Goal: Task Accomplishment & Management: Use online tool/utility

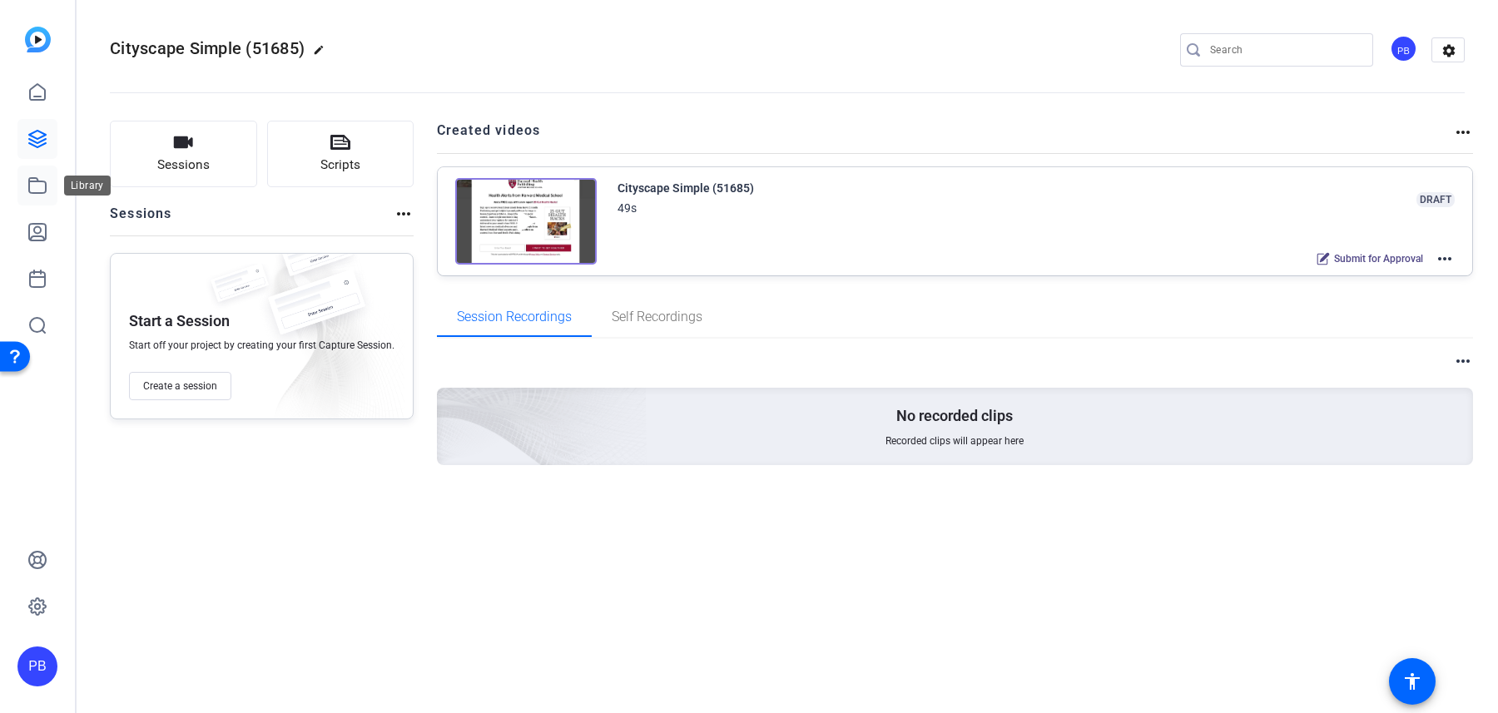
click at [46, 186] on icon at bounding box center [37, 185] width 17 height 15
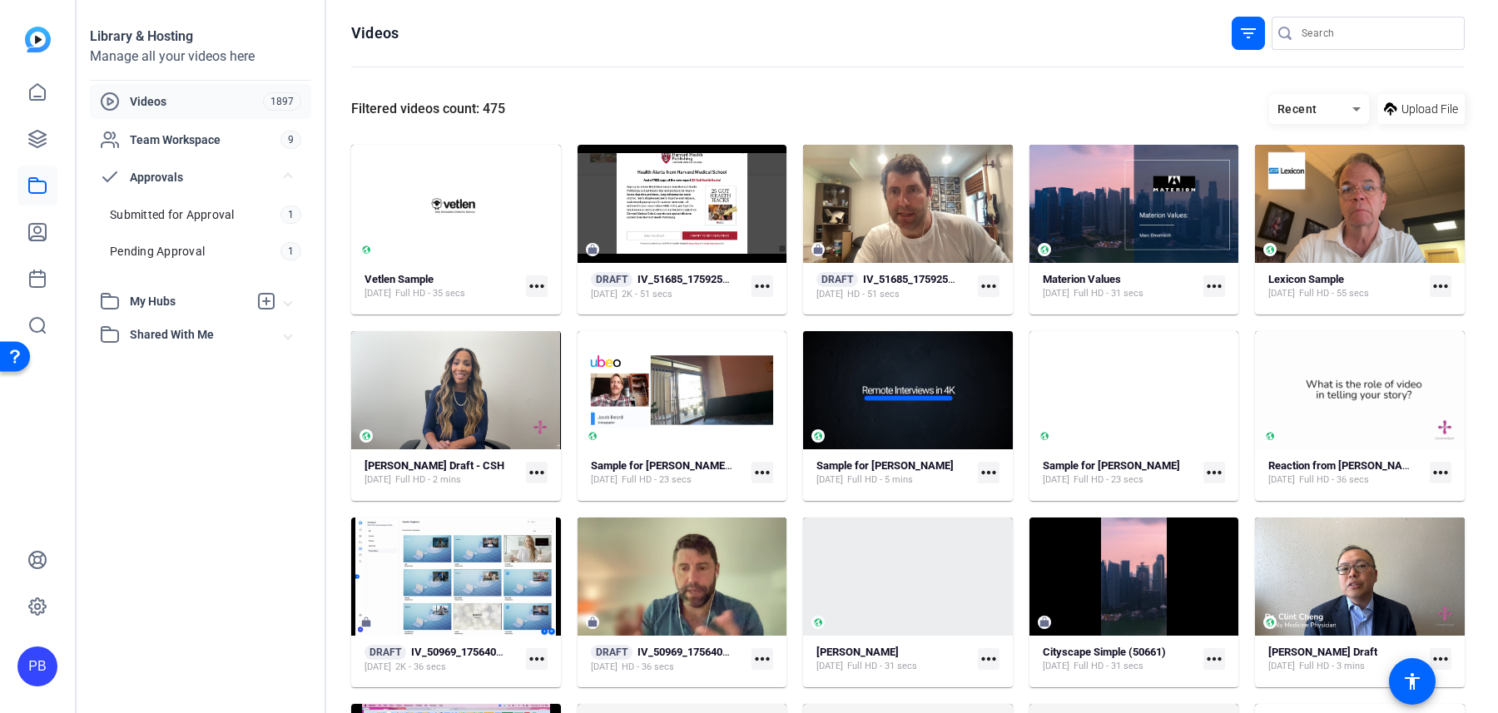
click at [215, 300] on span "My Hubs" at bounding box center [189, 301] width 118 height 17
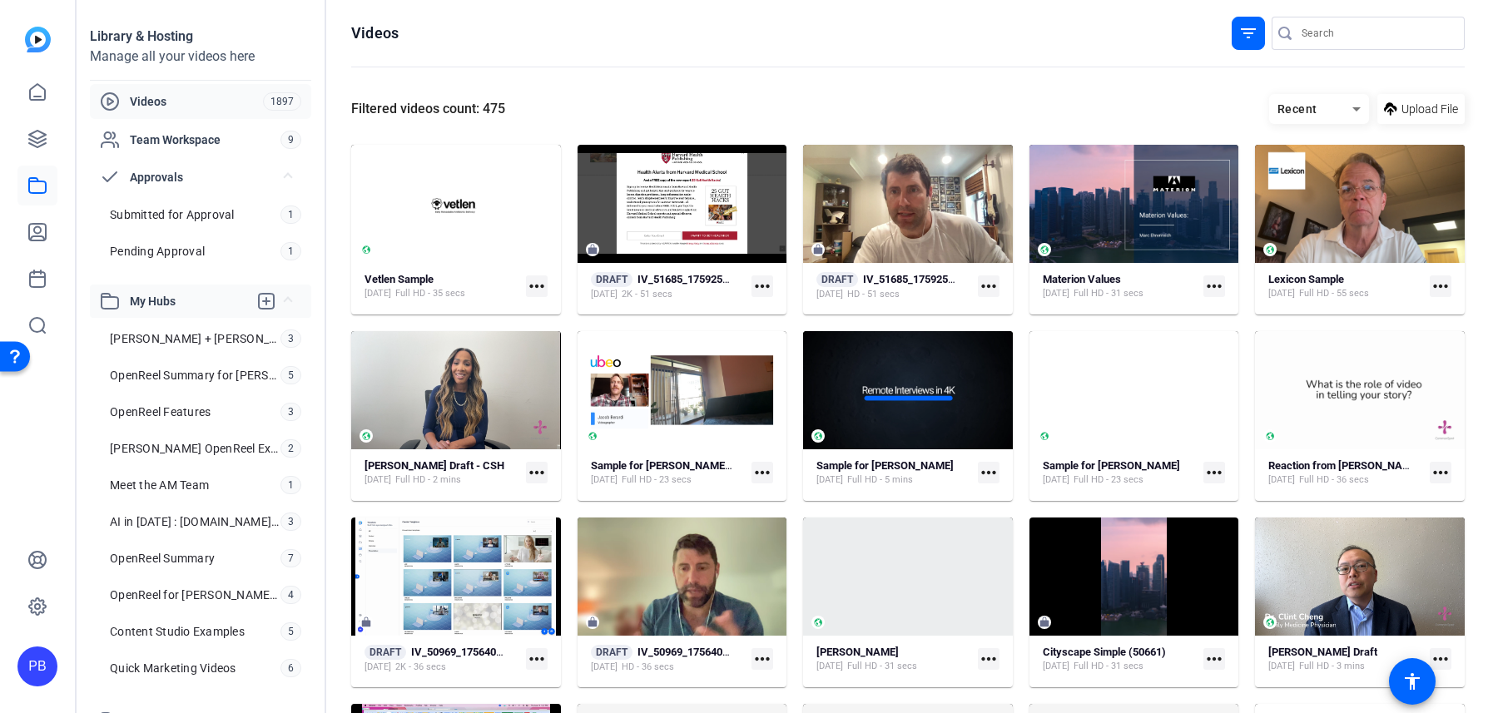
scroll to position [15, 0]
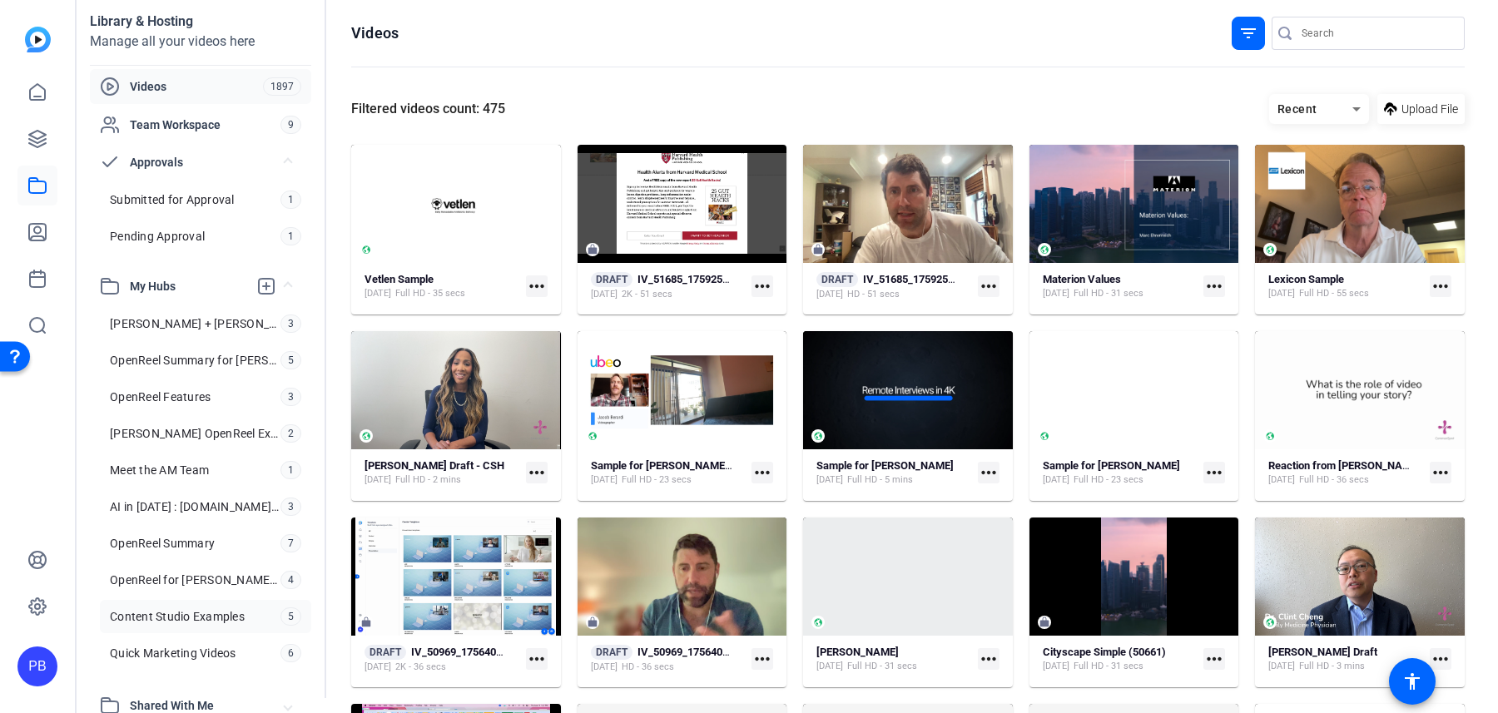
click at [216, 618] on link "Content Studio Examples 5" at bounding box center [205, 616] width 211 height 33
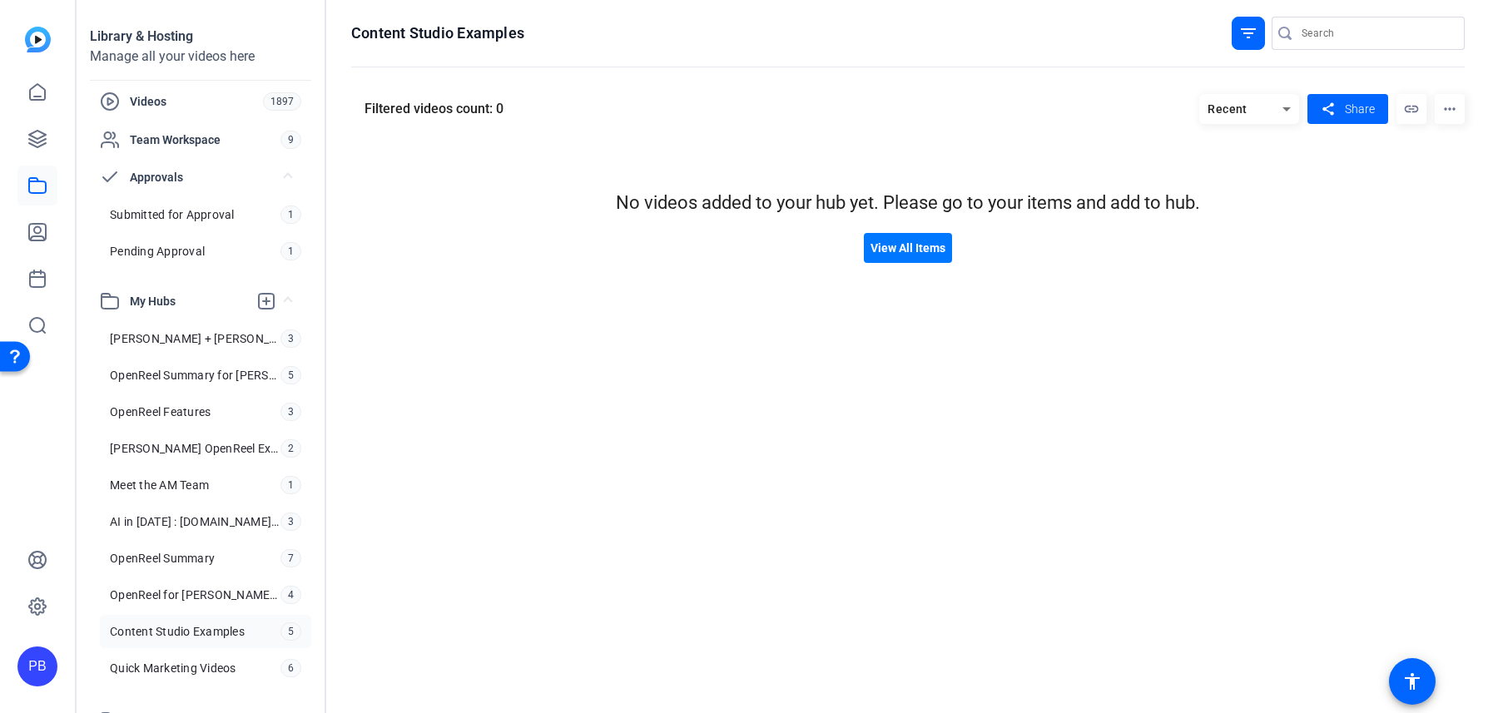
click at [1285, 108] on icon at bounding box center [1286, 109] width 8 height 4
click at [1256, 44] on div at bounding box center [749, 356] width 1498 height 713
click at [1256, 44] on div "filter_list" at bounding box center [1248, 33] width 33 height 33
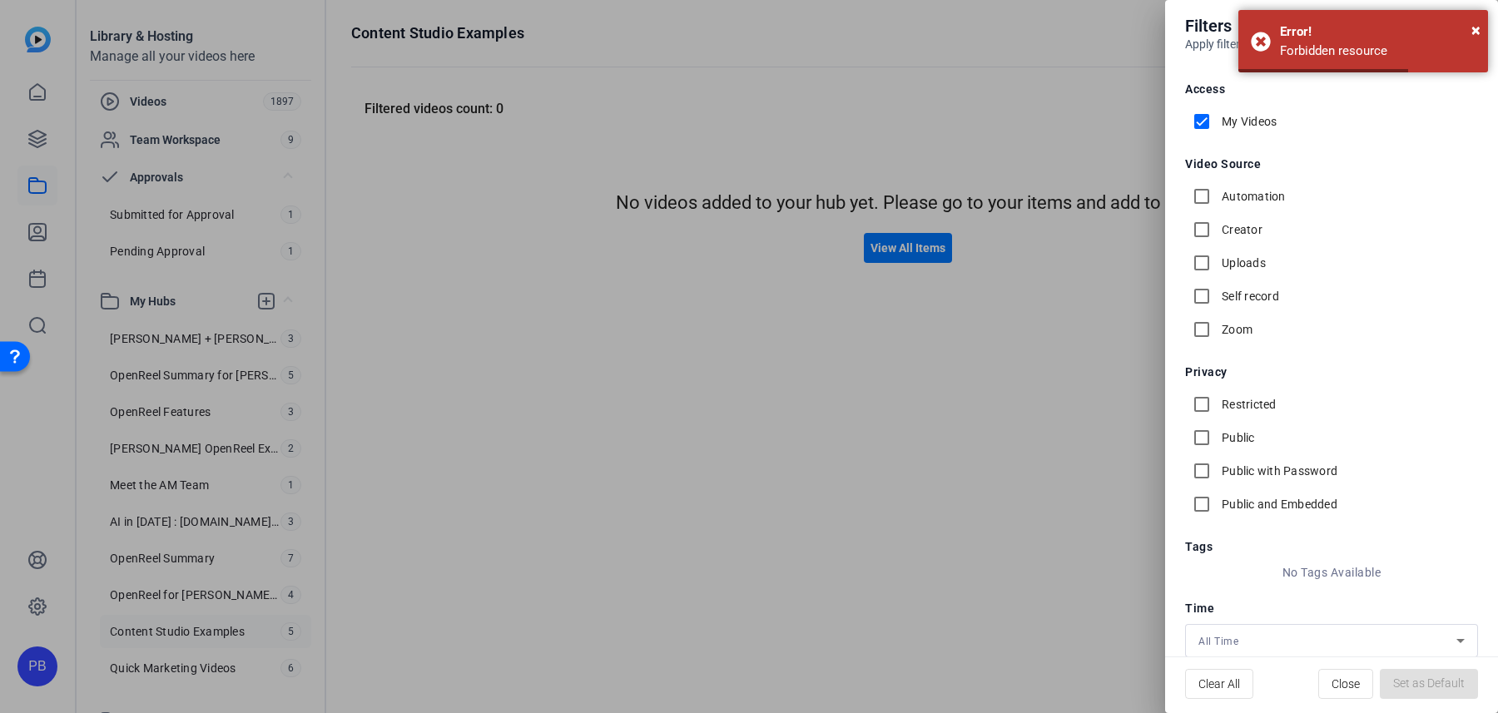
click at [1225, 133] on div "My Videos" at bounding box center [1231, 121] width 92 height 33
click at [1204, 121] on input "My Videos" at bounding box center [1201, 121] width 33 height 33
checkbox input "false"
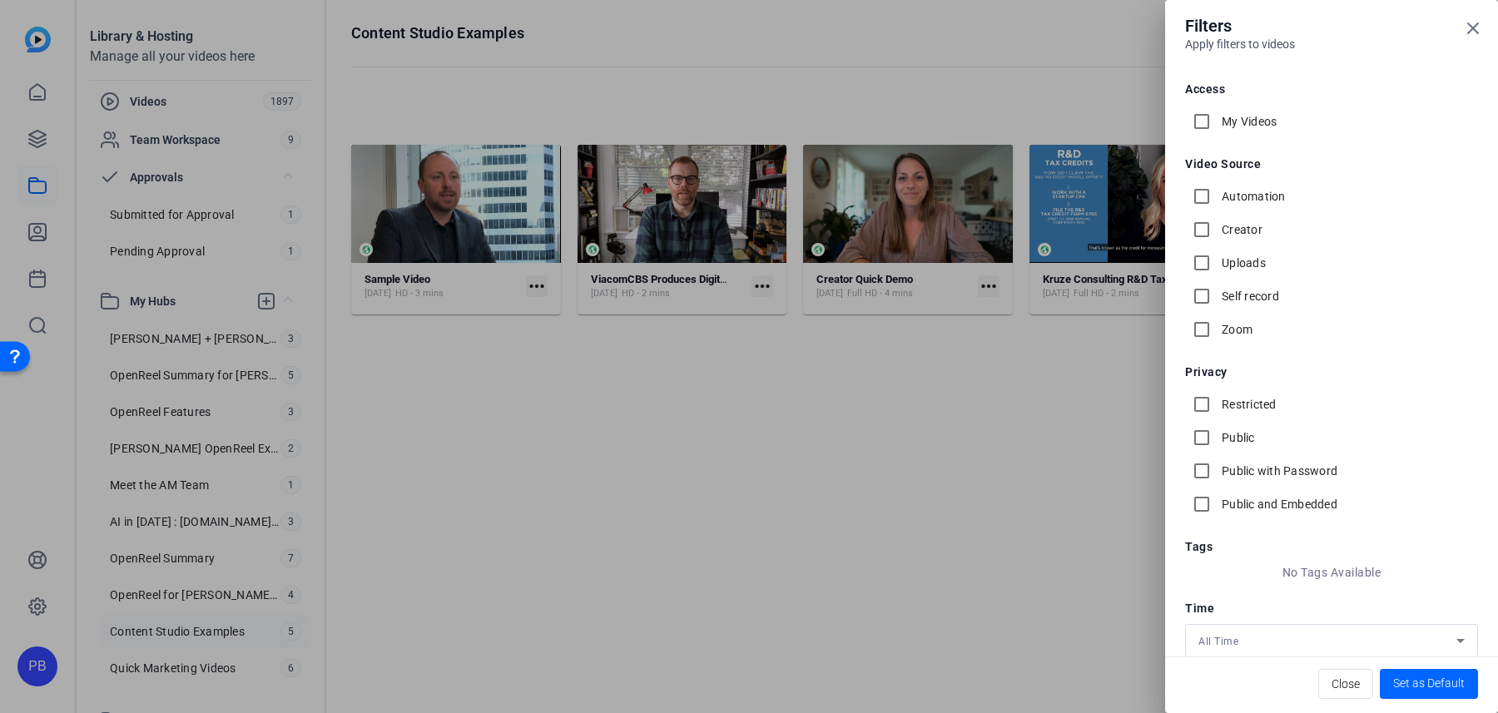
click at [1128, 67] on div at bounding box center [749, 356] width 1498 height 713
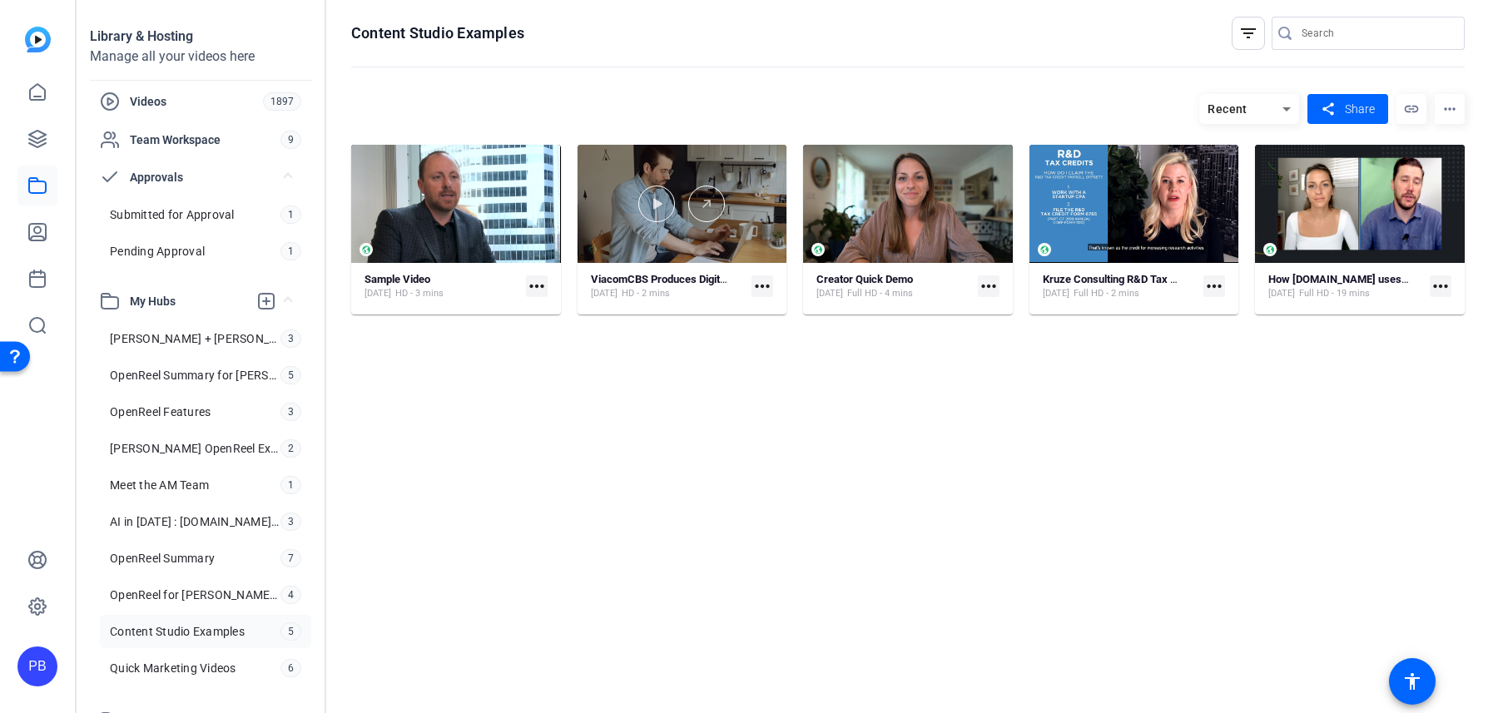
click at [705, 251] on div at bounding box center [683, 204] width 210 height 118
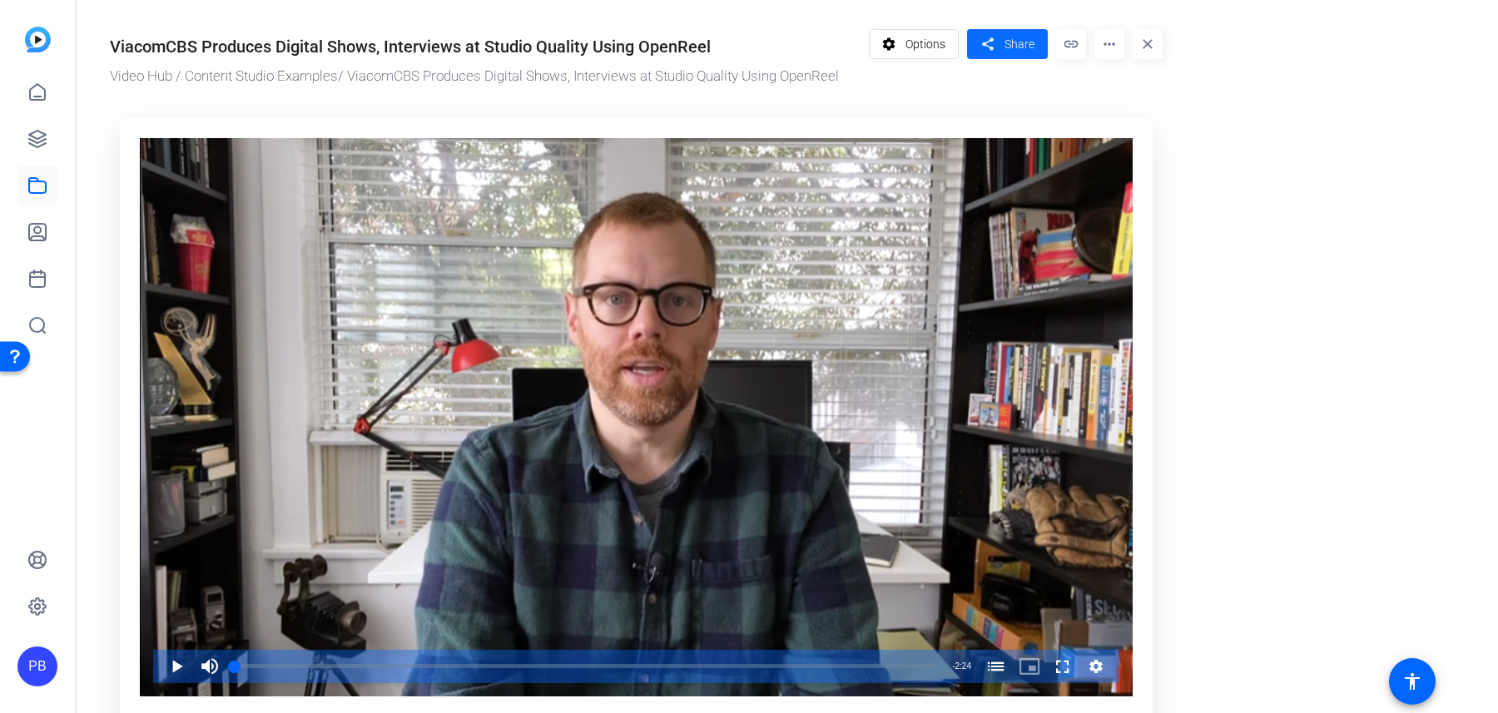
click at [991, 52] on mat-icon "share" at bounding box center [987, 44] width 21 height 22
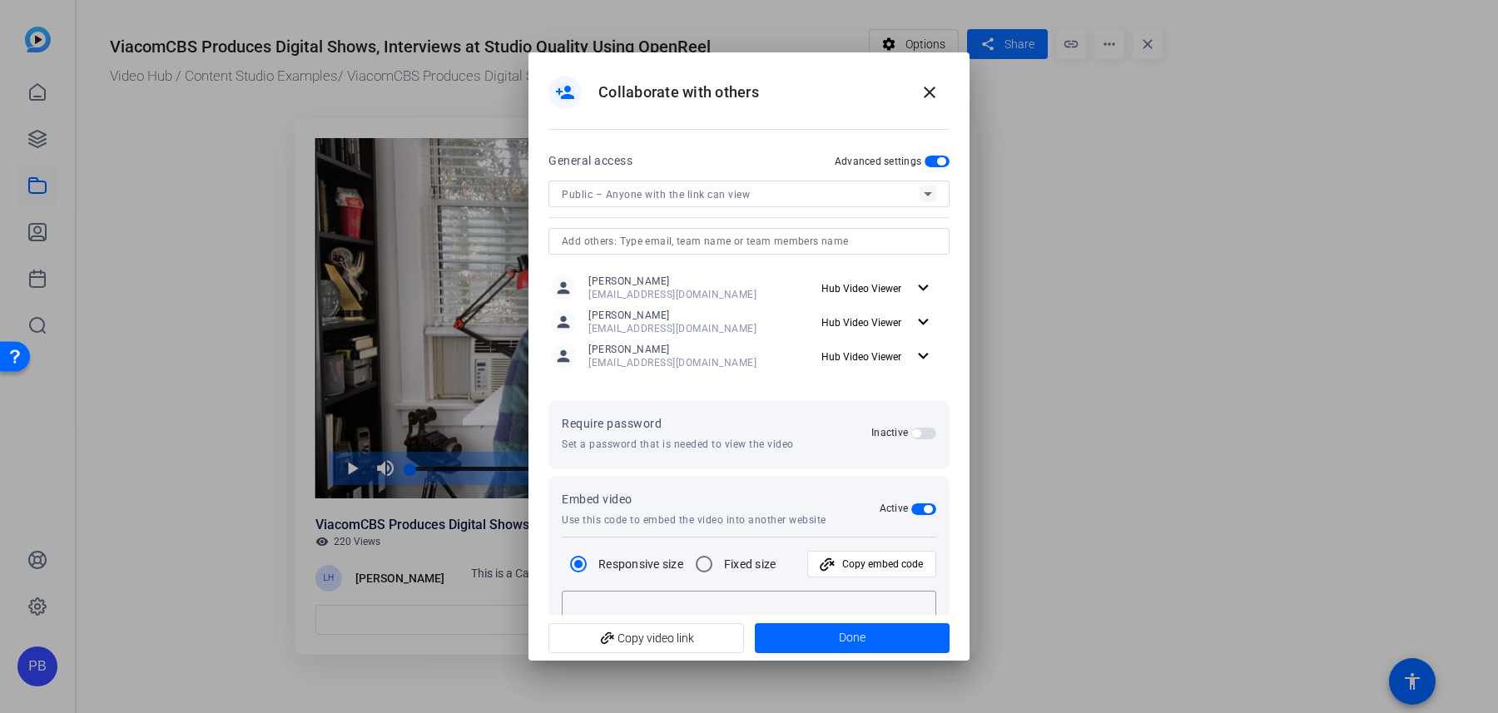
type textarea "<iframe width="100%" height="100%" src="https://library.openreel.com/embed/d441…"
click at [680, 644] on span "add_link Copy video link" at bounding box center [646, 638] width 169 height 32
click at [1010, 107] on div at bounding box center [749, 356] width 1498 height 713
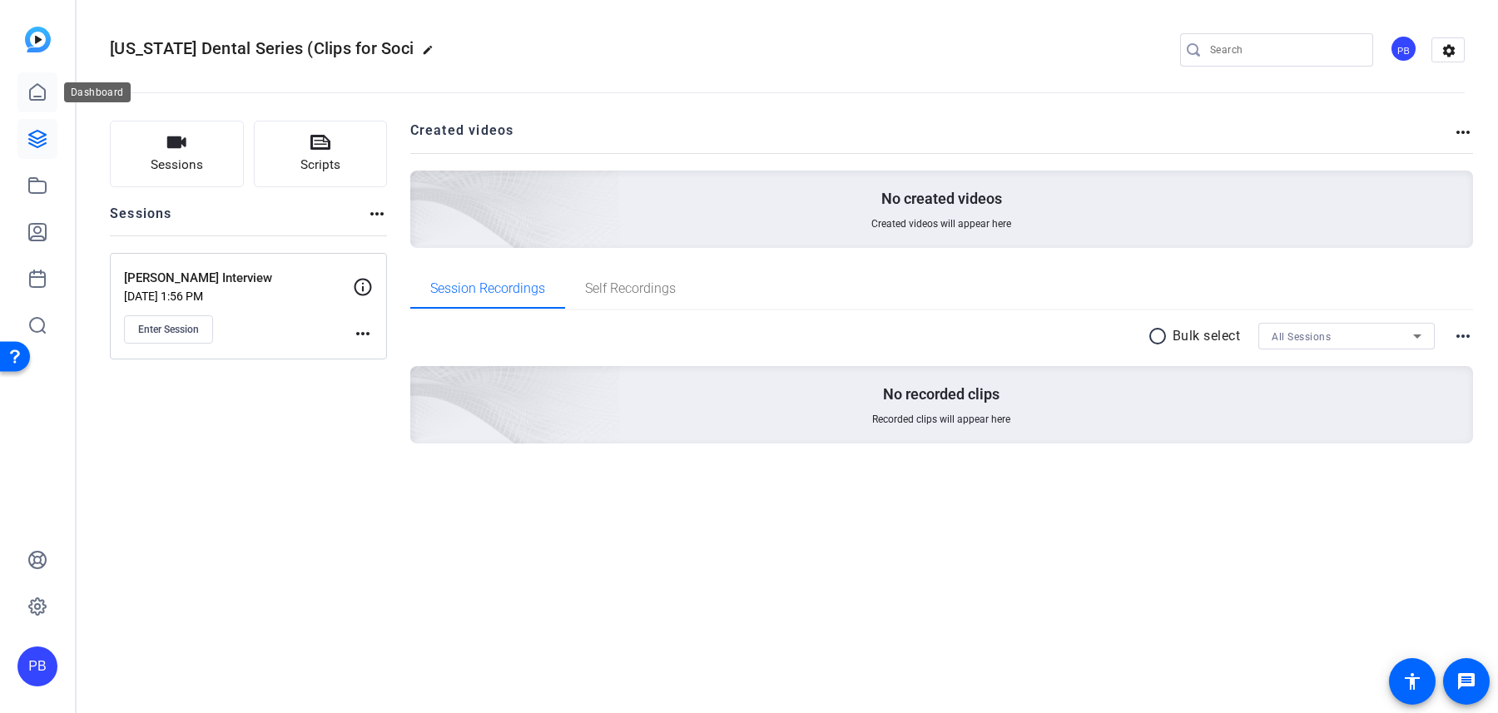
click at [38, 102] on link at bounding box center [37, 92] width 40 height 40
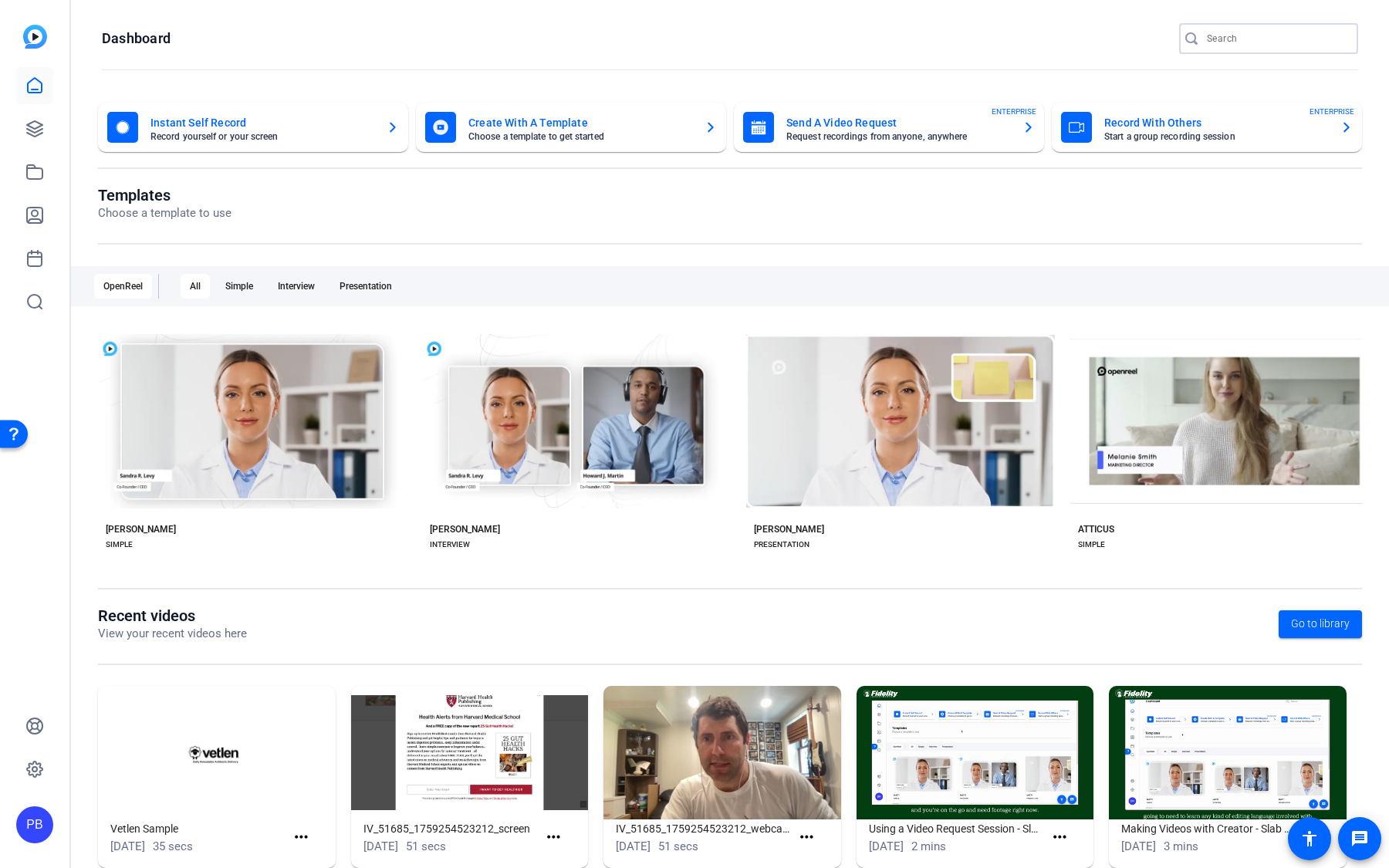
click at [1229, 35] on input "Search" at bounding box center [1277, 39] width 139 height 19
type input "Nunnery"
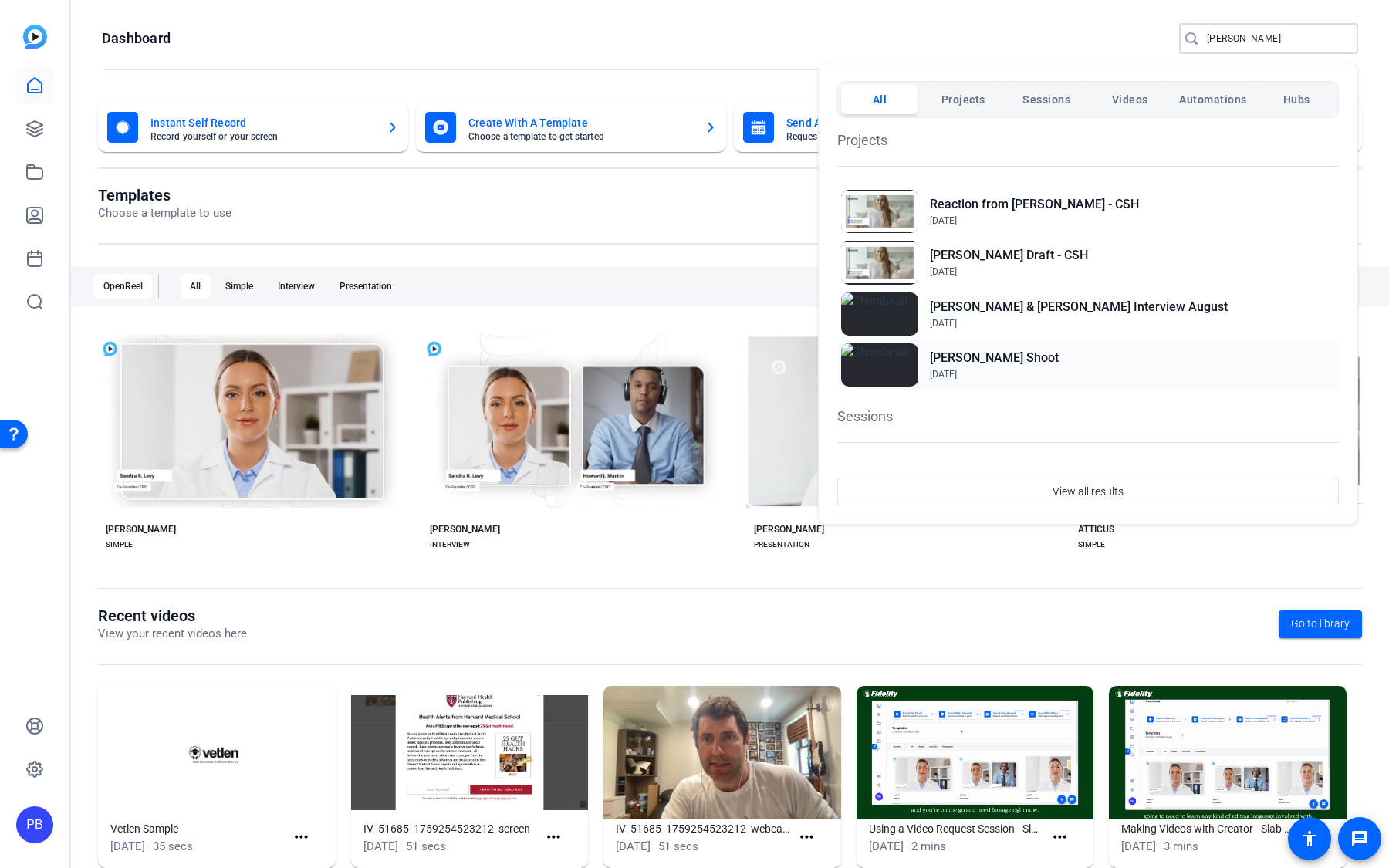
click at [987, 349] on h2 "[PERSON_NAME] Shoot" at bounding box center [994, 358] width 129 height 19
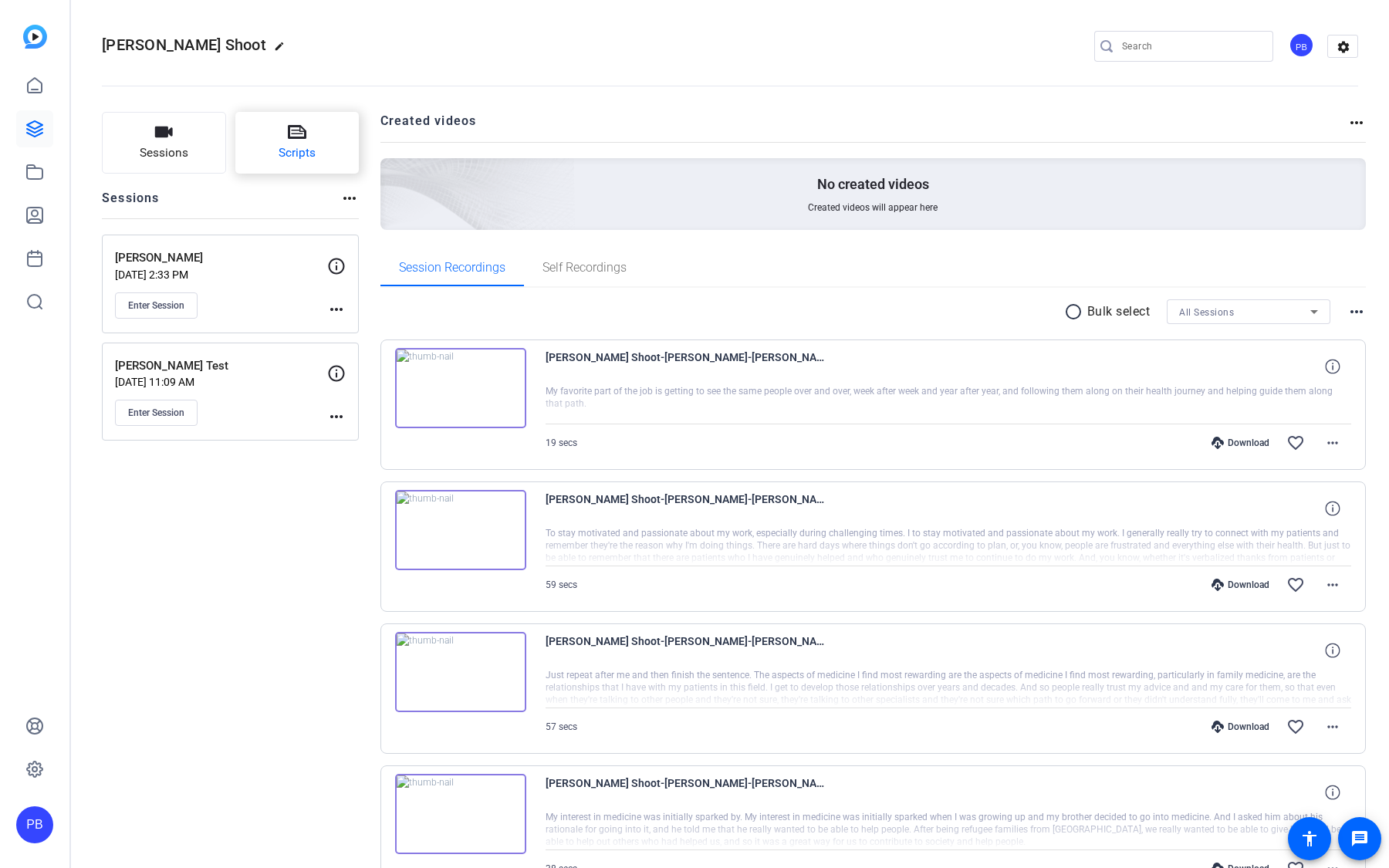
click at [320, 163] on button "Scripts" at bounding box center [298, 143] width 124 height 62
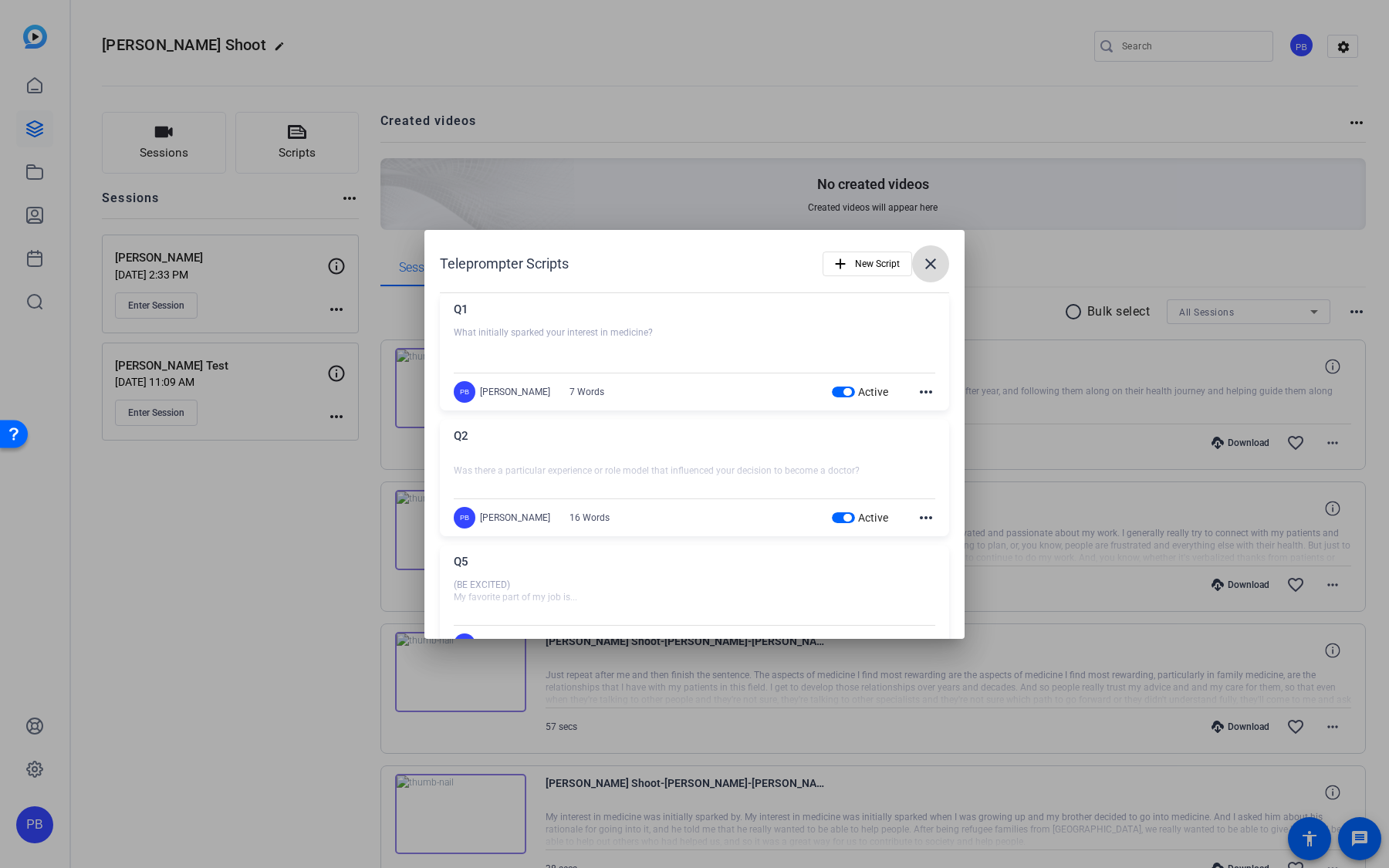
click at [942, 261] on span at bounding box center [931, 264] width 37 height 37
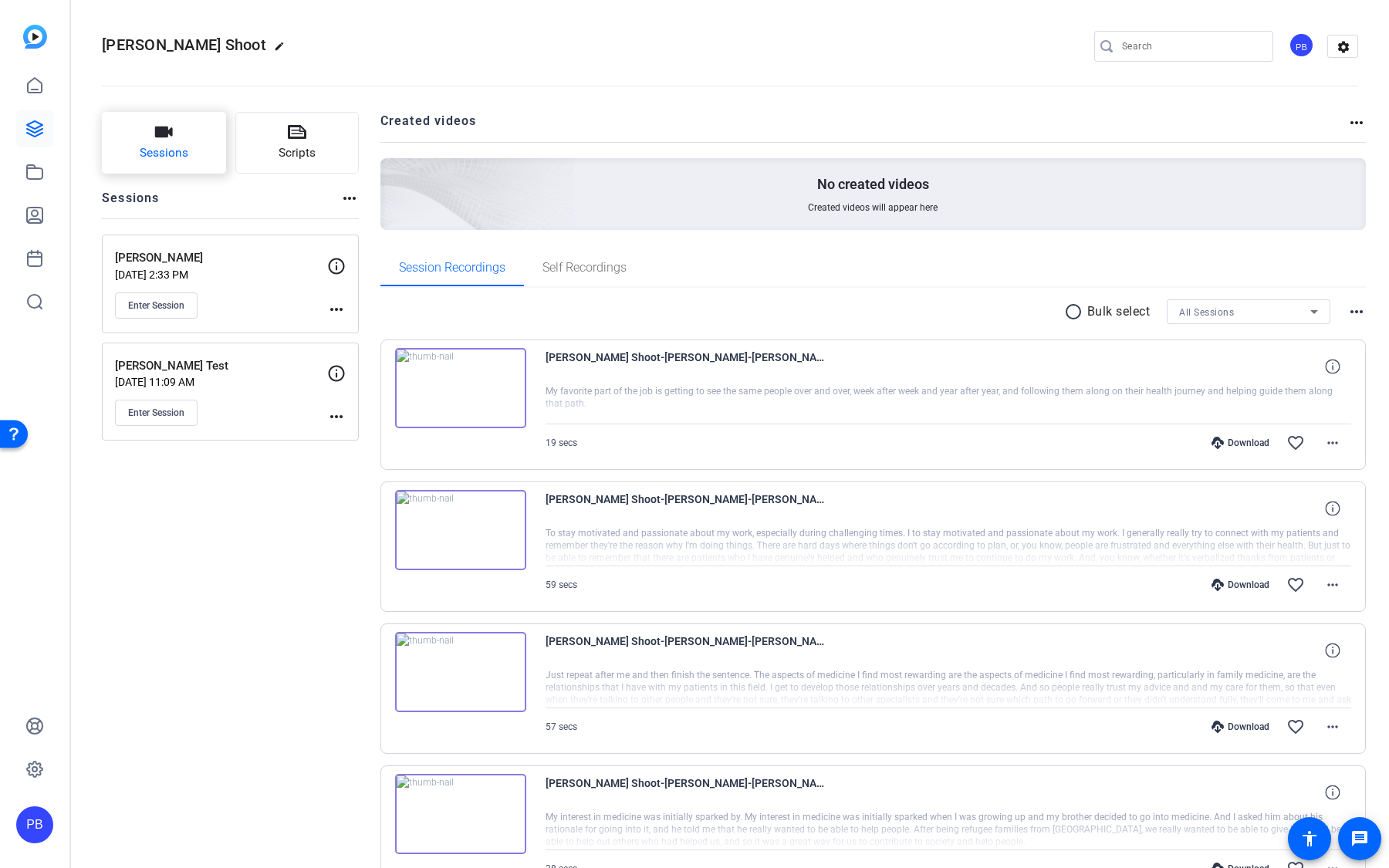
click at [168, 141] on button "Sessions" at bounding box center [164, 143] width 124 height 62
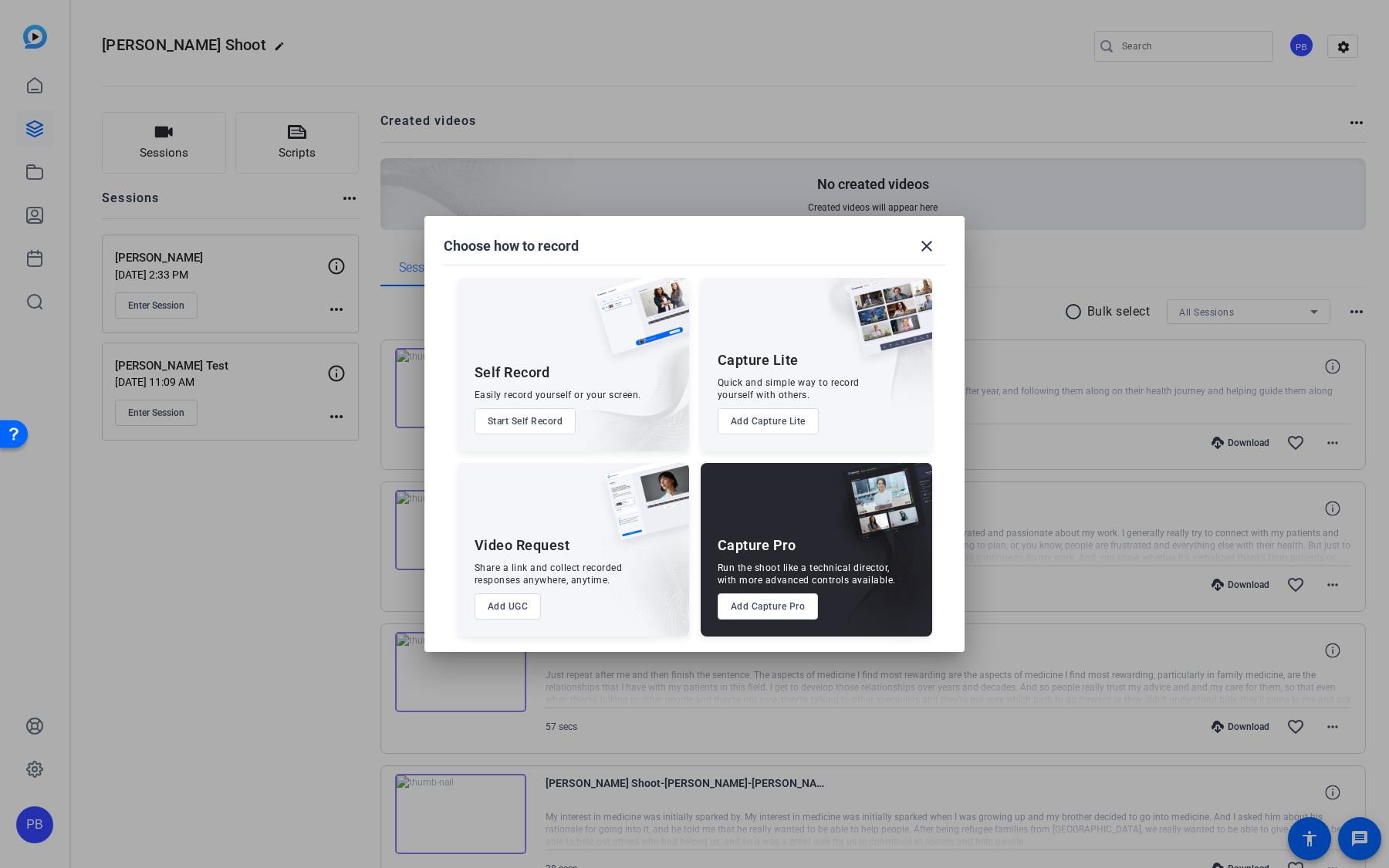
click at [771, 609] on button "Add Capture Pro" at bounding box center [768, 606] width 101 height 26
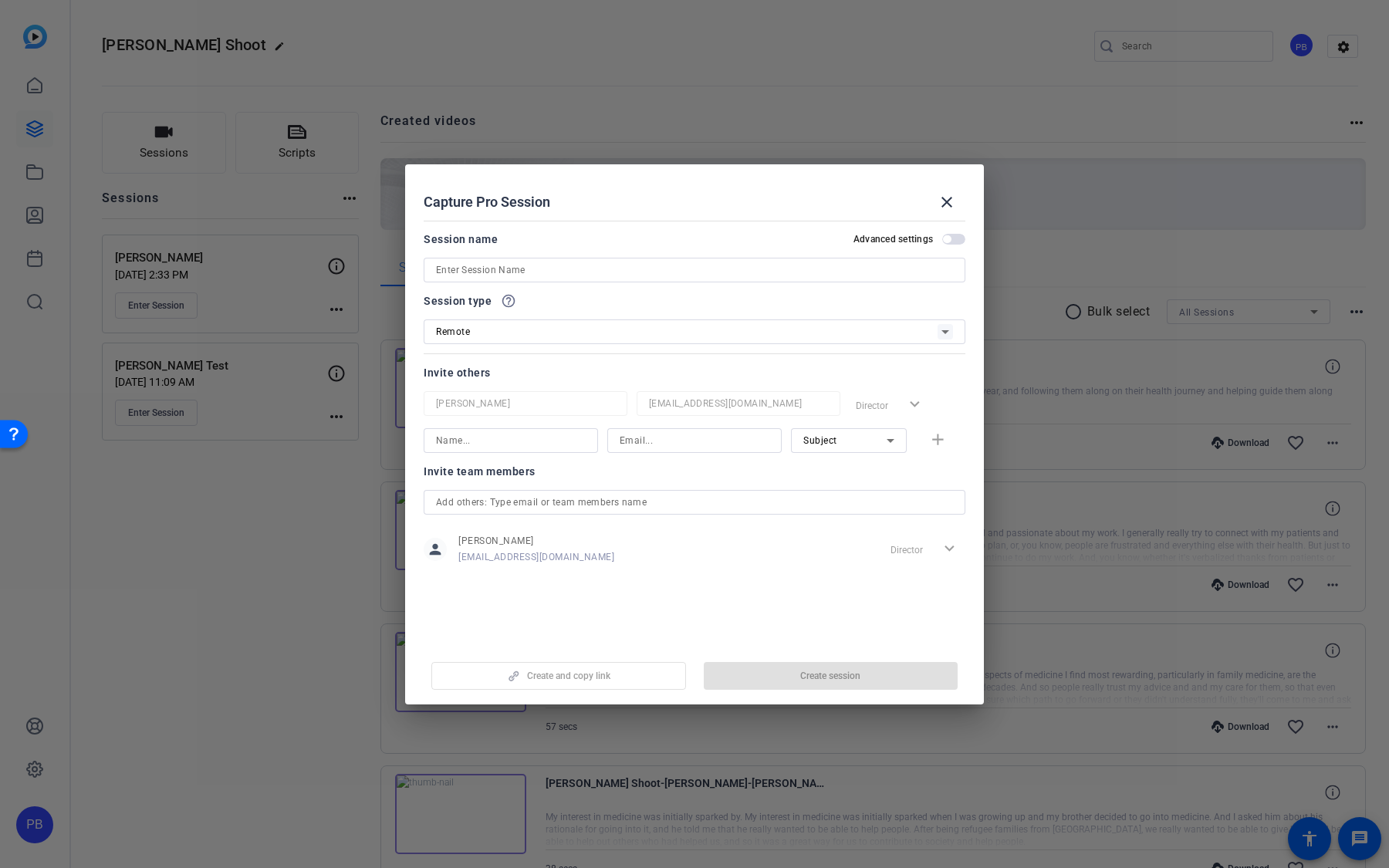
click at [580, 262] on input at bounding box center [694, 270] width 517 height 19
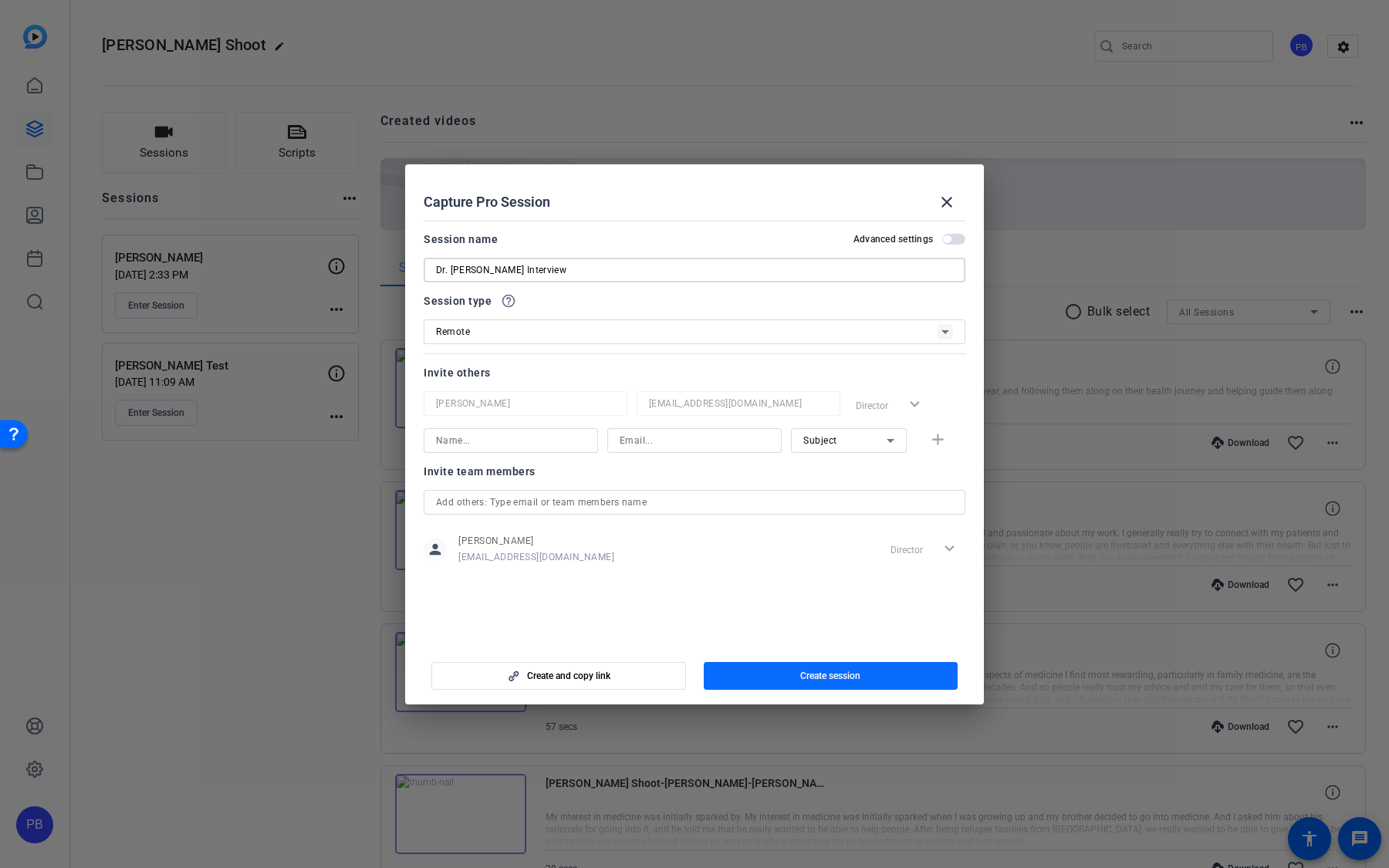
type input "Dr. [PERSON_NAME] Interview"
click at [827, 670] on span "Create session" at bounding box center [830, 675] width 60 height 12
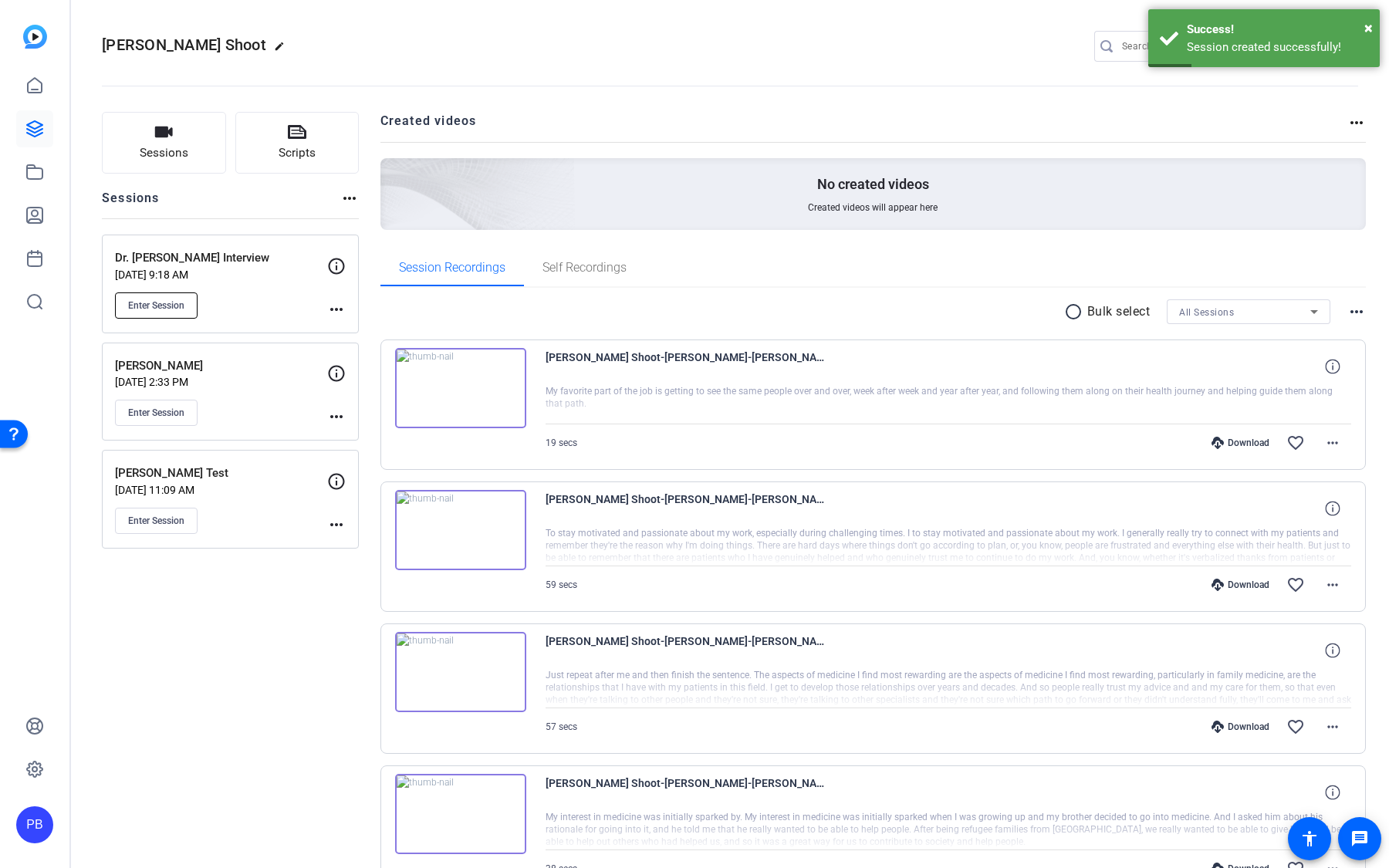
click at [179, 301] on span "Enter Session" at bounding box center [156, 305] width 57 height 12
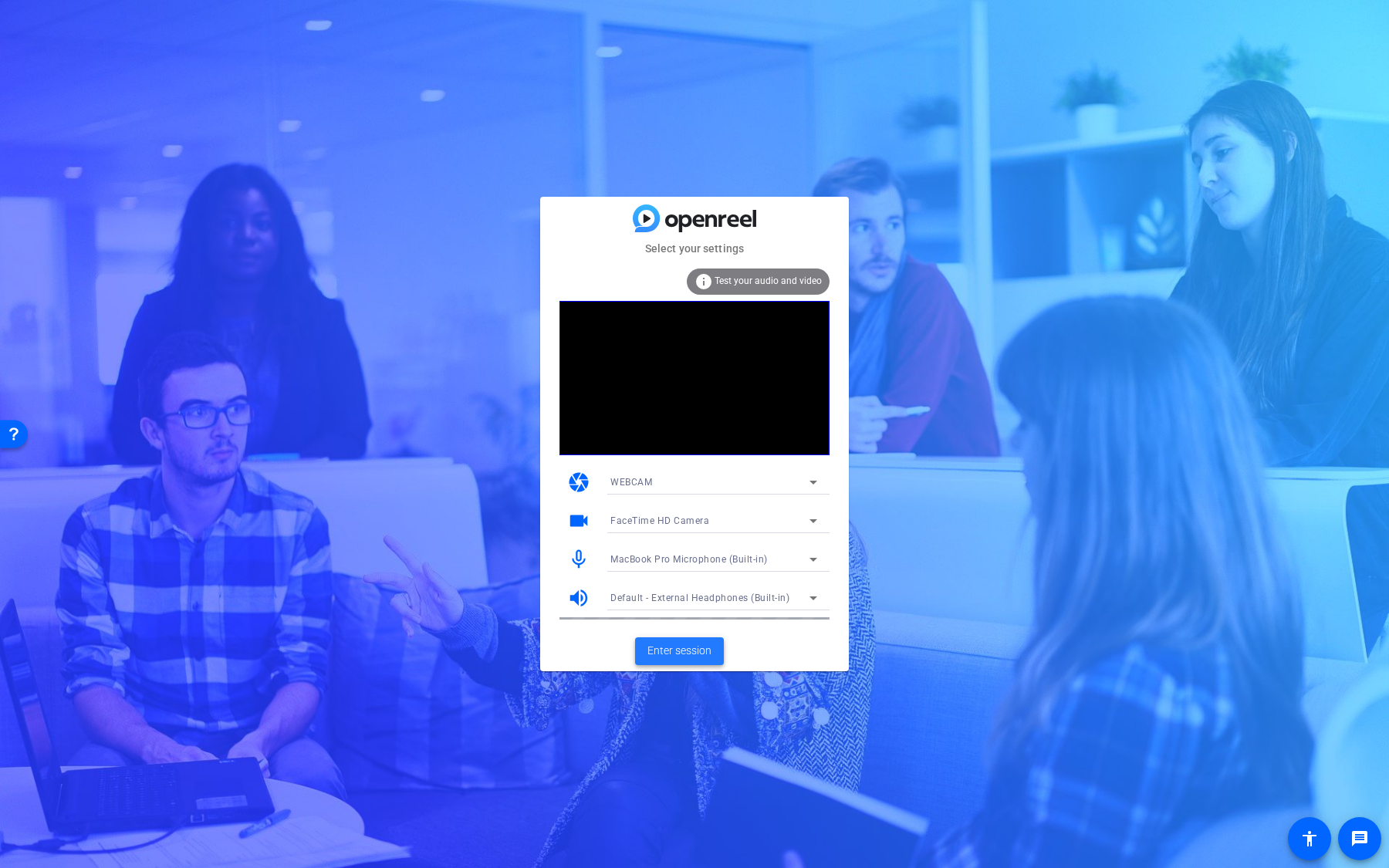
click at [645, 662] on span at bounding box center [680, 651] width 89 height 37
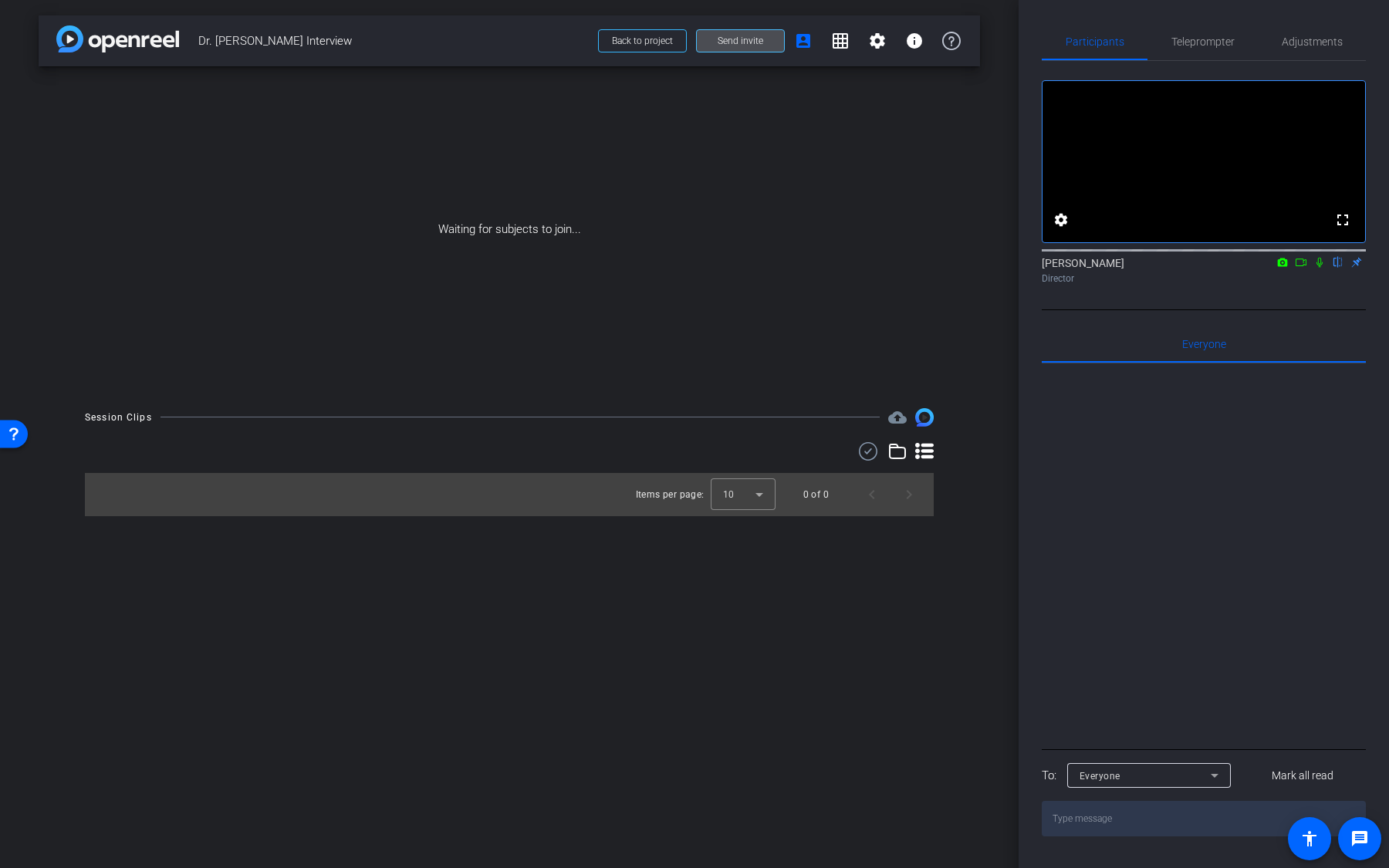
click at [748, 47] on span at bounding box center [740, 41] width 87 height 37
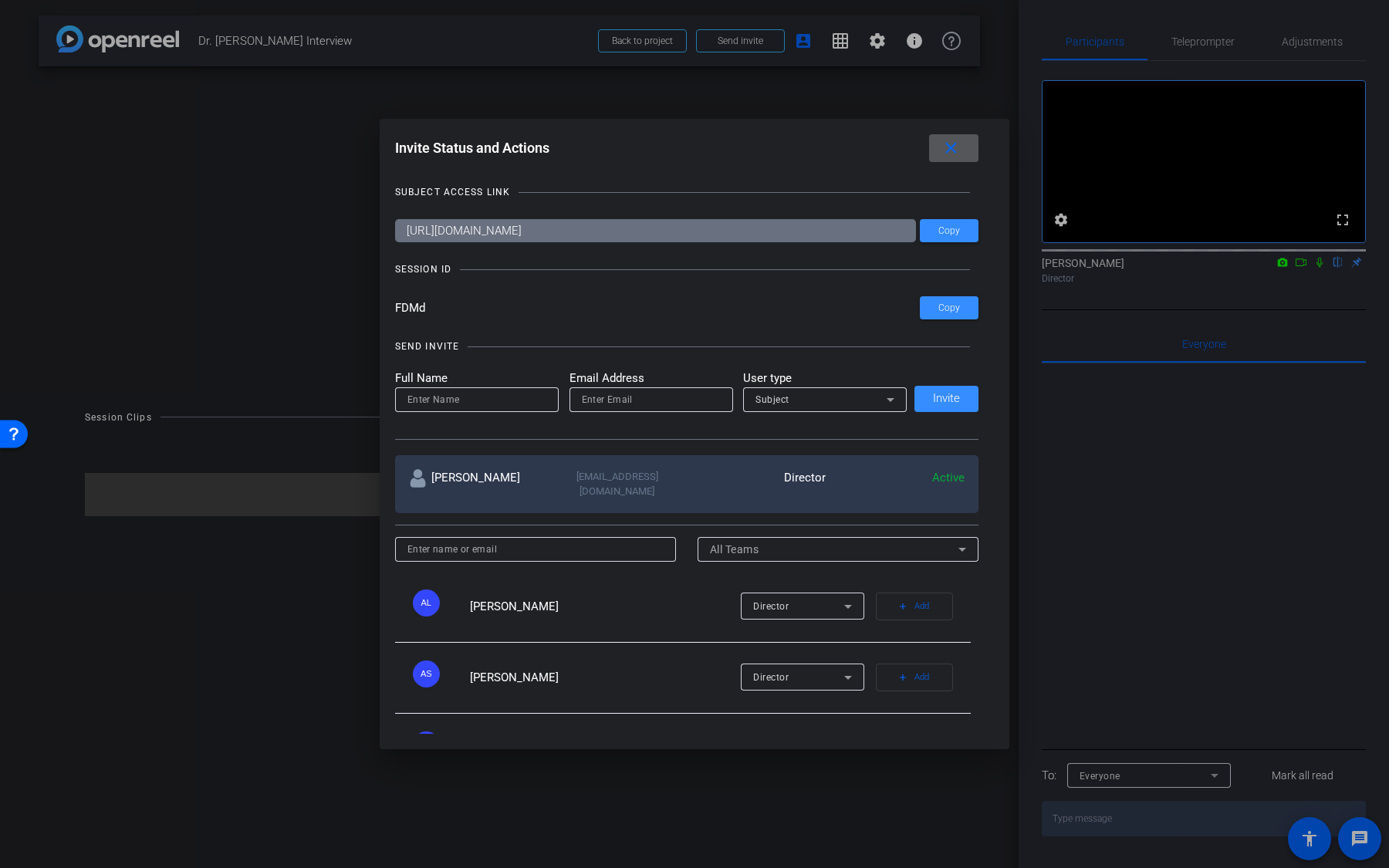
click at [943, 154] on mat-icon "close" at bounding box center [950, 148] width 19 height 19
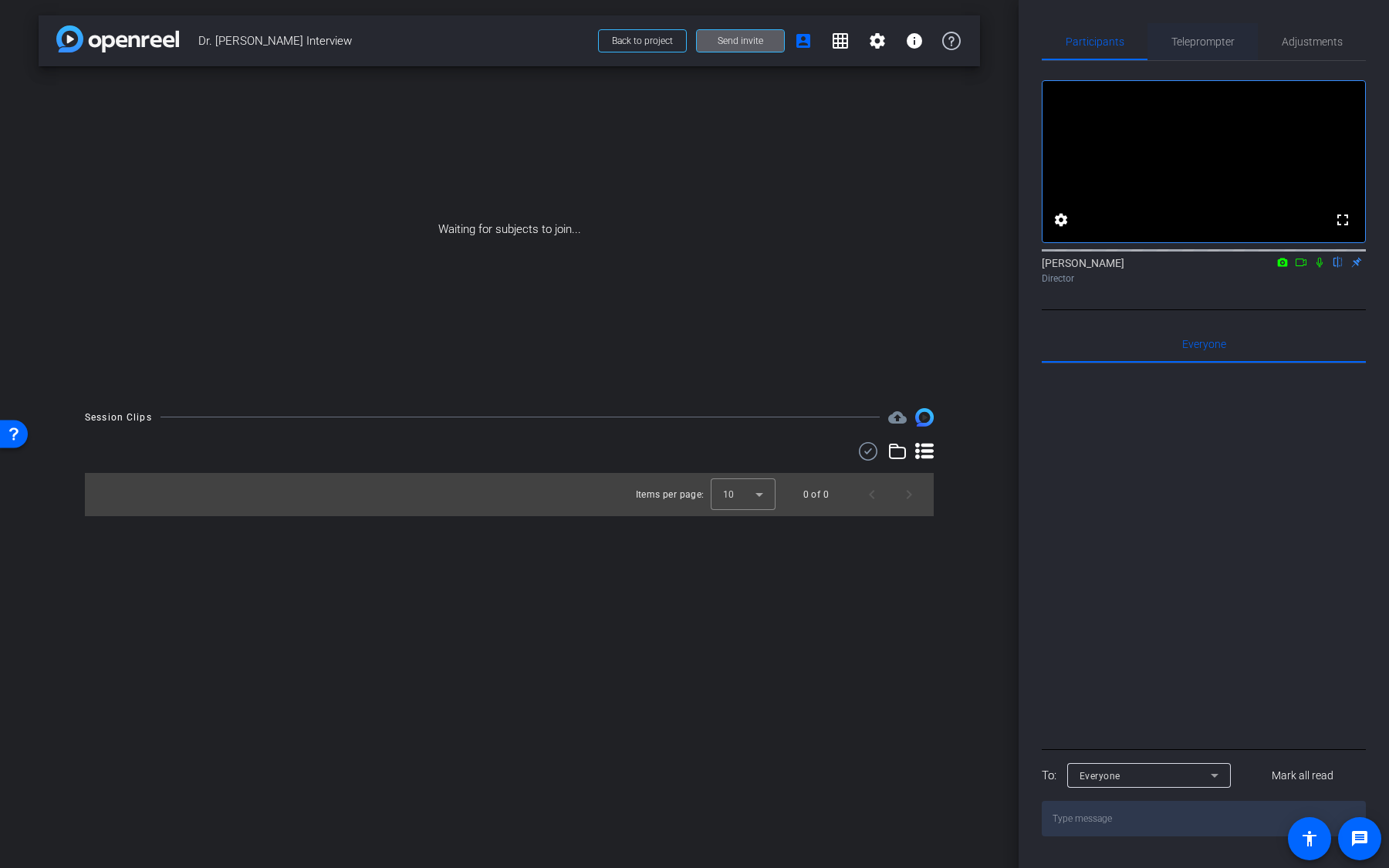
click at [1220, 45] on span "Teleprompter" at bounding box center [1203, 42] width 63 height 11
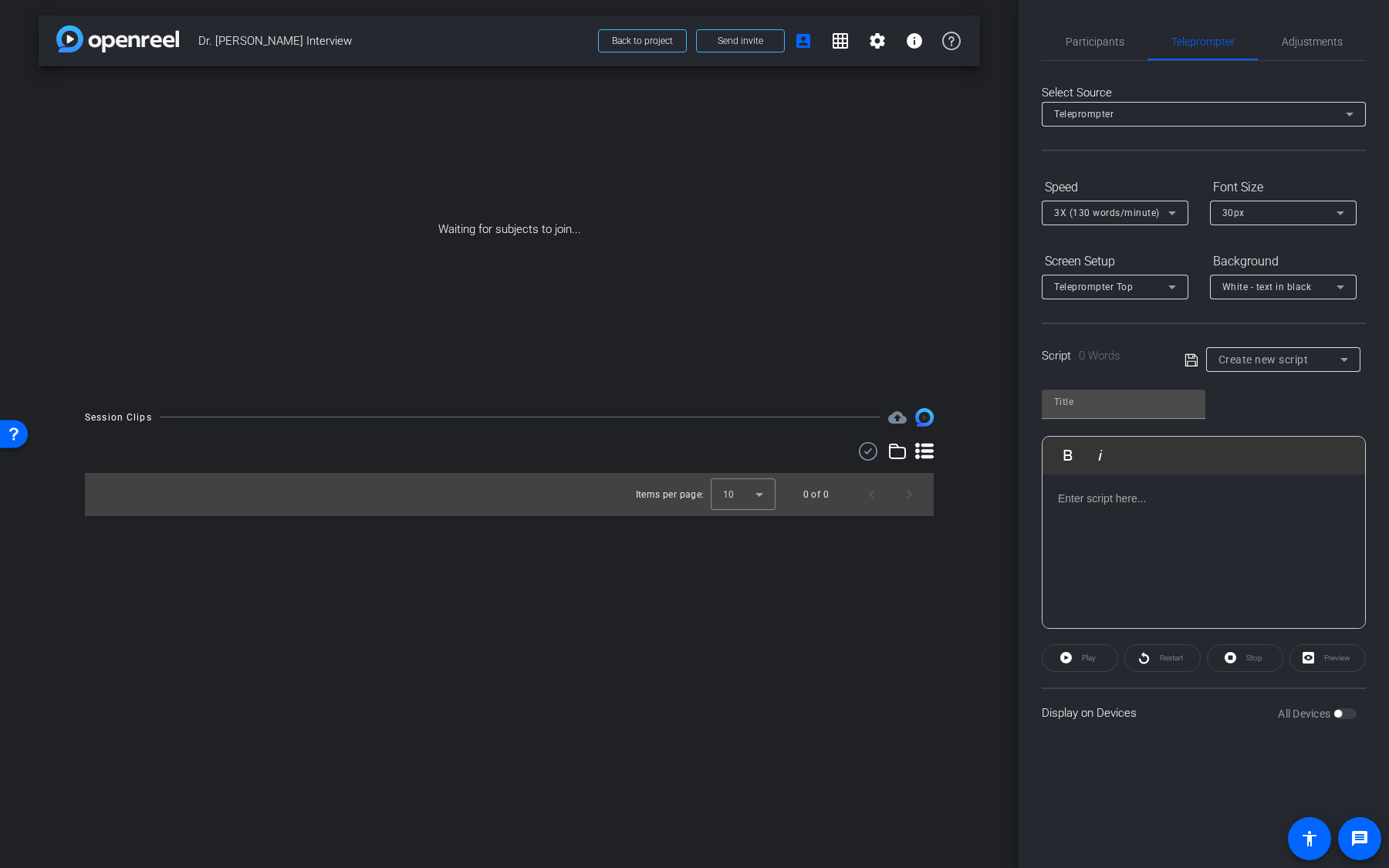
click at [1276, 359] on span "Create new script" at bounding box center [1263, 359] width 90 height 12
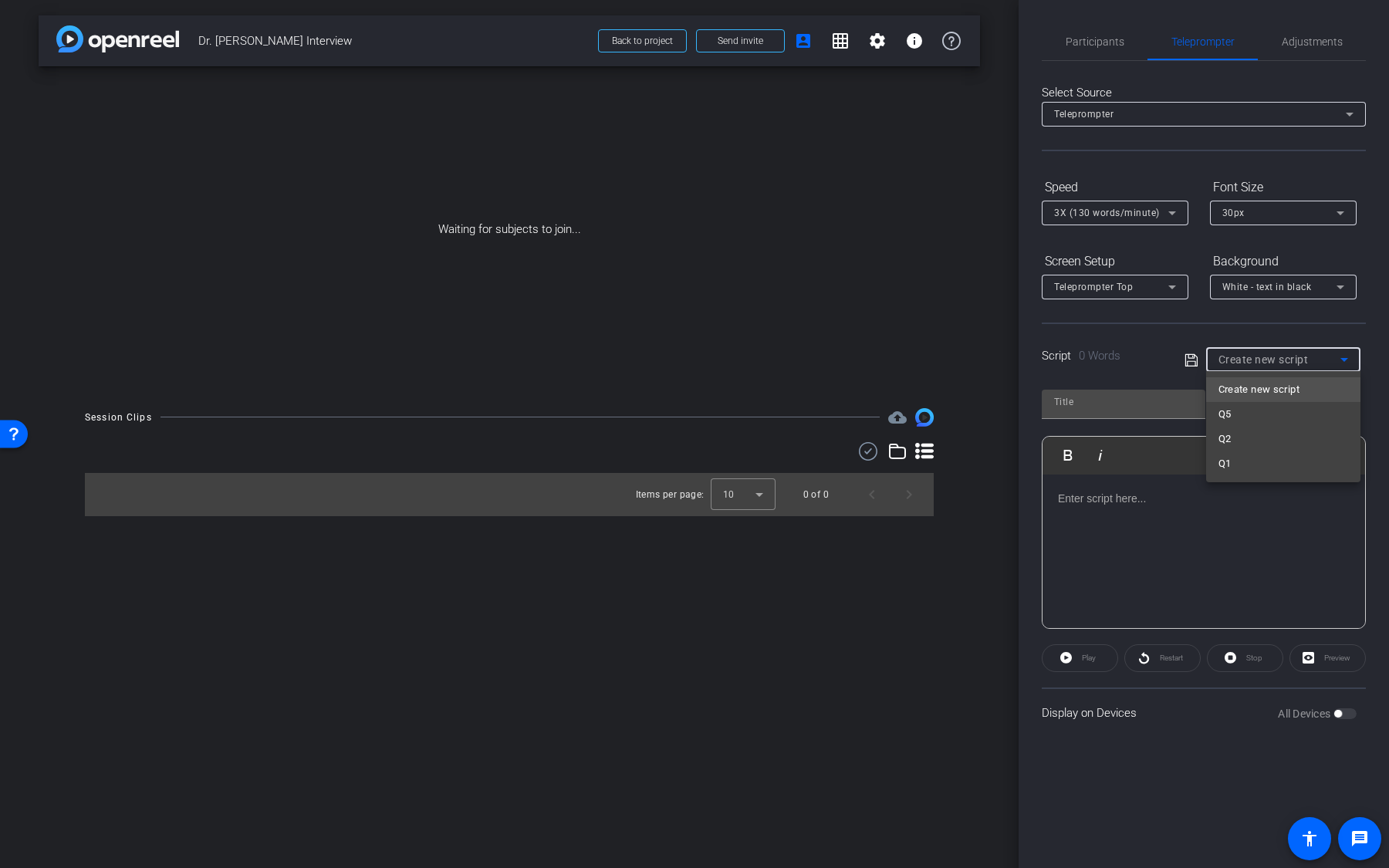
click at [1243, 329] on div at bounding box center [694, 434] width 1389 height 868
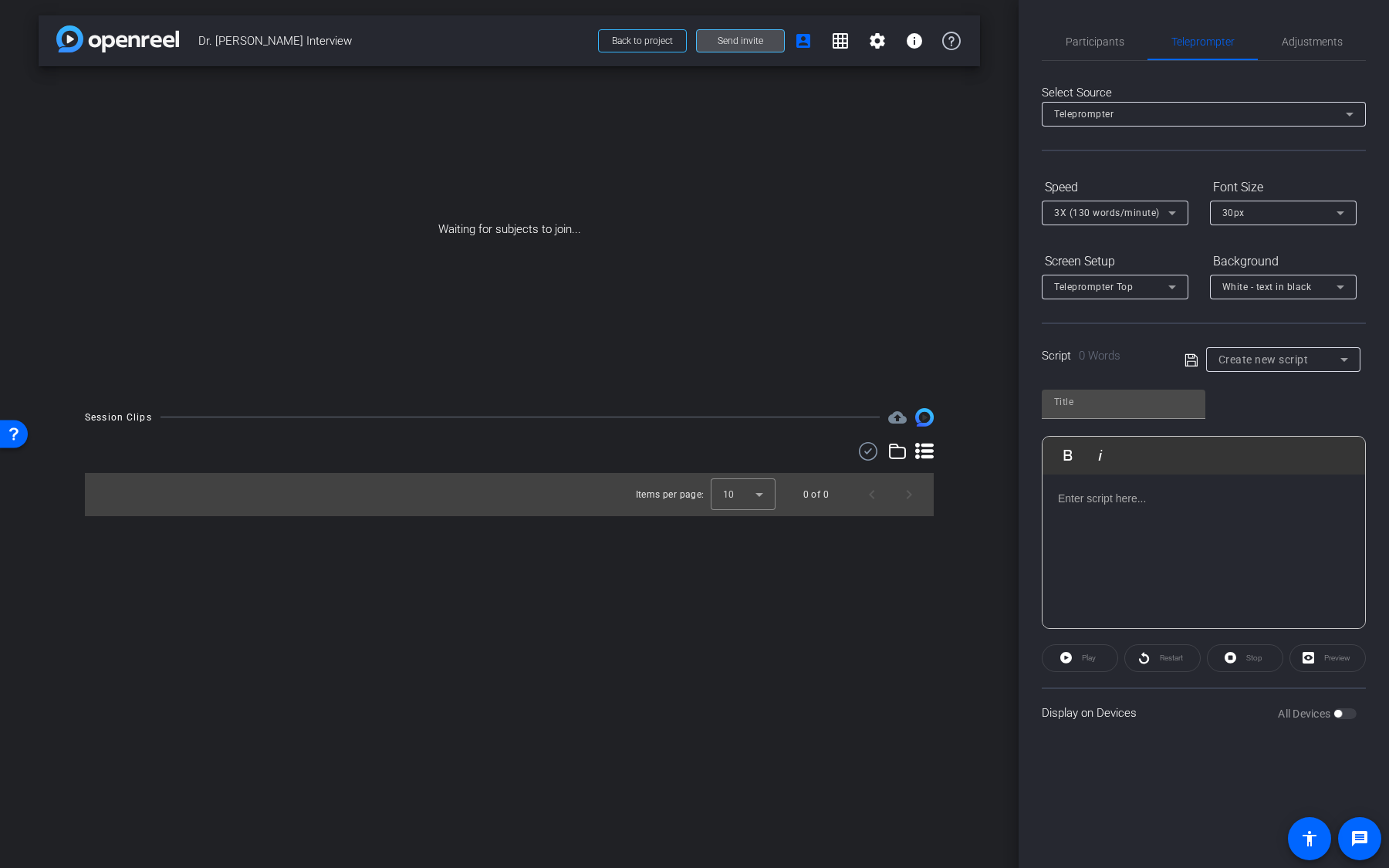
click at [761, 53] on span at bounding box center [740, 41] width 87 height 37
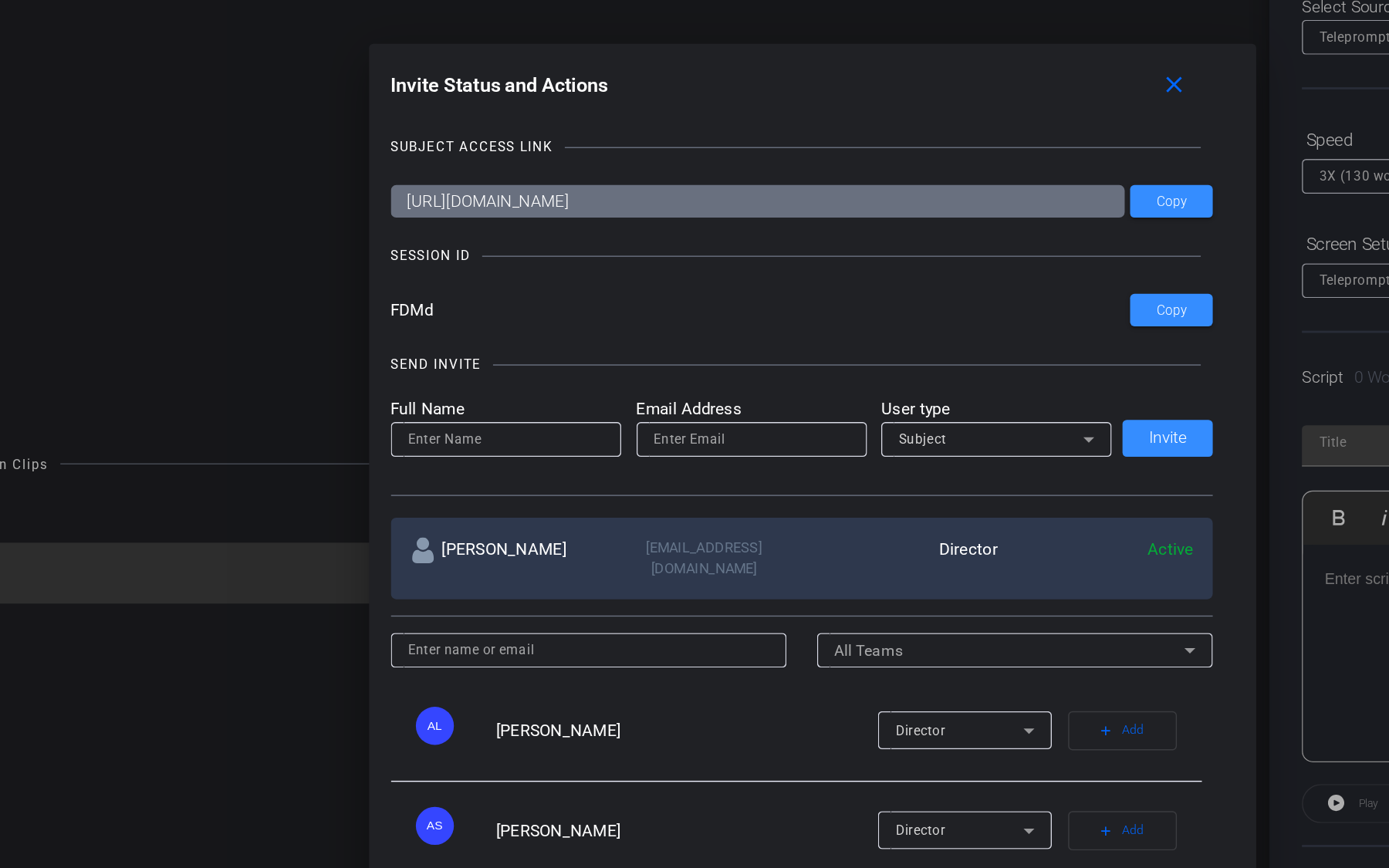
drag, startPoint x: 428, startPoint y: 308, endPoint x: 394, endPoint y: 306, distance: 34.1
click at [395, 306] on input "FDMd" at bounding box center [657, 308] width 526 height 23
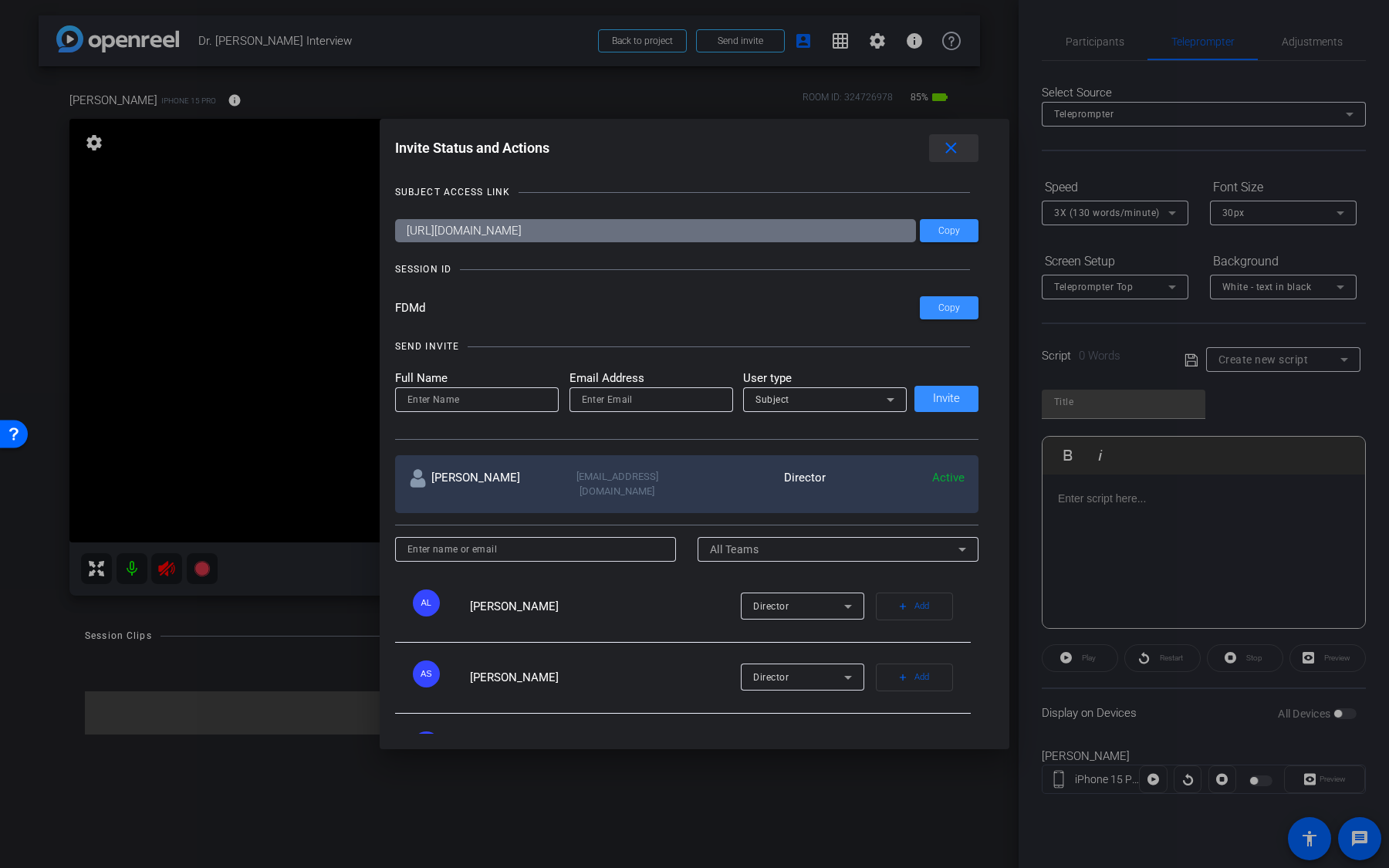
click at [952, 146] on mat-icon "close" at bounding box center [950, 148] width 19 height 19
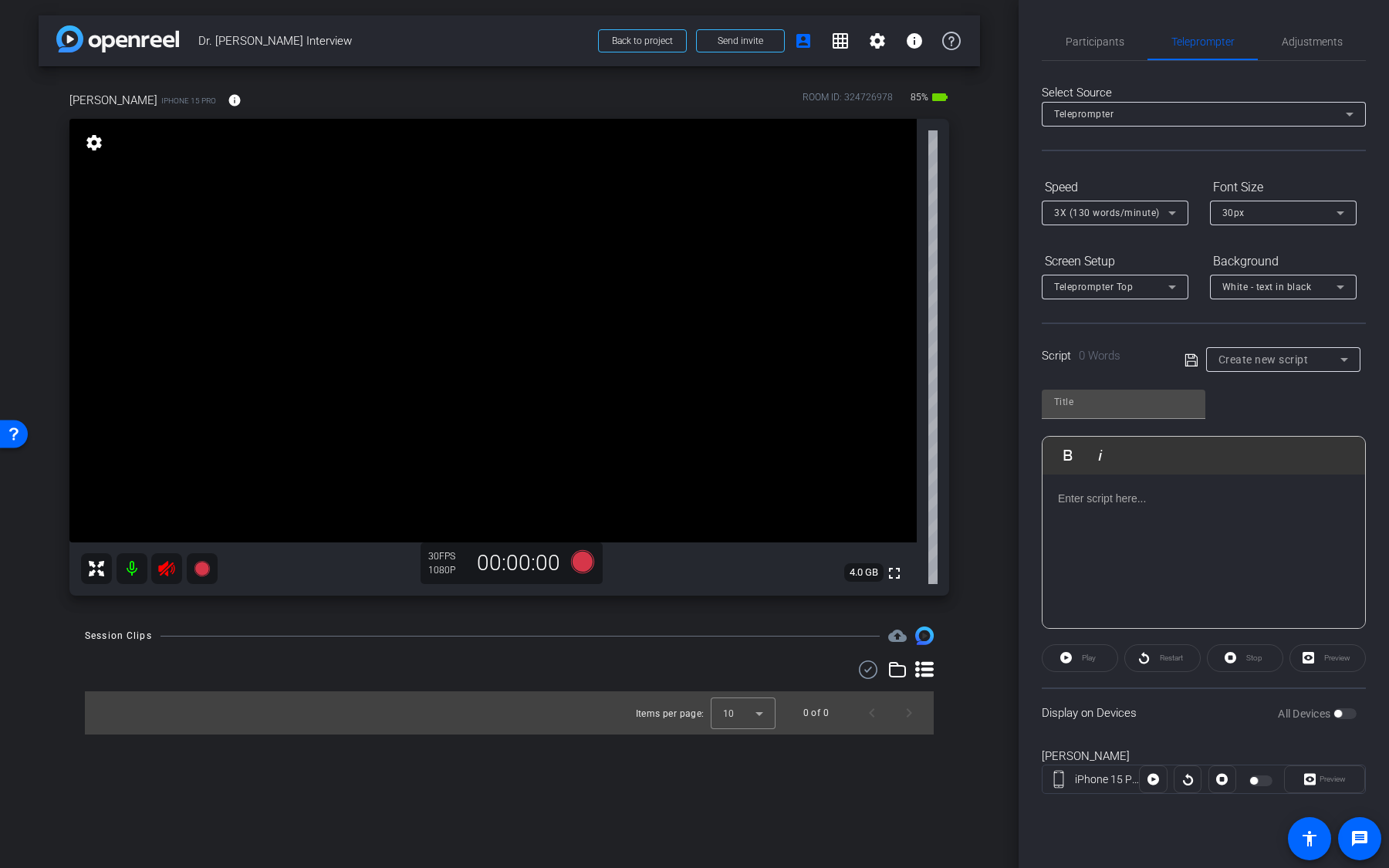
click at [121, 573] on mat-icon at bounding box center [132, 568] width 31 height 31
click at [1111, 42] on span "Participants" at bounding box center [1094, 42] width 58 height 11
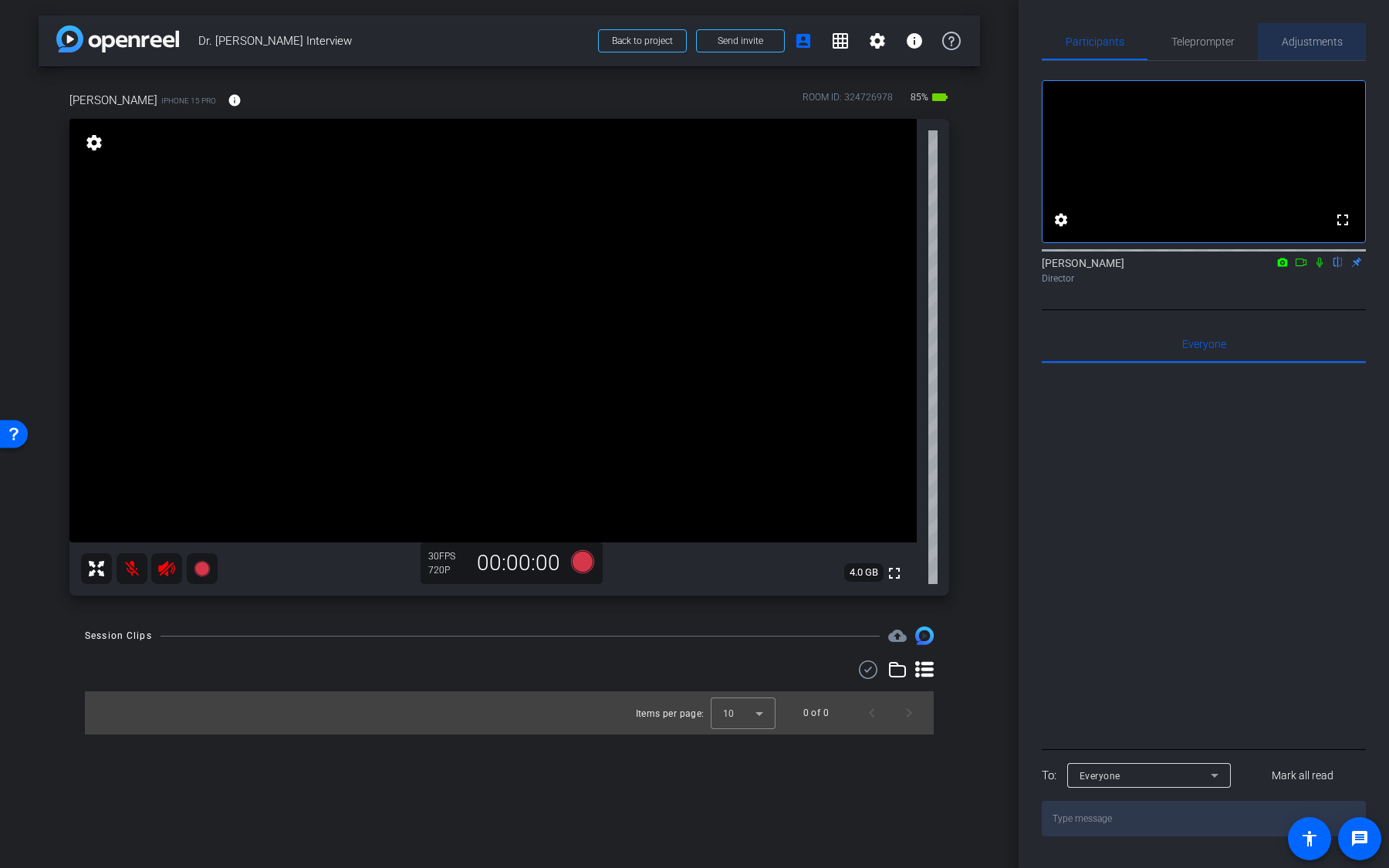
click at [1314, 49] on span "Adjustments" at bounding box center [1312, 42] width 61 height 37
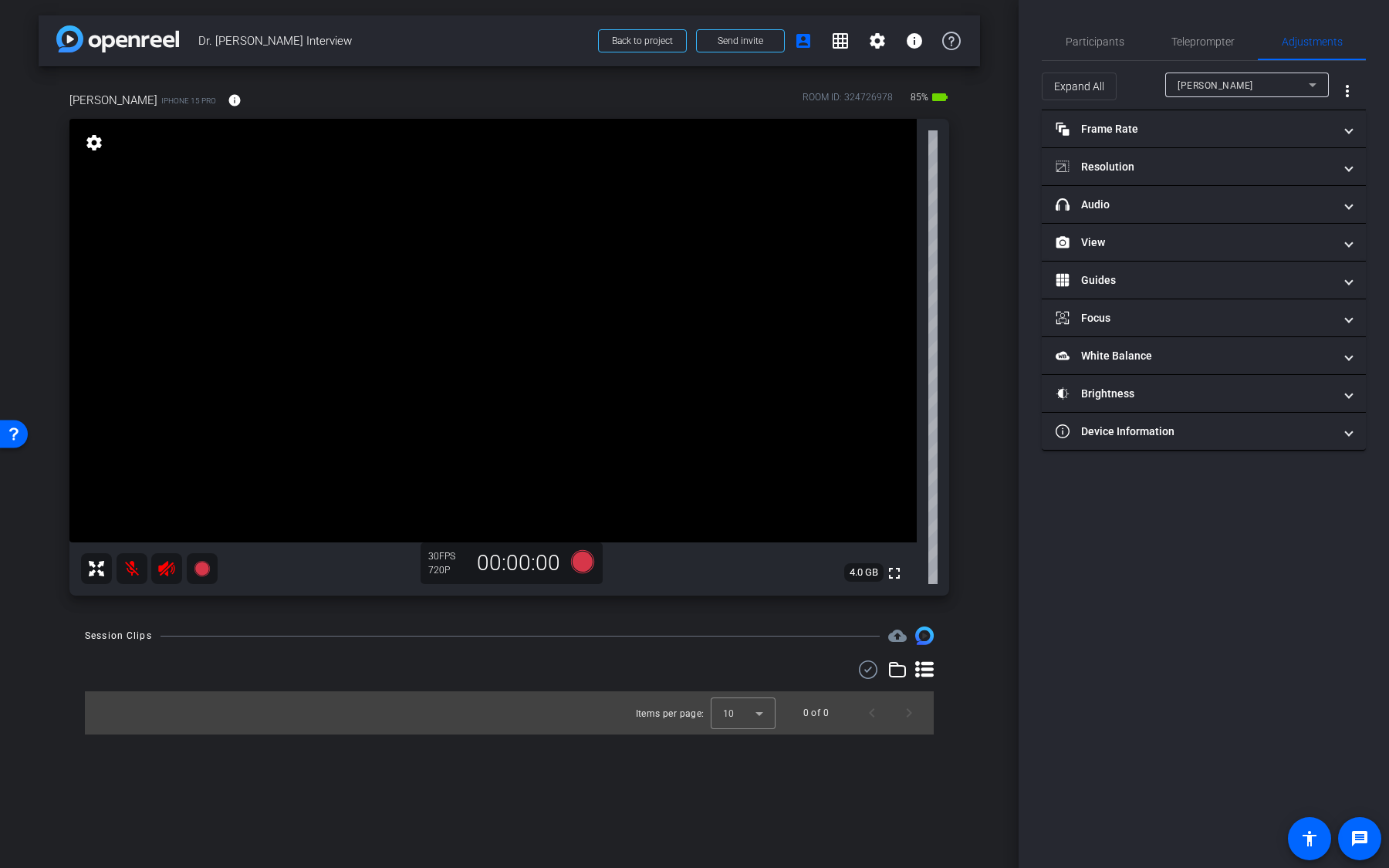
click at [164, 568] on icon at bounding box center [167, 568] width 19 height 19
click at [127, 572] on mat-icon at bounding box center [132, 568] width 31 height 31
click at [172, 572] on icon at bounding box center [166, 568] width 16 height 16
click at [136, 569] on mat-icon at bounding box center [132, 568] width 31 height 31
click at [1256, 137] on mat-expansion-panel-header "Frame Rate Frame Rate" at bounding box center [1204, 129] width 325 height 37
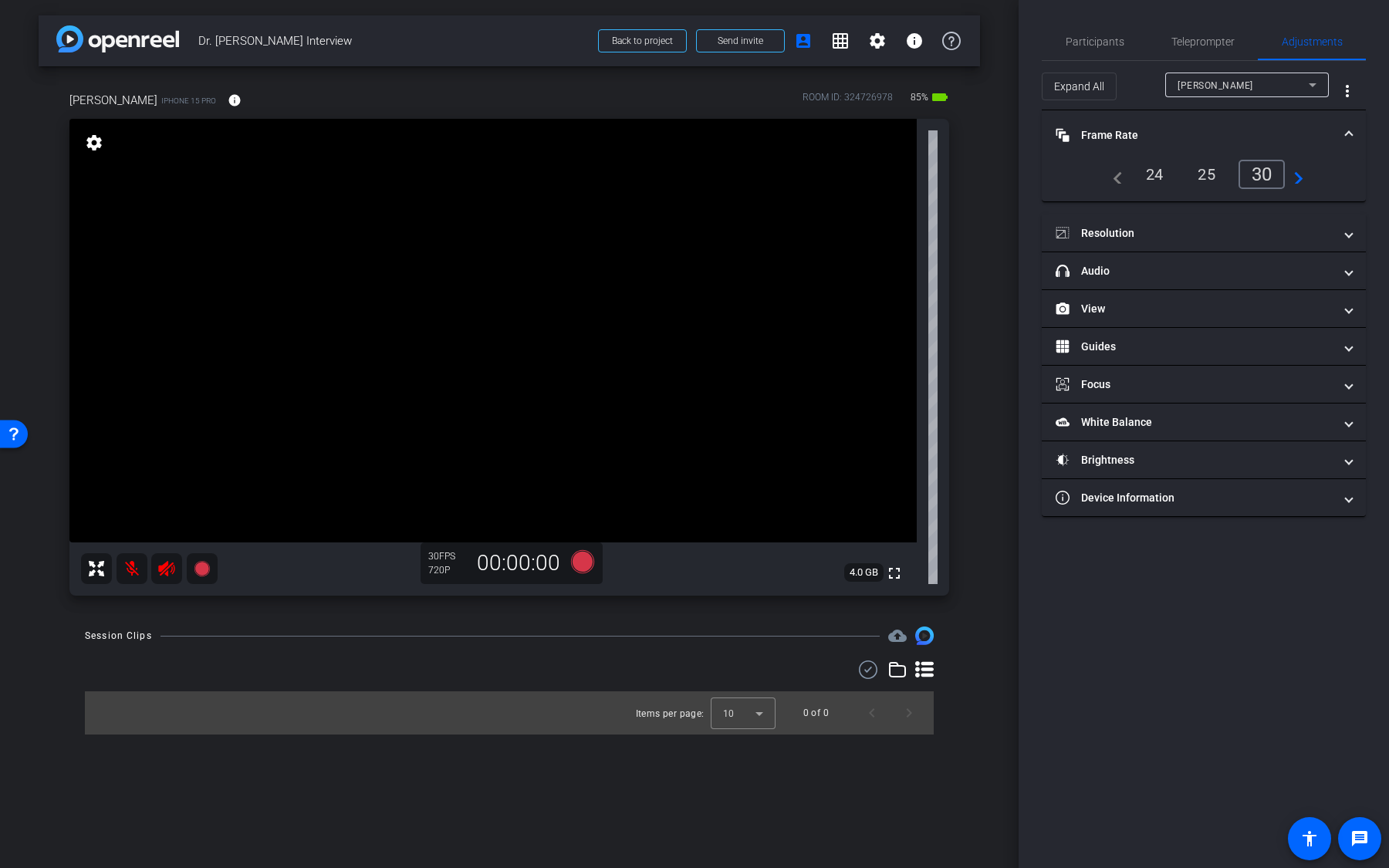
click at [1296, 177] on mat-icon "navigate_next" at bounding box center [1294, 174] width 19 height 19
click at [1153, 179] on div "25" at bounding box center [1154, 174] width 41 height 26
click at [1125, 179] on div "navigate_before 25 30 60 navigate_next" at bounding box center [1204, 174] width 200 height 30
click at [1120, 179] on mat-icon "navigate_before" at bounding box center [1114, 174] width 19 height 19
click at [1168, 182] on div "24" at bounding box center [1154, 174] width 41 height 26
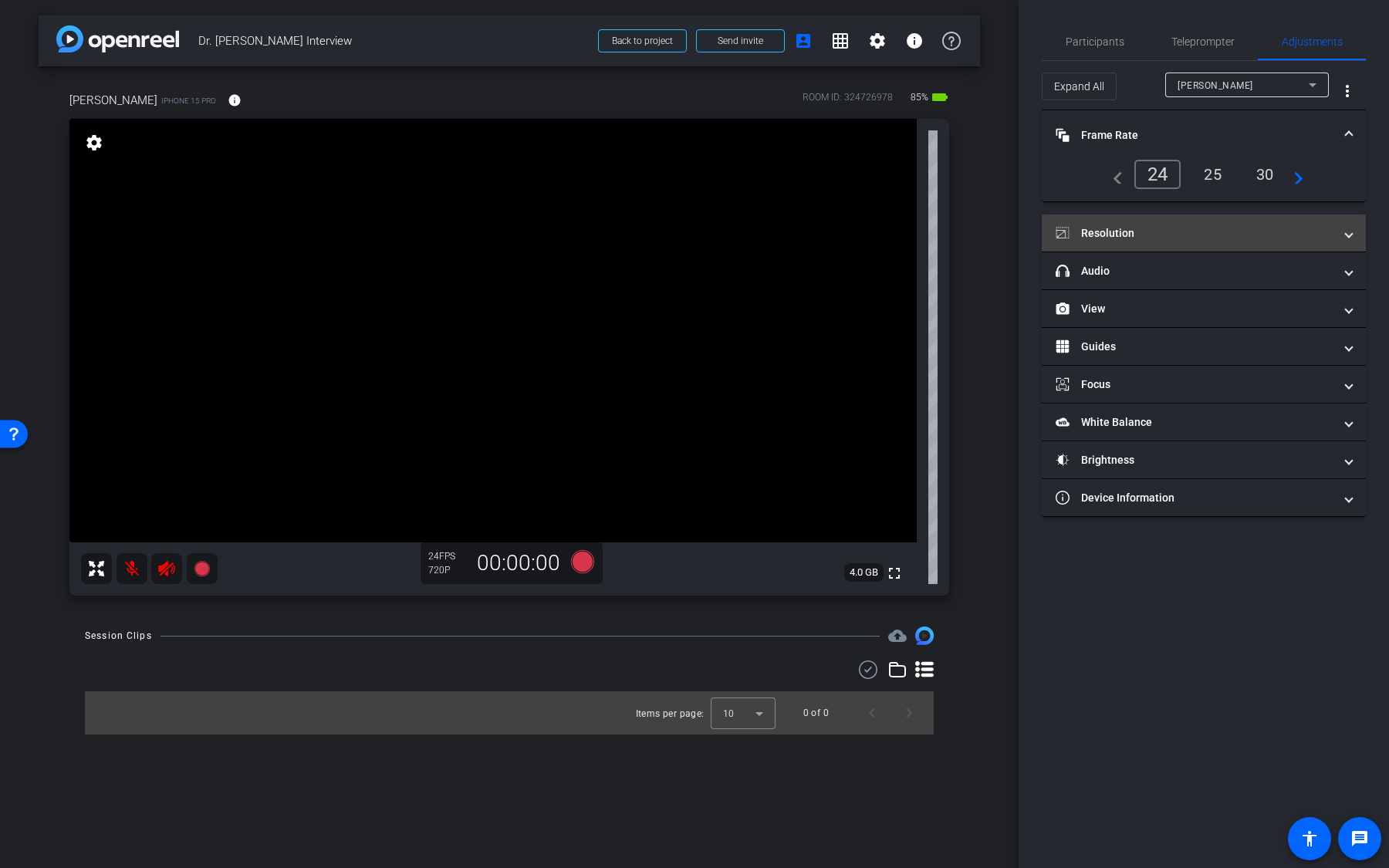
click at [1176, 225] on mat-panel-title "Resolution" at bounding box center [1194, 233] width 278 height 16
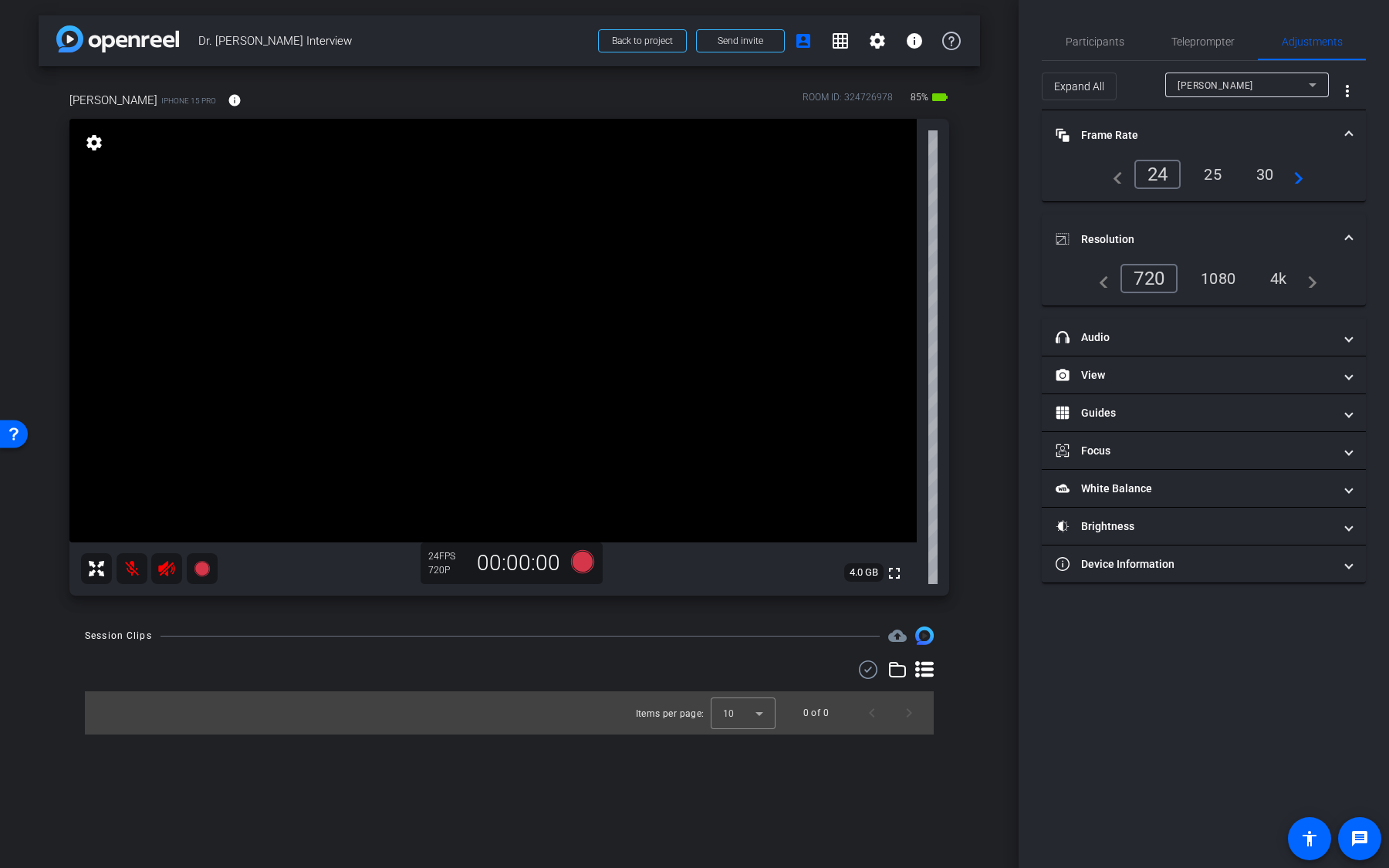
click at [1226, 285] on div "1080" at bounding box center [1217, 278] width 57 height 26
click at [1280, 280] on div "4k" at bounding box center [1279, 278] width 40 height 26
click at [1250, 334] on mat-panel-title "headphone icon Audio" at bounding box center [1194, 337] width 278 height 16
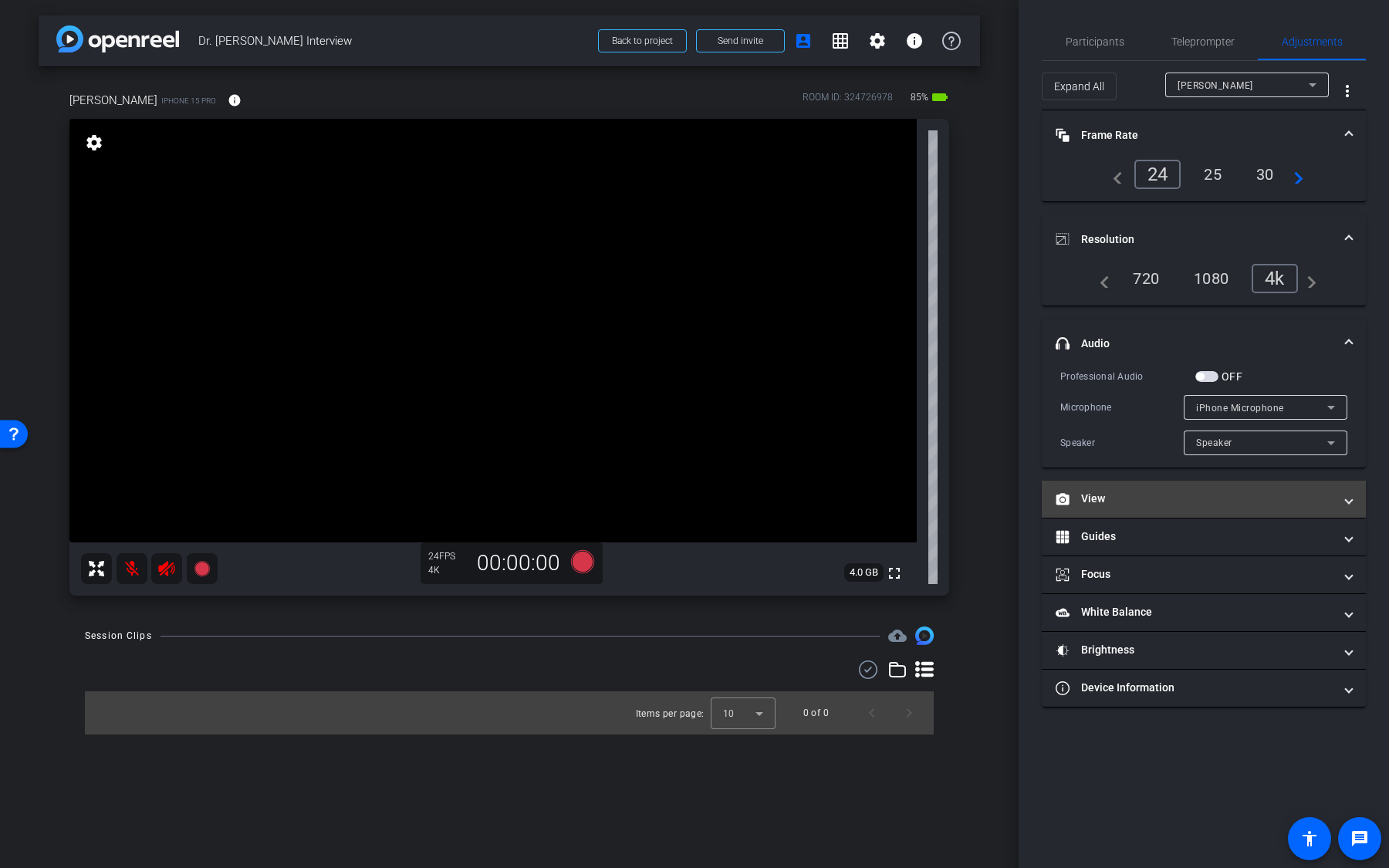
click at [1166, 496] on mat-panel-title "View" at bounding box center [1194, 498] width 278 height 16
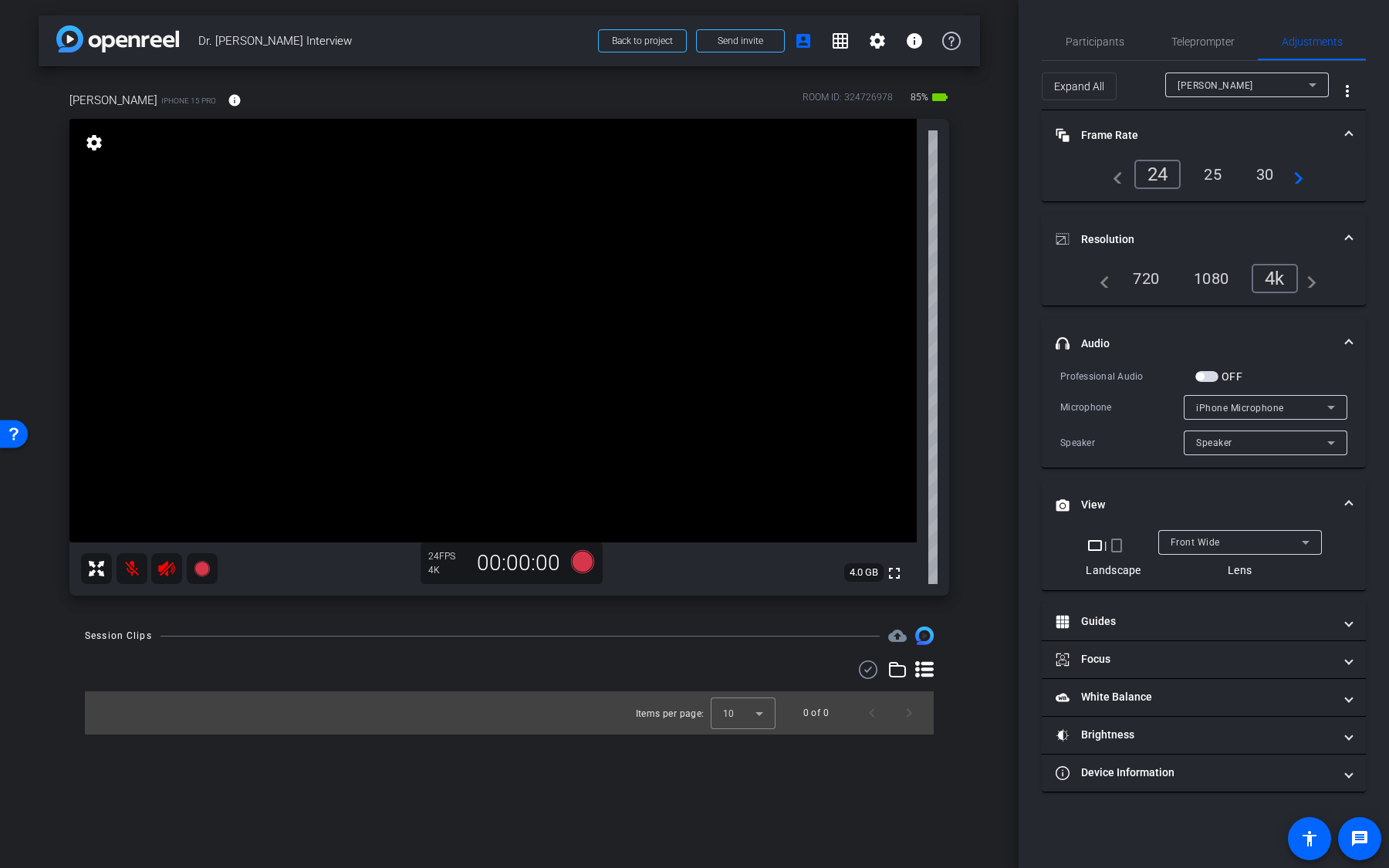
click at [1186, 537] on span "Front Wide" at bounding box center [1194, 542] width 49 height 11
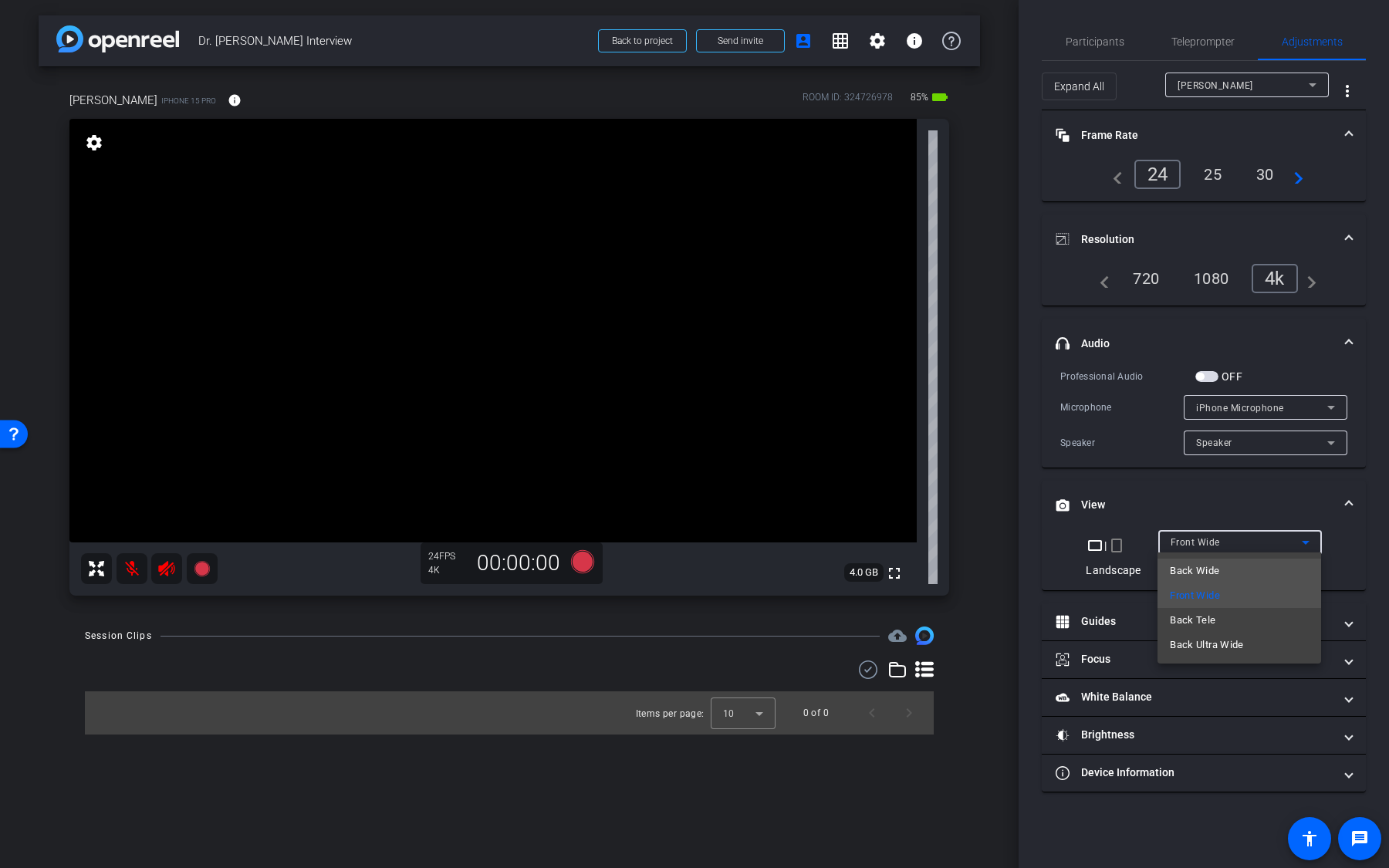
click at [1198, 566] on span "Back Wide" at bounding box center [1194, 571] width 49 height 19
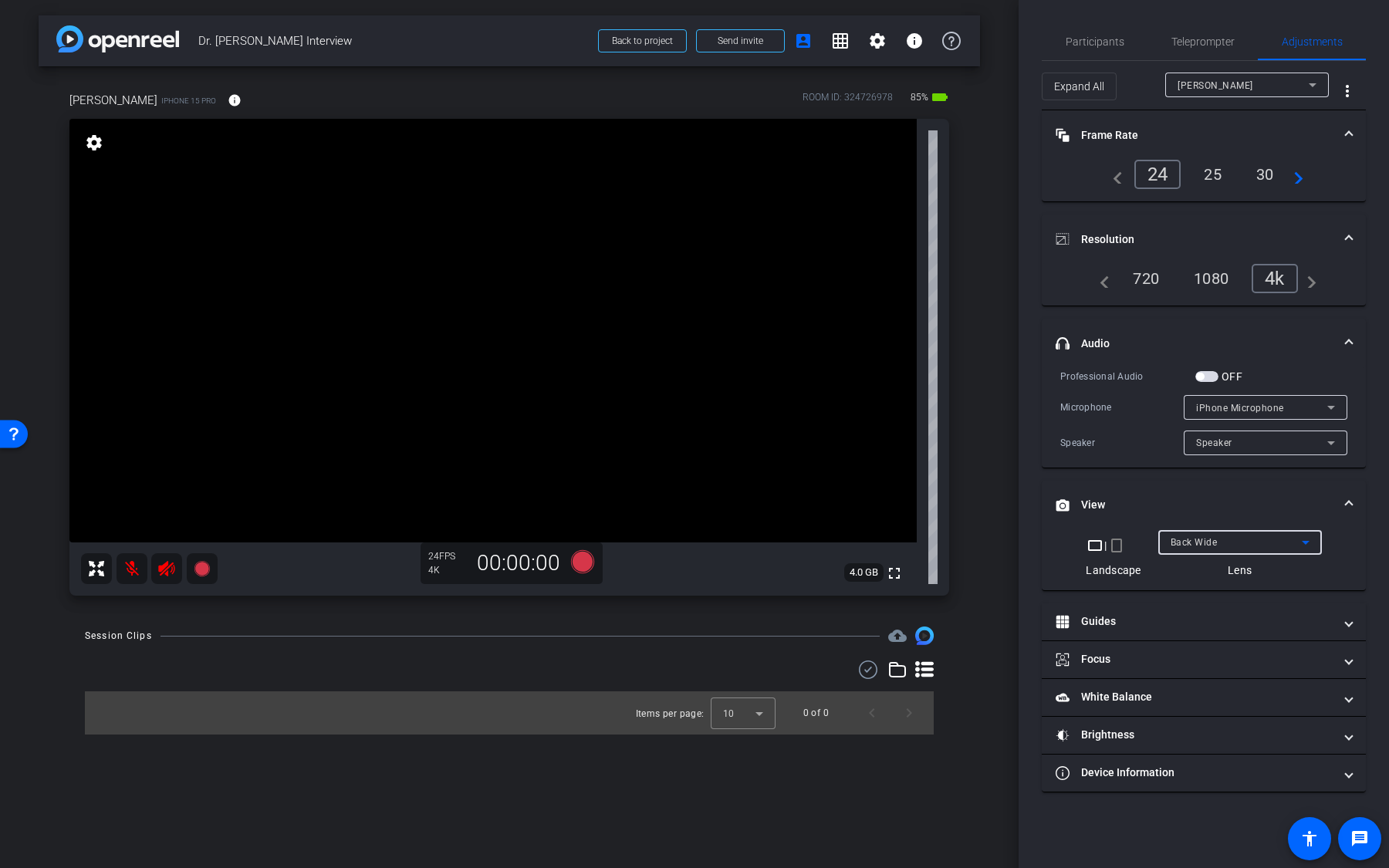
click at [1198, 543] on span "Back Wide" at bounding box center [1193, 542] width 47 height 11
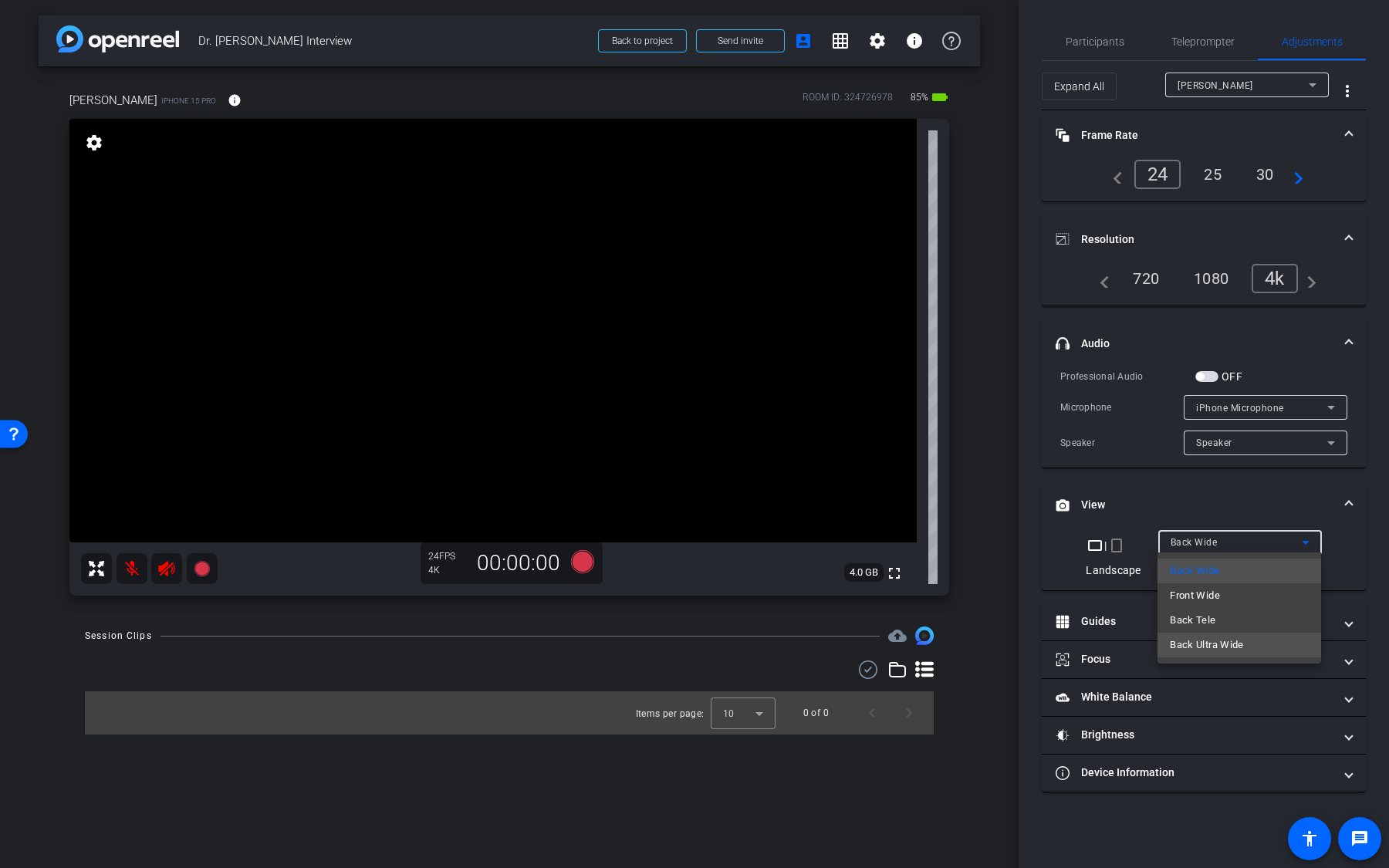
click at [1212, 637] on span "Back Ultra Wide" at bounding box center [1207, 645] width 74 height 19
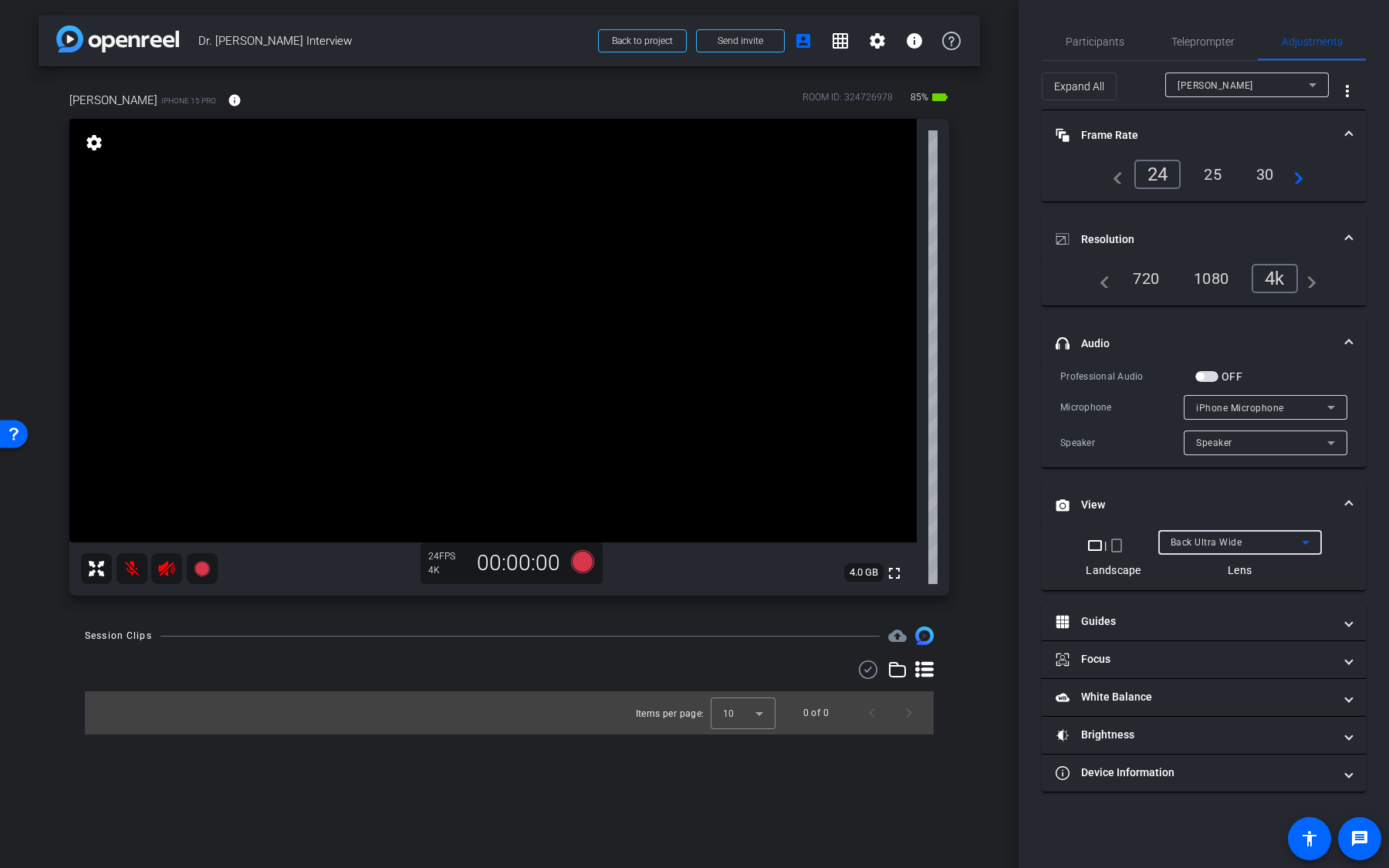
click at [1214, 541] on span "Back Ultra Wide" at bounding box center [1205, 542] width 71 height 11
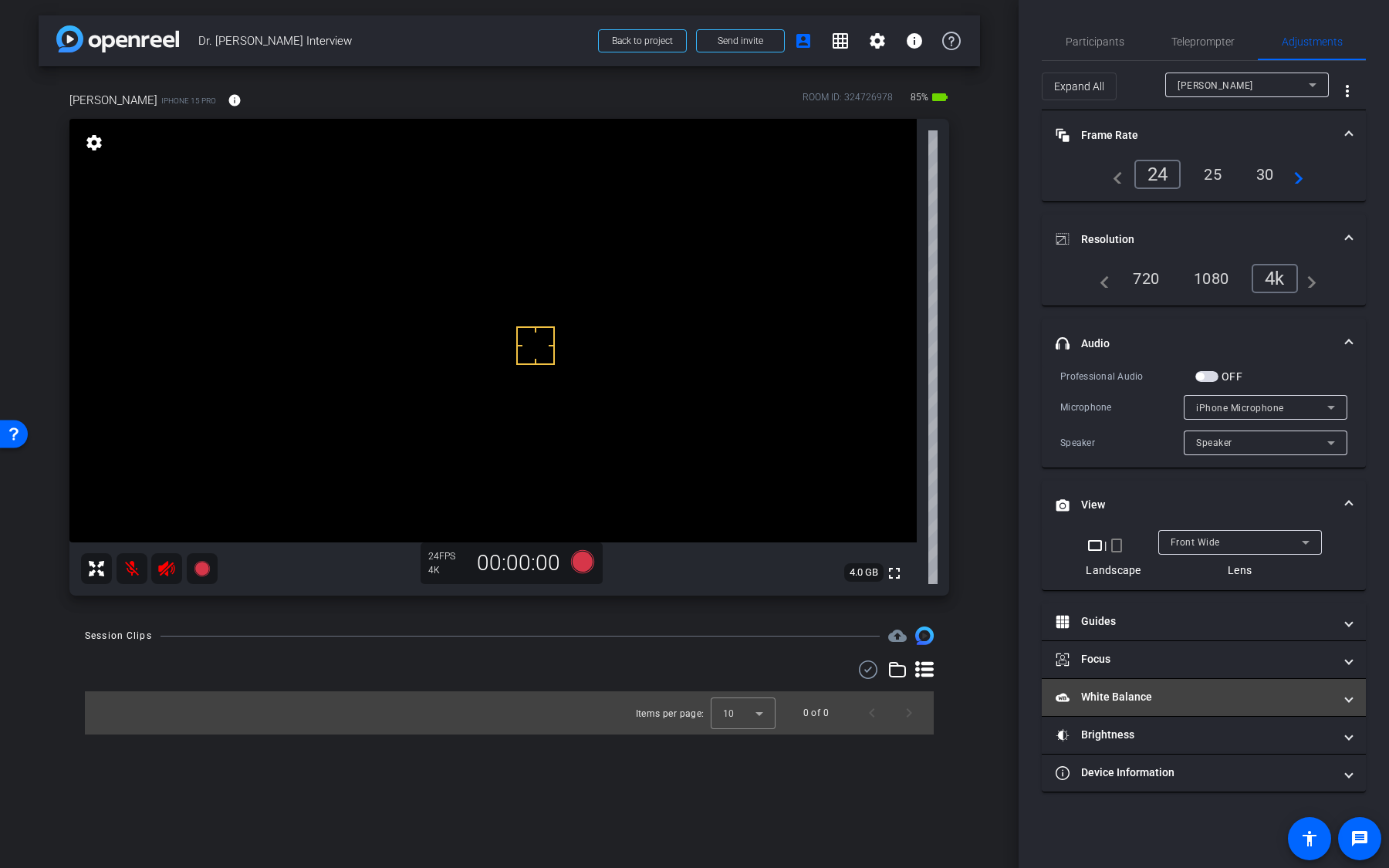
click at [1162, 697] on mat-panel-title "White Balance White Balance" at bounding box center [1194, 696] width 278 height 16
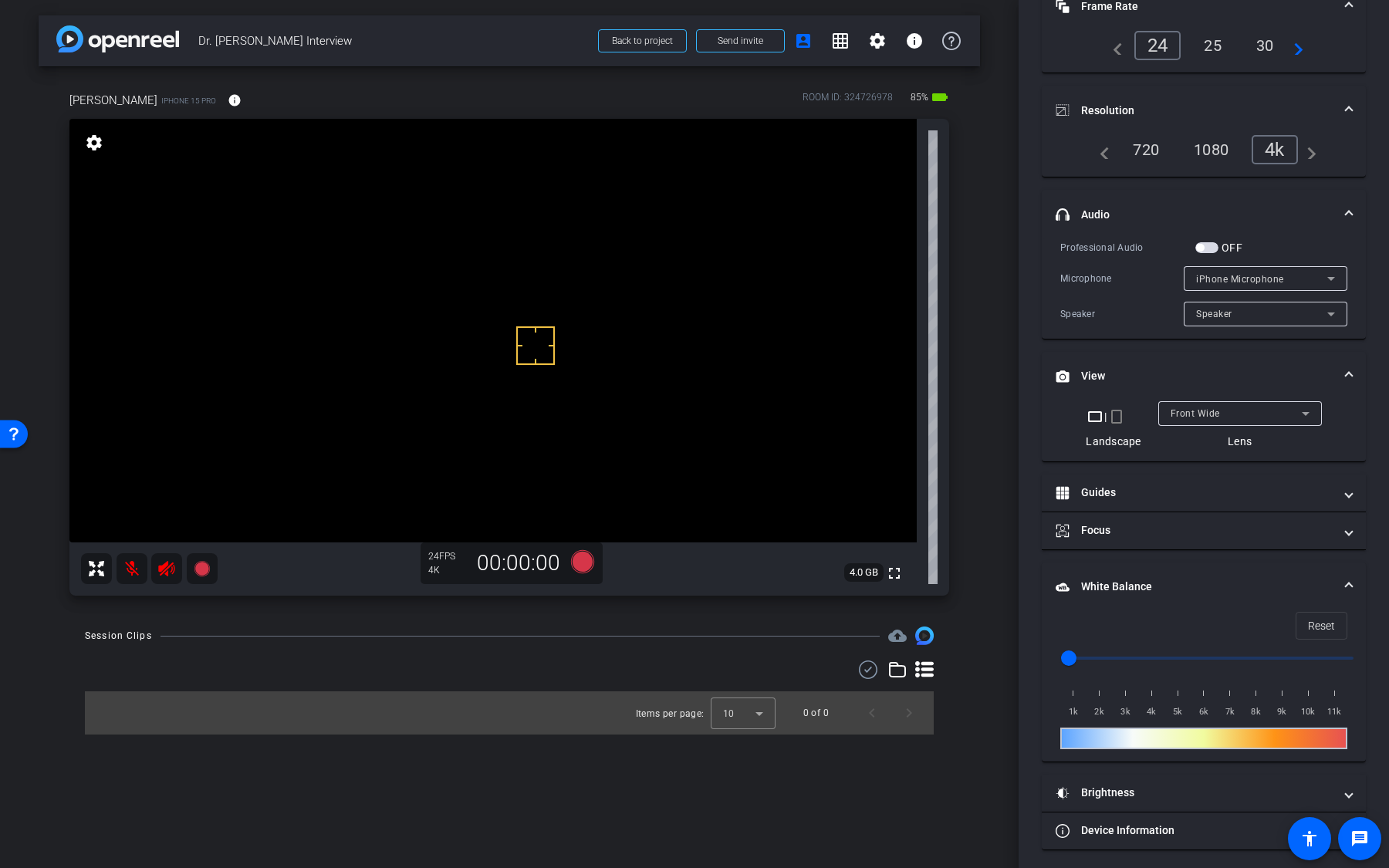
scroll to position [130, 0]
drag, startPoint x: 1071, startPoint y: 652, endPoint x: 1089, endPoint y: 651, distance: 18.0
click at [1088, 651] on input "range" at bounding box center [1210, 657] width 320 height 34
drag, startPoint x: 1083, startPoint y: 651, endPoint x: 1107, endPoint y: 652, distance: 24.0
click at [1107, 652] on input "range" at bounding box center [1210, 657] width 320 height 34
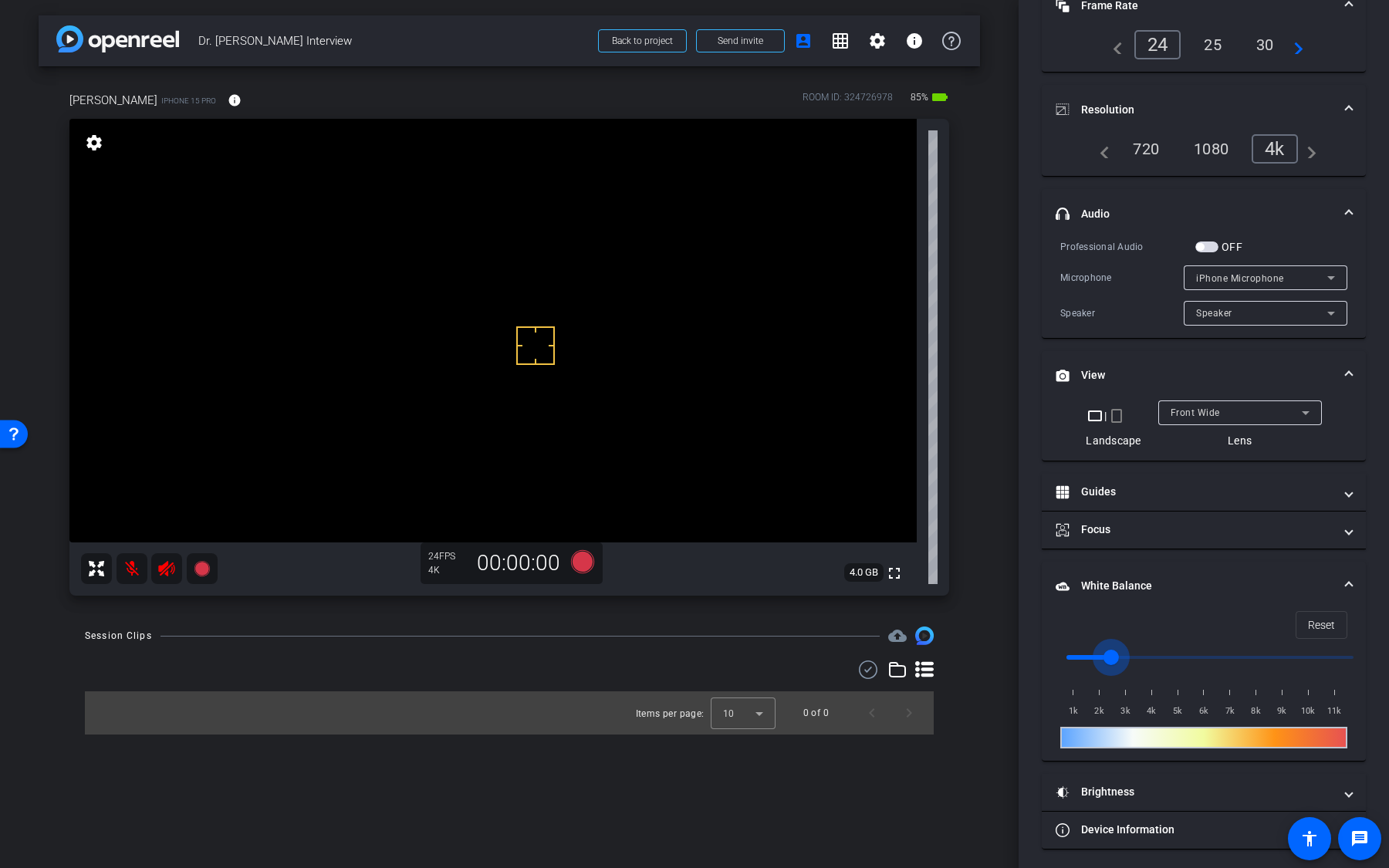
drag, startPoint x: 1108, startPoint y: 652, endPoint x: 1169, endPoint y: 655, distance: 61.1
click at [1167, 654] on input "range" at bounding box center [1210, 657] width 320 height 34
drag, startPoint x: 1166, startPoint y: 655, endPoint x: 1252, endPoint y: 655, distance: 86.0
click at [1250, 655] on input "range" at bounding box center [1210, 657] width 320 height 34
click at [1321, 616] on span "Reset" at bounding box center [1321, 625] width 27 height 30
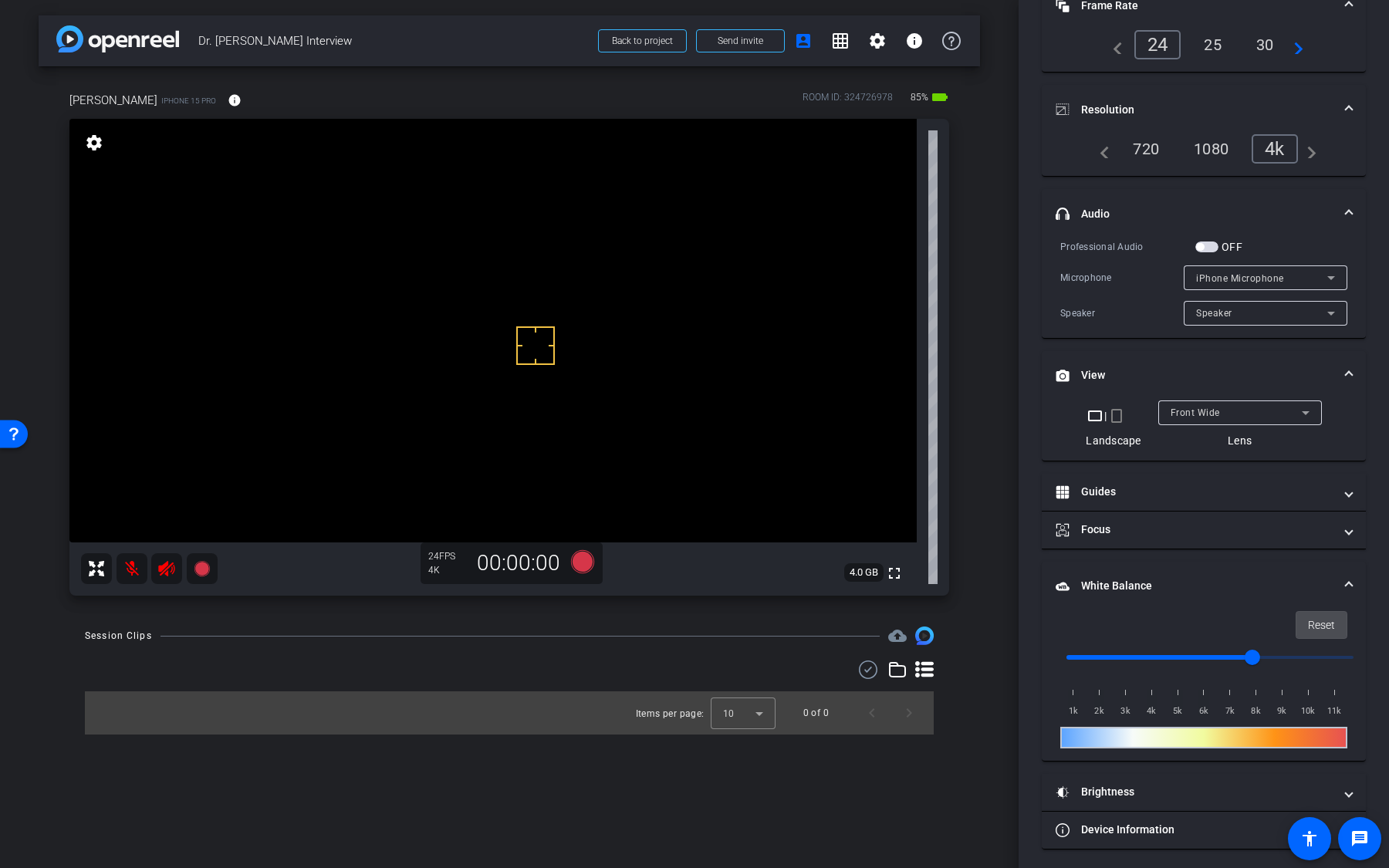
type input "1000"
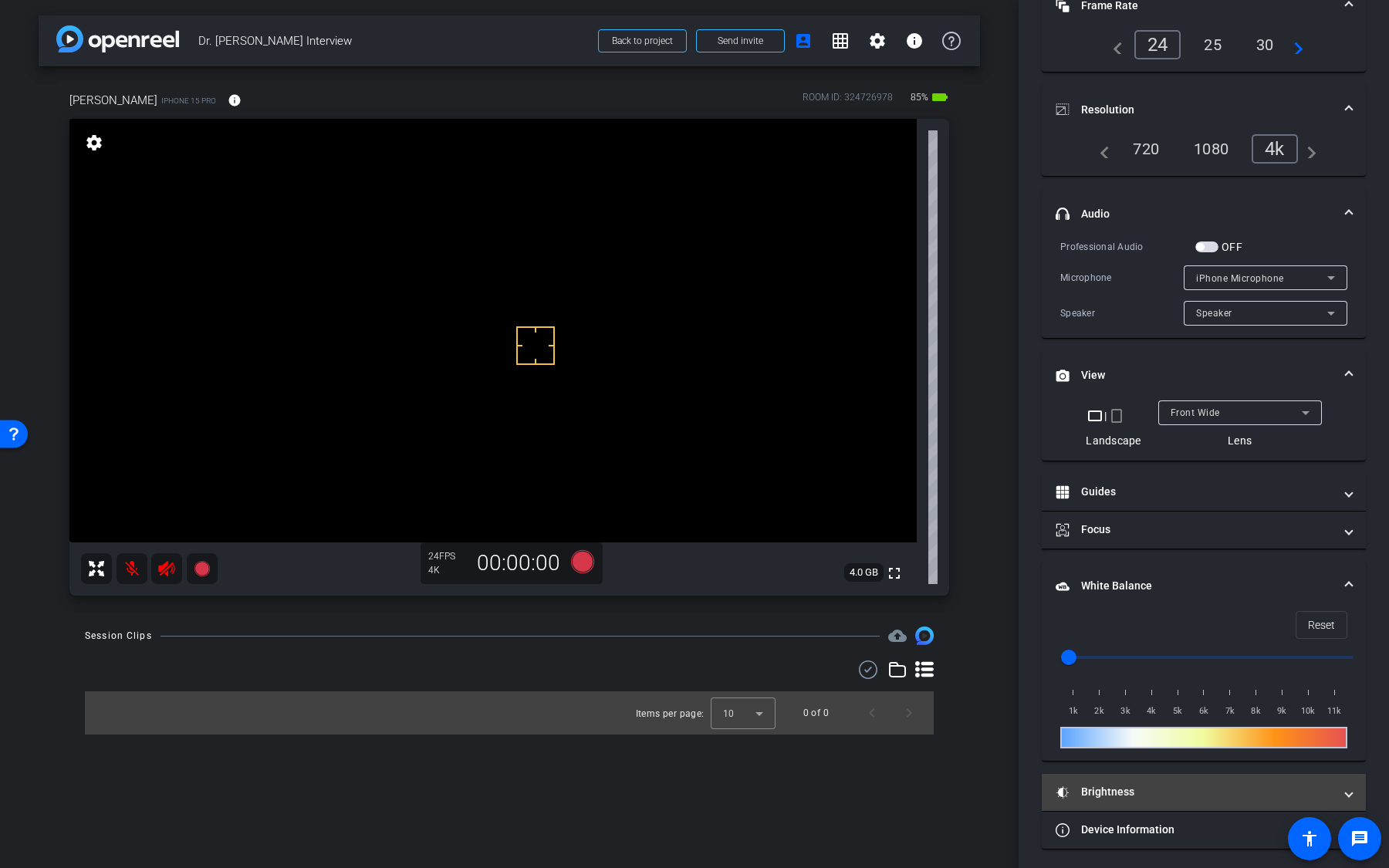
click at [1150, 784] on mat-panel-title "Brightness" at bounding box center [1194, 791] width 278 height 16
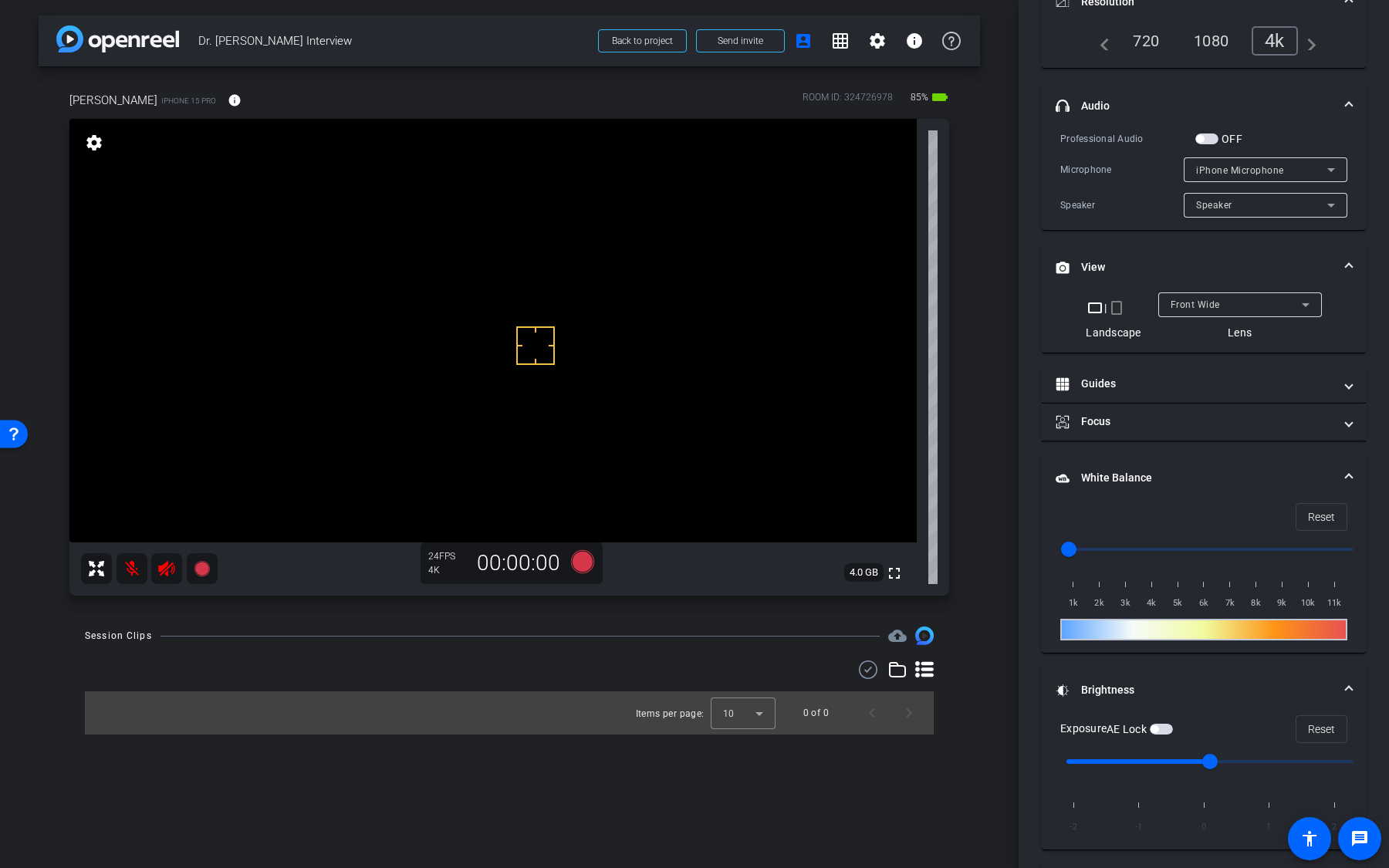
scroll to position [289, 0]
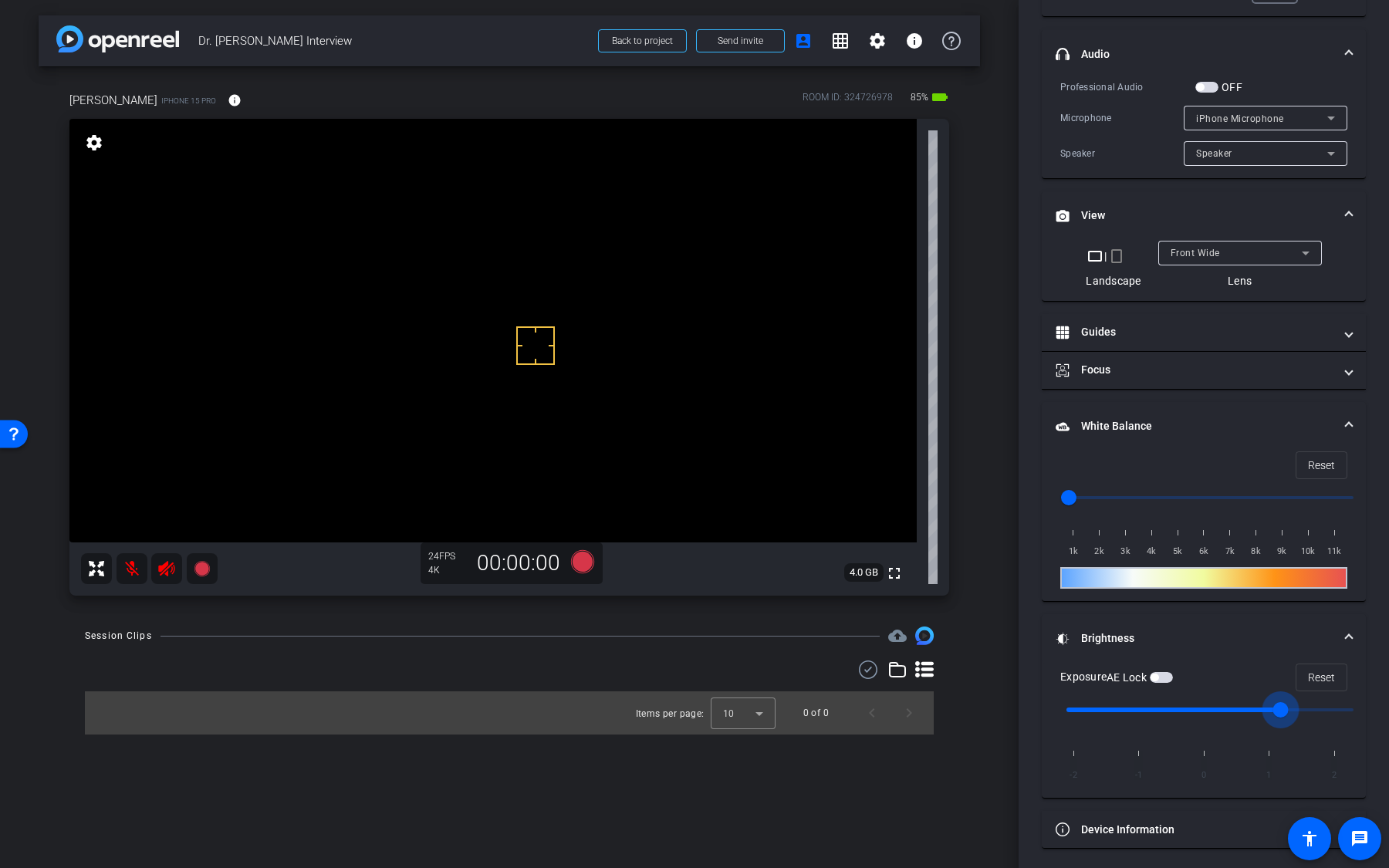
drag, startPoint x: 1209, startPoint y: 704, endPoint x: 1257, endPoint y: 706, distance: 48.0
click at [1256, 706] on input "range" at bounding box center [1210, 709] width 320 height 34
drag, startPoint x: 1281, startPoint y: 707, endPoint x: 1335, endPoint y: 712, distance: 54.2
click at [1334, 711] on input "range" at bounding box center [1210, 709] width 320 height 34
drag, startPoint x: 1354, startPoint y: 708, endPoint x: 1283, endPoint y: 710, distance: 71.0
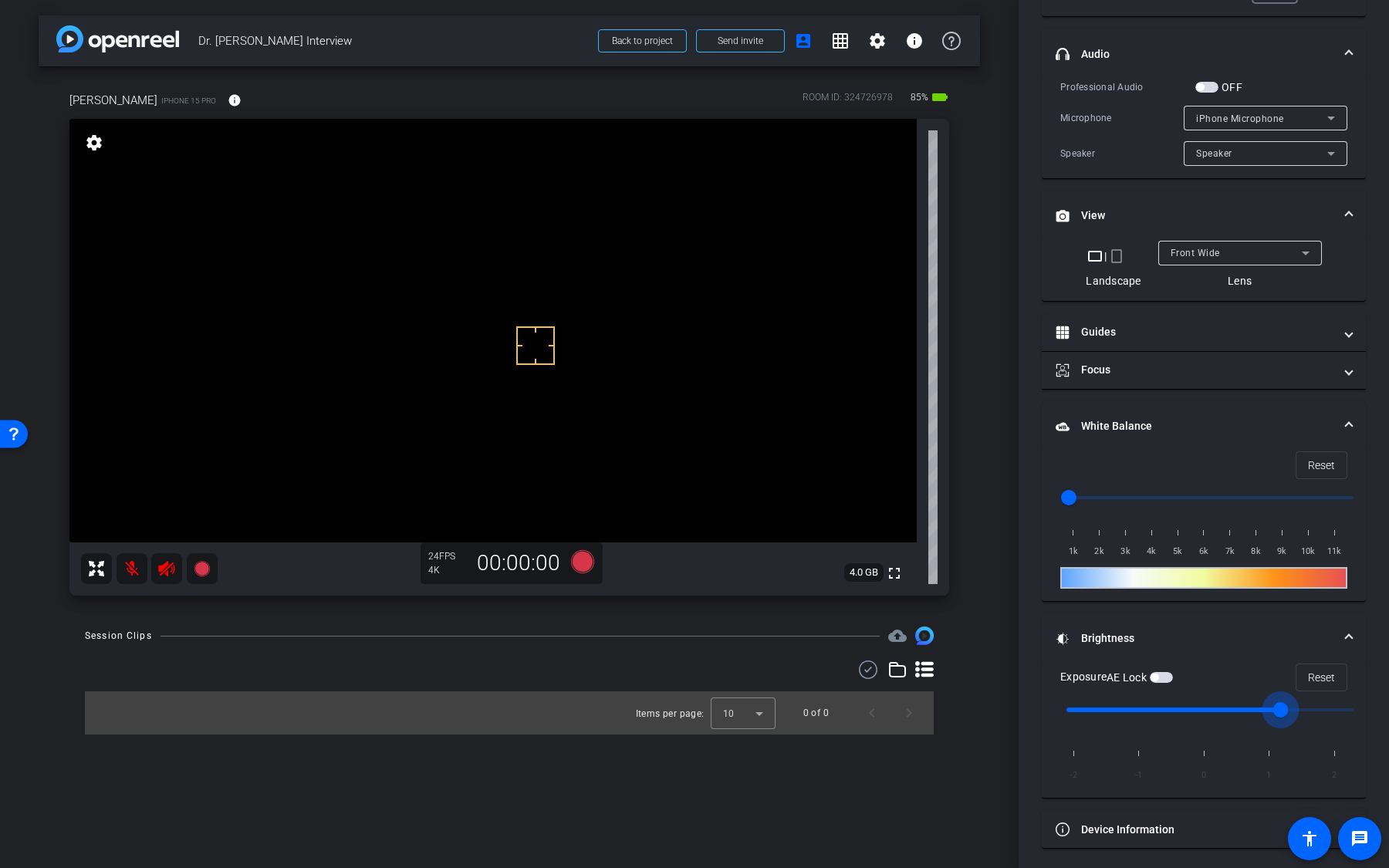
type input "1"
click at [1283, 710] on input "range" at bounding box center [1210, 709] width 320 height 34
drag, startPoint x: 1282, startPoint y: 710, endPoint x: 1269, endPoint y: 710, distance: 13.0
click at [1269, 710] on input "range" at bounding box center [1210, 709] width 320 height 34
click at [908, 99] on div "ROOM ID: 324726978 85% battery_std" at bounding box center [875, 100] width 147 height 25
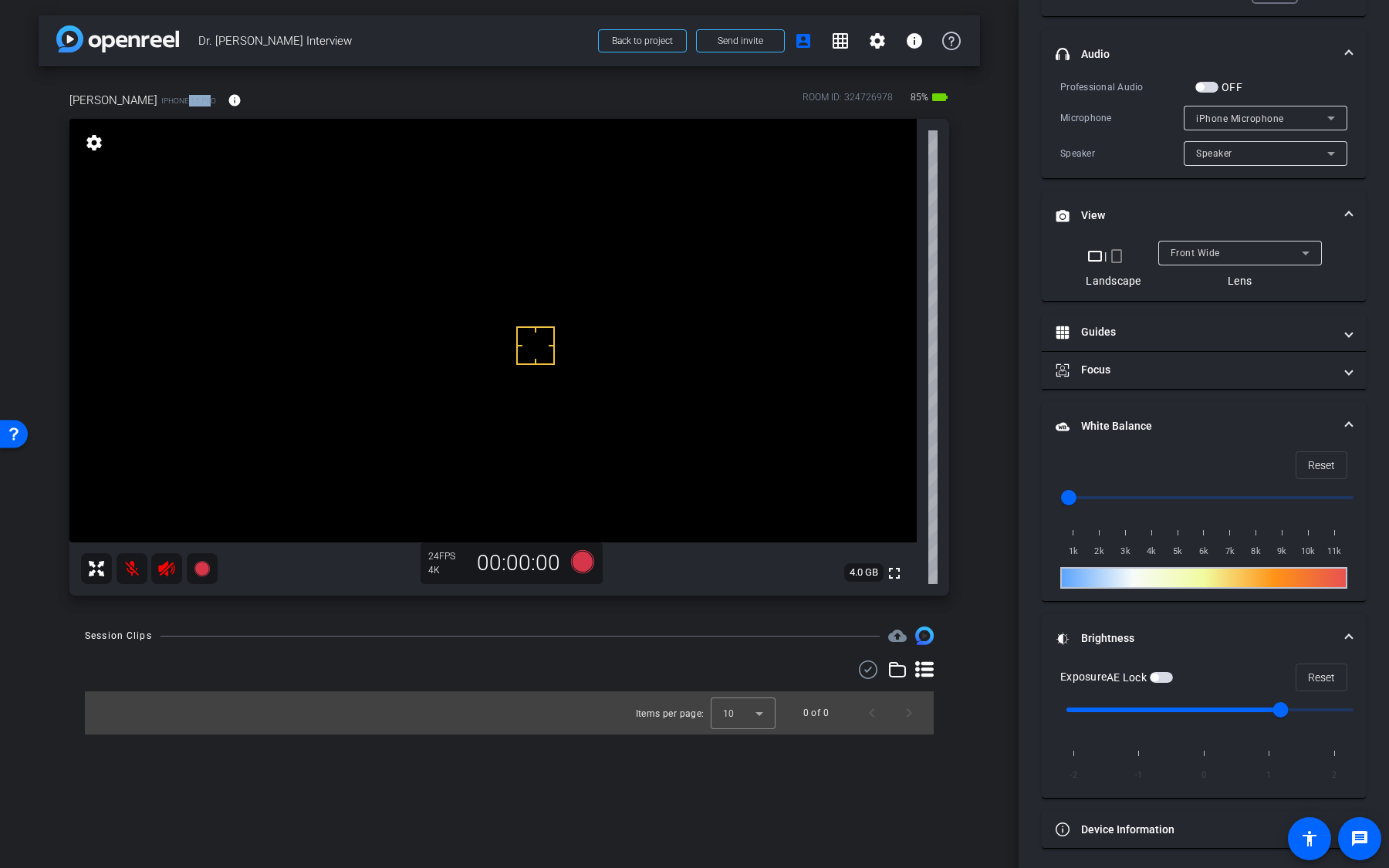
drag, startPoint x: 163, startPoint y: 97, endPoint x: 140, endPoint y: 99, distance: 23.1
click at [161, 99] on span "iPhone 15 Pro" at bounding box center [188, 100] width 55 height 11
drag, startPoint x: 163, startPoint y: 97, endPoint x: 126, endPoint y: 97, distance: 37.0
click at [161, 97] on span "iPhone 15 Pro" at bounding box center [188, 100] width 55 height 11
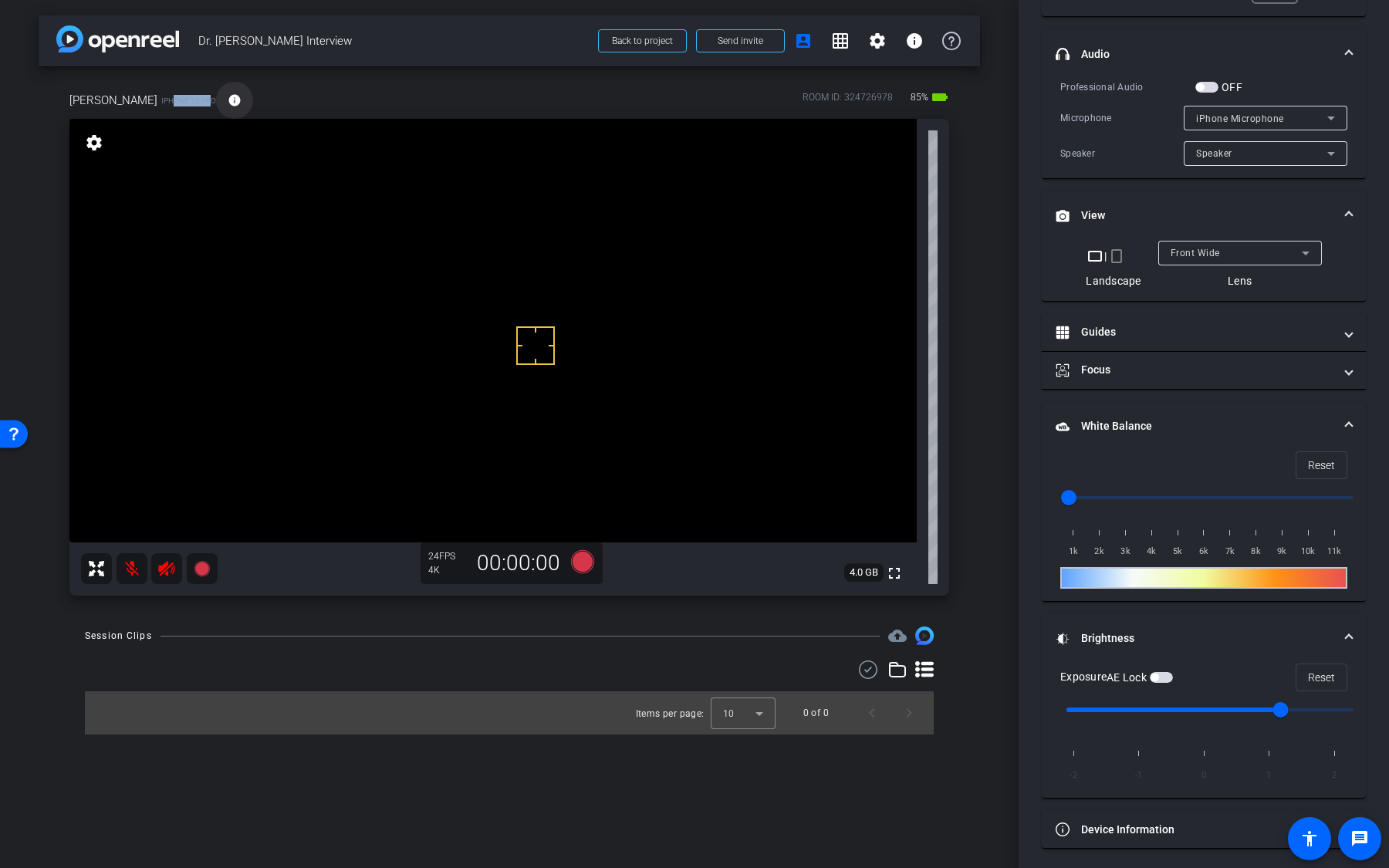
click at [227, 103] on mat-icon "info" at bounding box center [234, 100] width 14 height 14
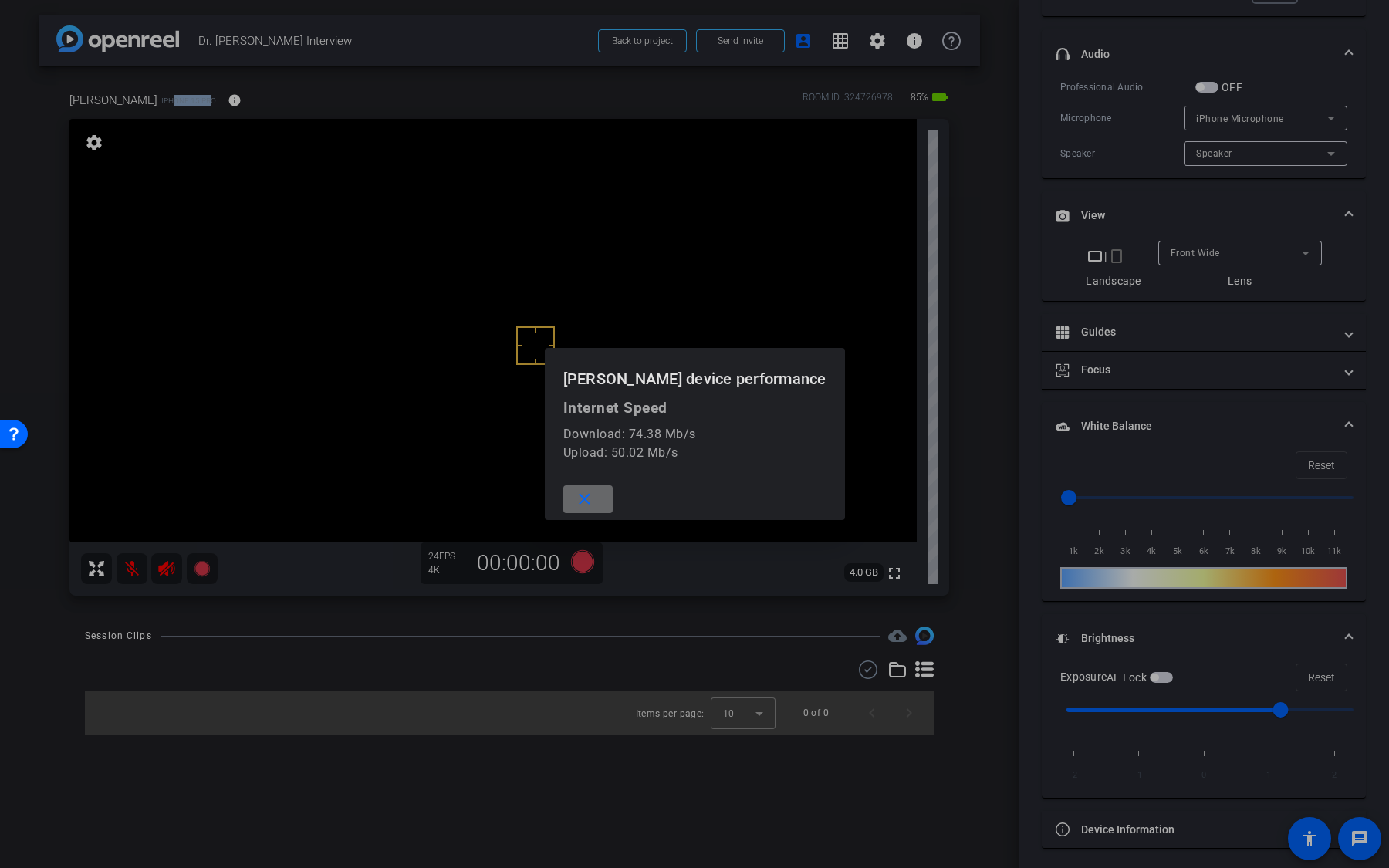
click at [594, 498] on mat-icon "close" at bounding box center [584, 499] width 19 height 19
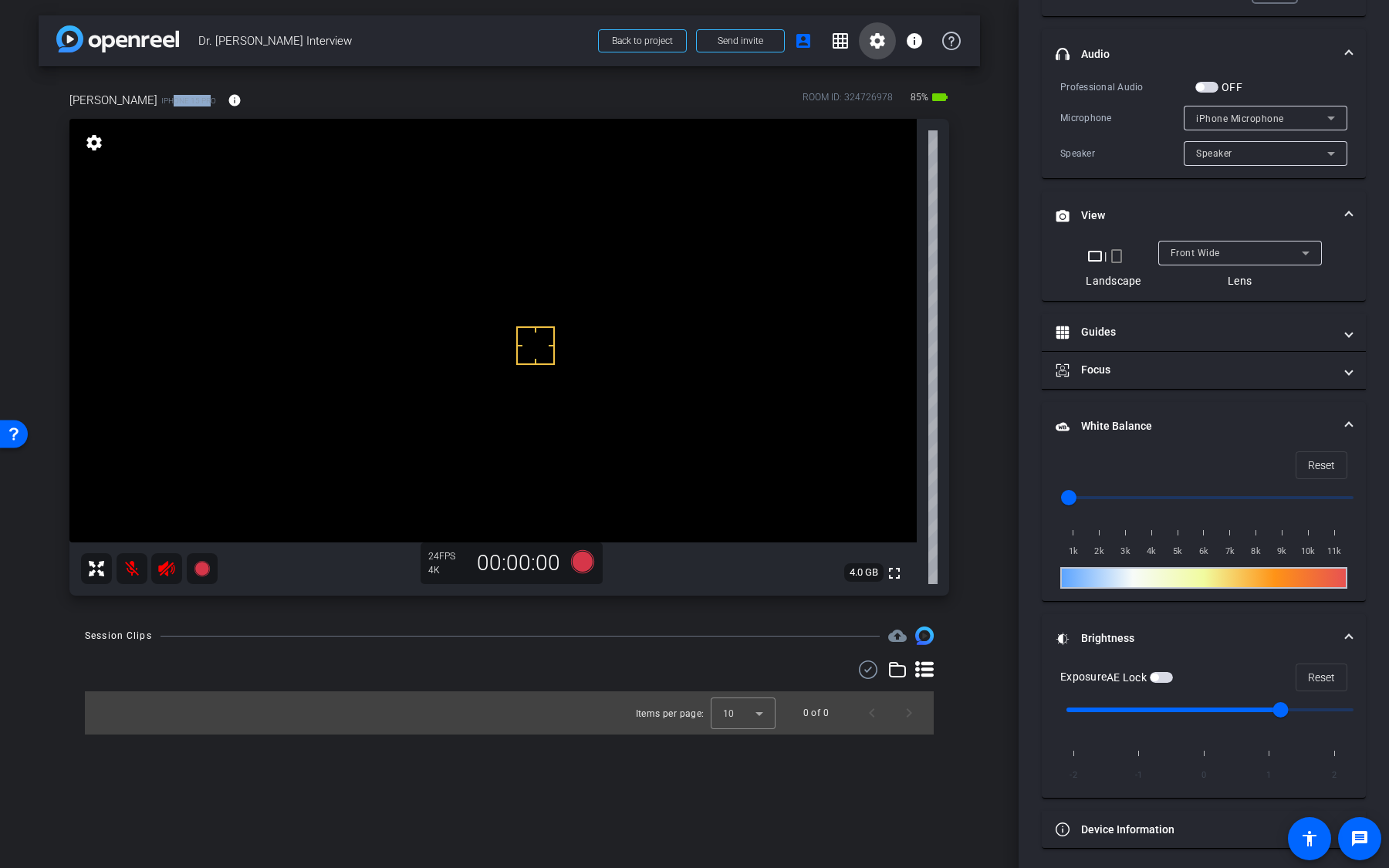
click at [872, 43] on mat-icon "settings" at bounding box center [877, 41] width 19 height 19
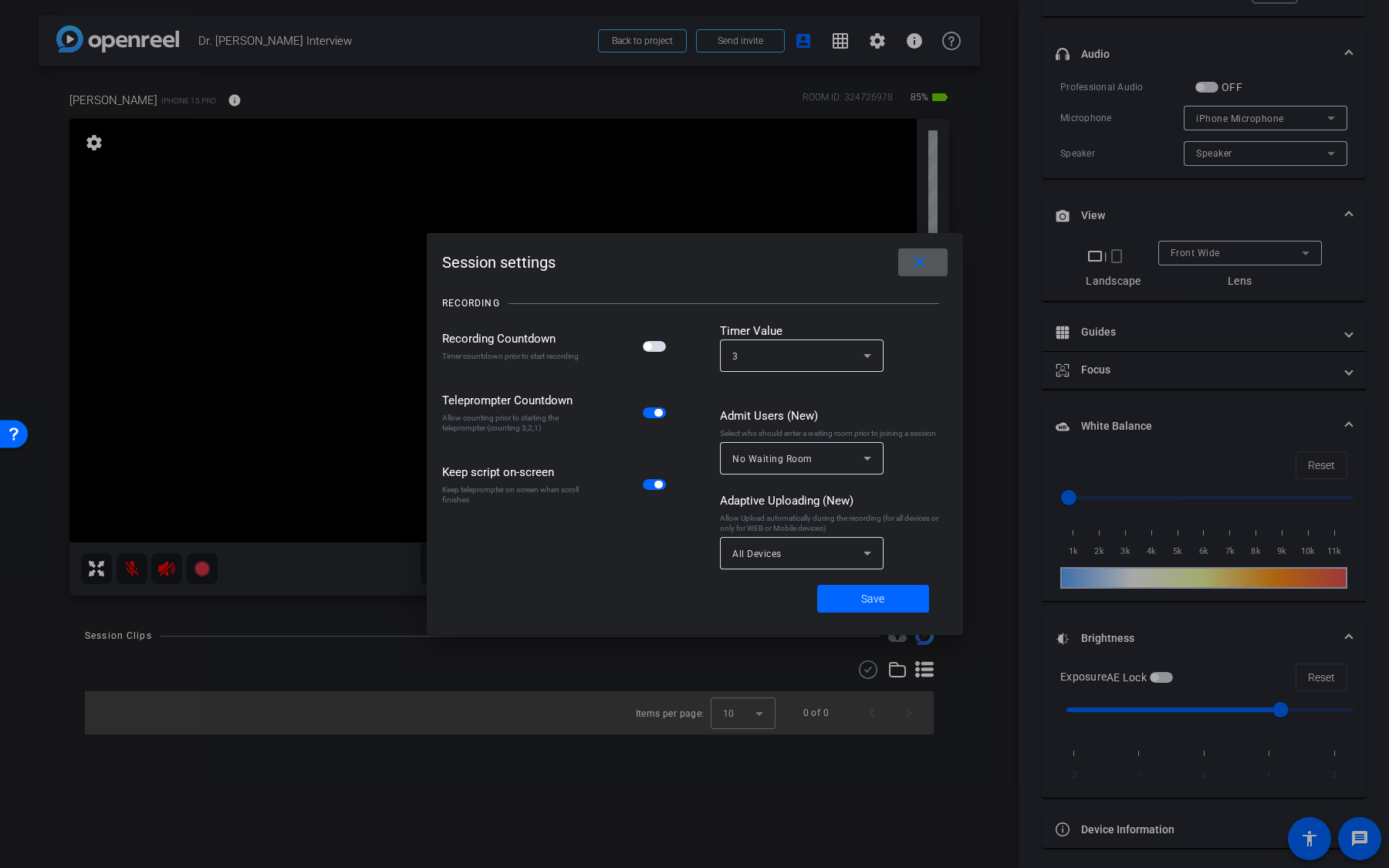
click at [859, 550] on icon at bounding box center [867, 554] width 19 height 19
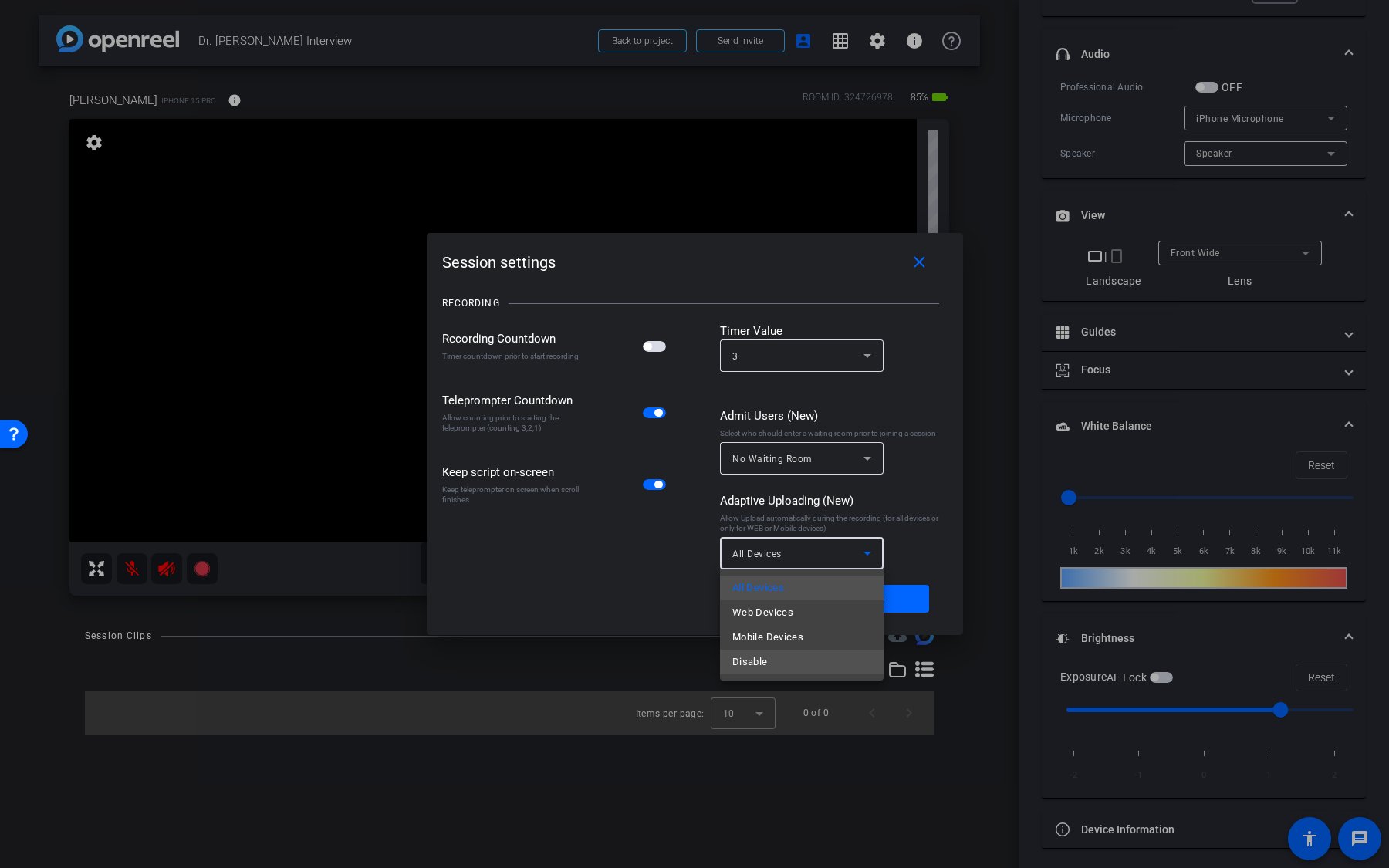
click at [801, 657] on mat-option "Disable" at bounding box center [801, 662] width 163 height 25
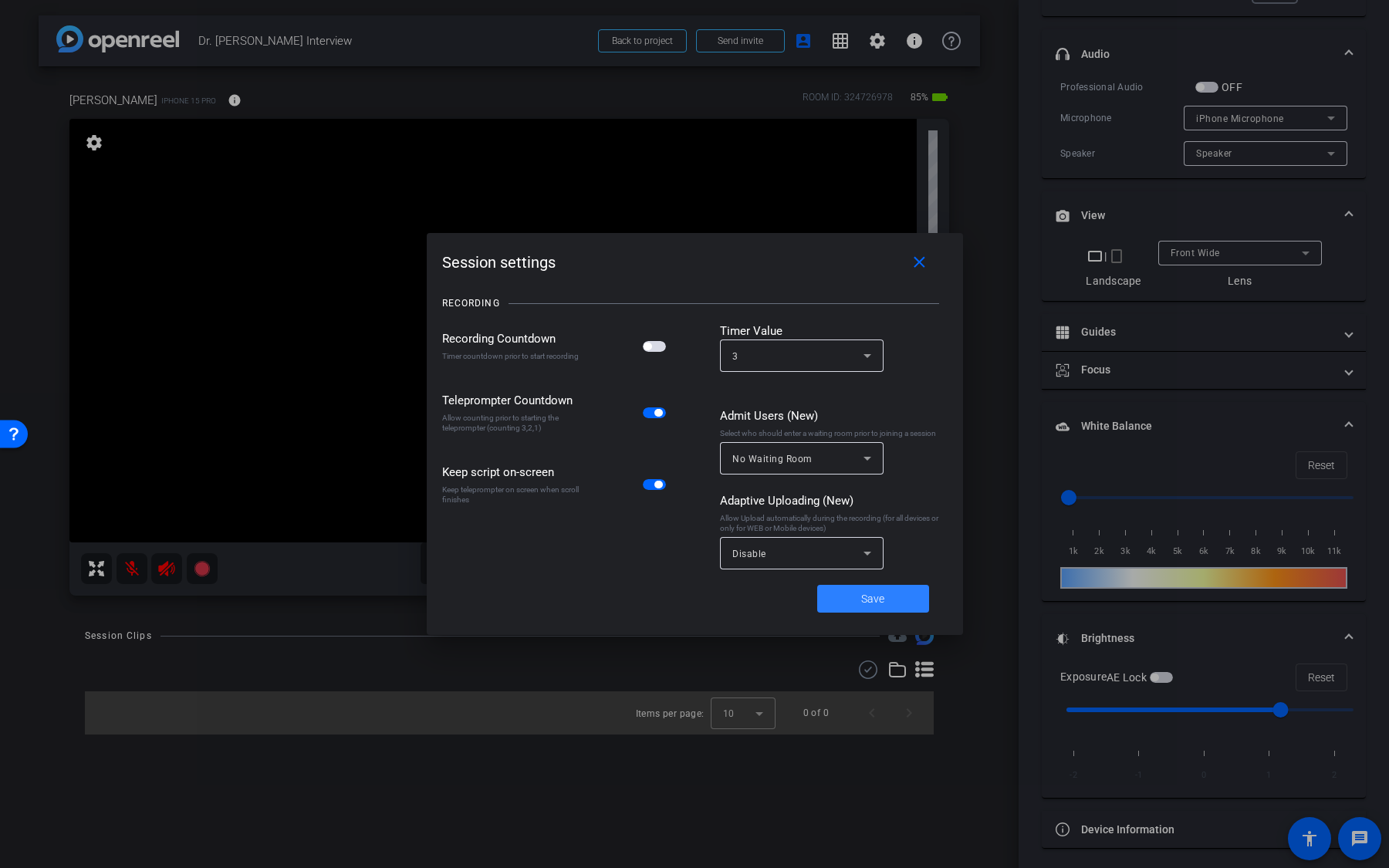
click at [897, 600] on span at bounding box center [873, 599] width 112 height 37
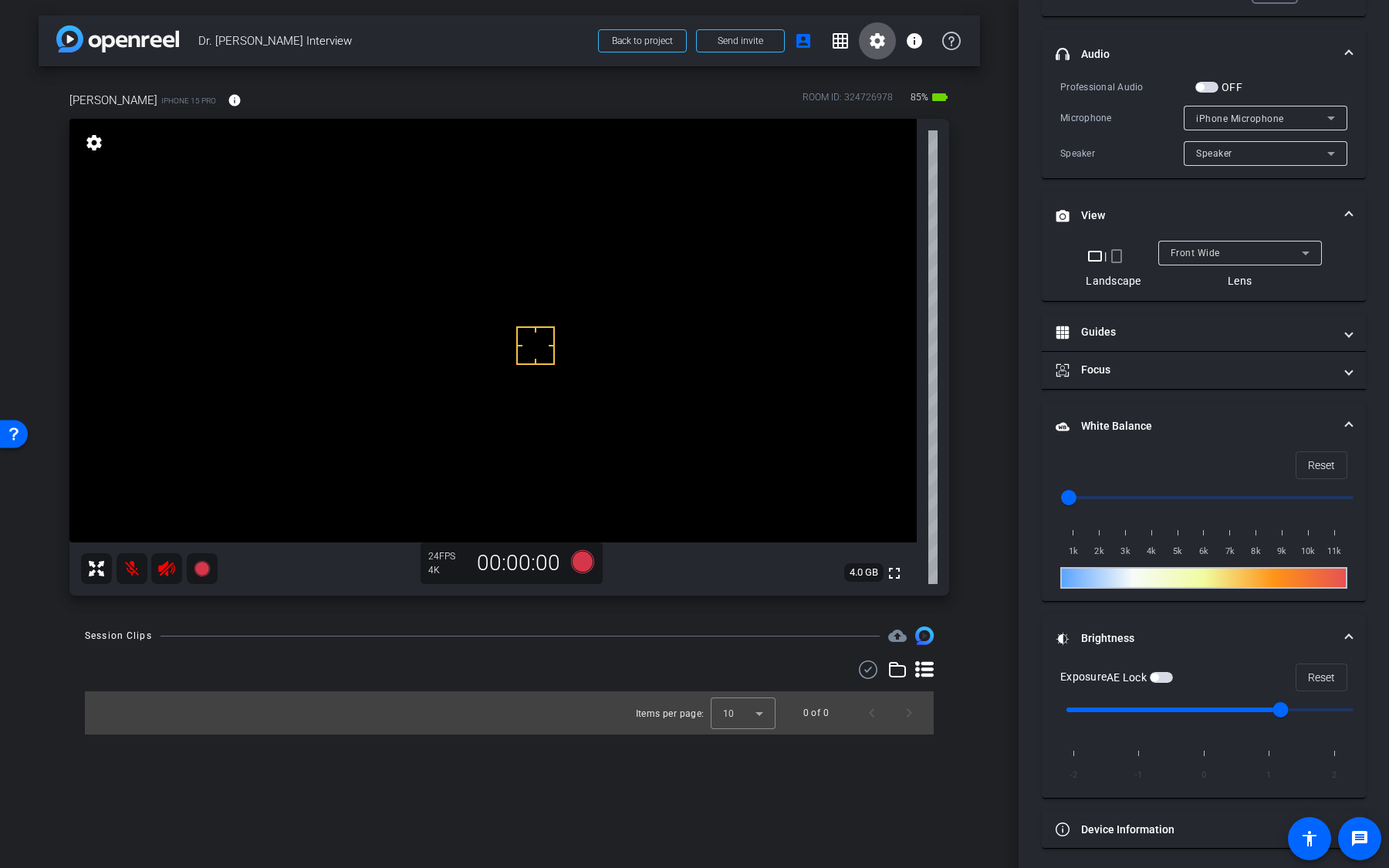
scroll to position [0, 0]
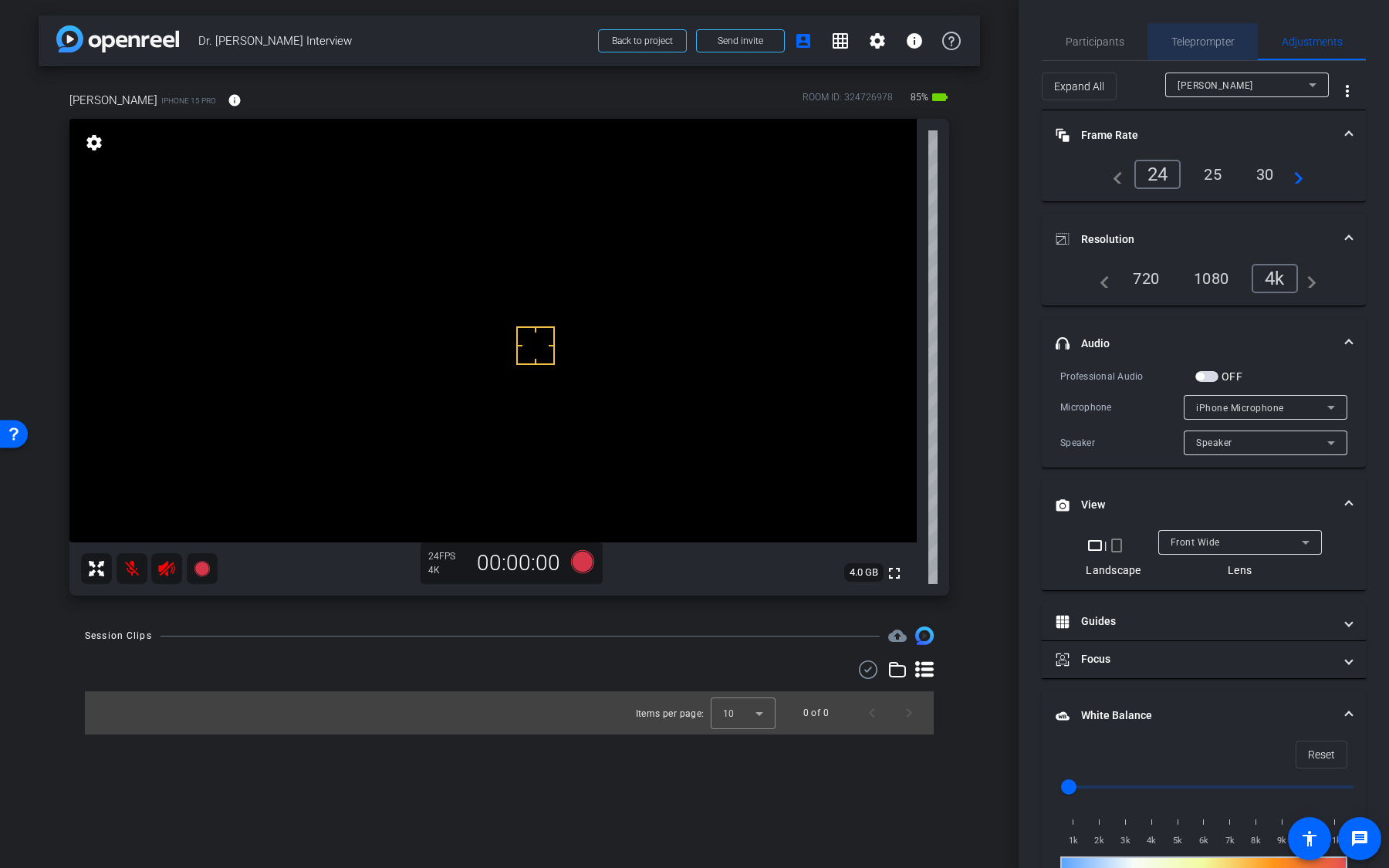
click at [1225, 34] on span "Teleprompter" at bounding box center [1203, 42] width 63 height 37
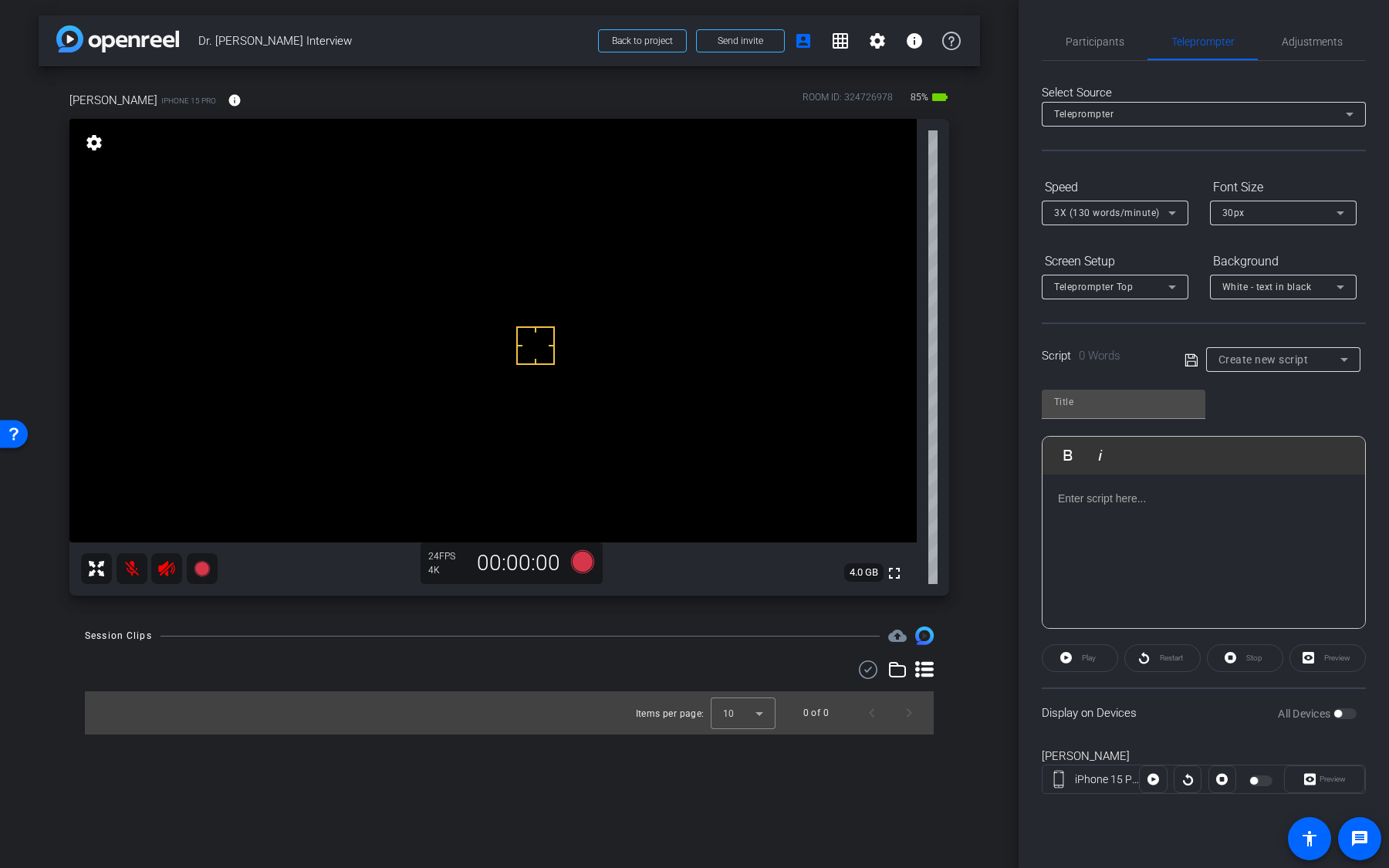
click at [1319, 362] on div "Create new script" at bounding box center [1279, 360] width 121 height 19
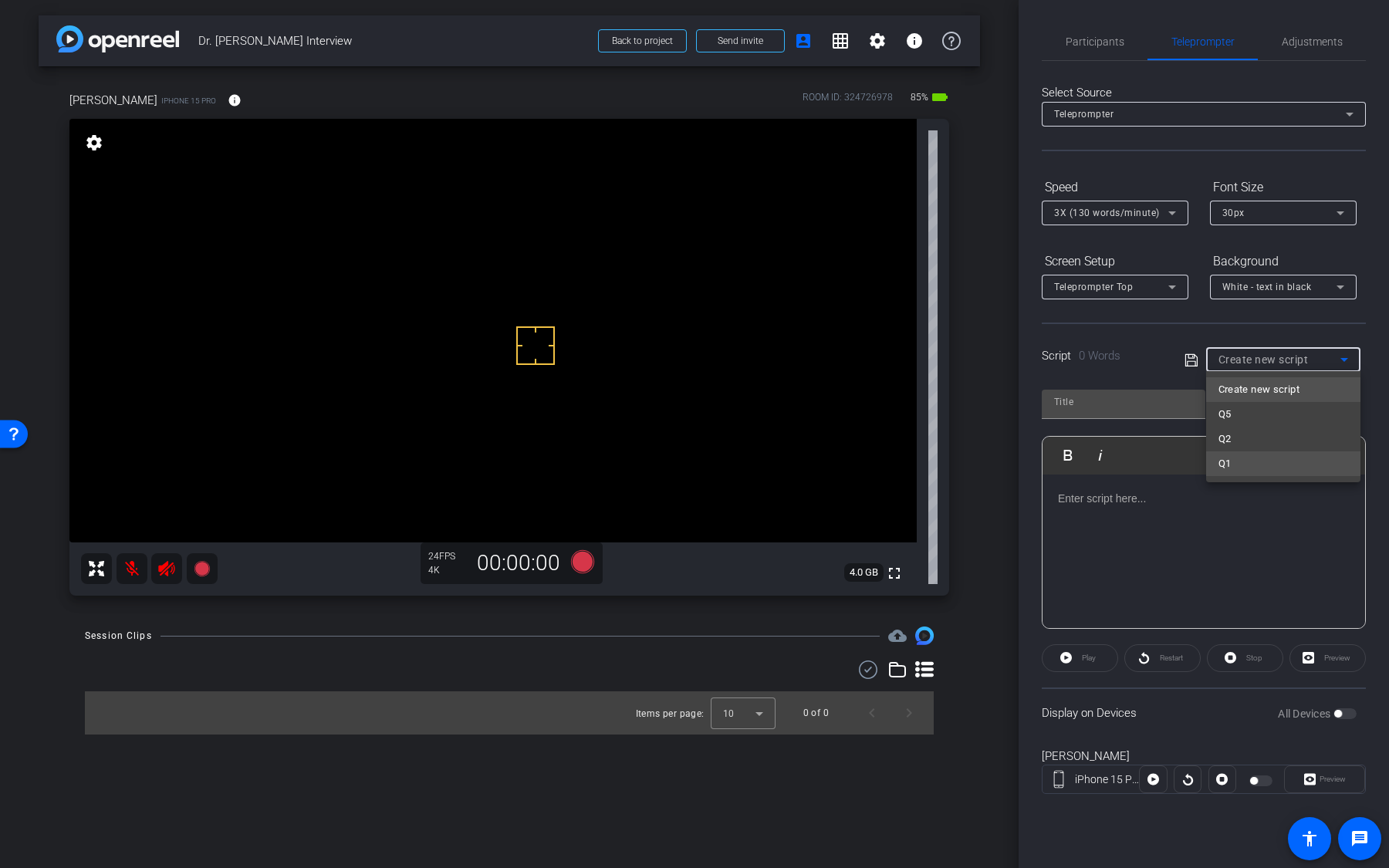
click at [1271, 460] on mat-option "Q1" at bounding box center [1283, 464] width 154 height 25
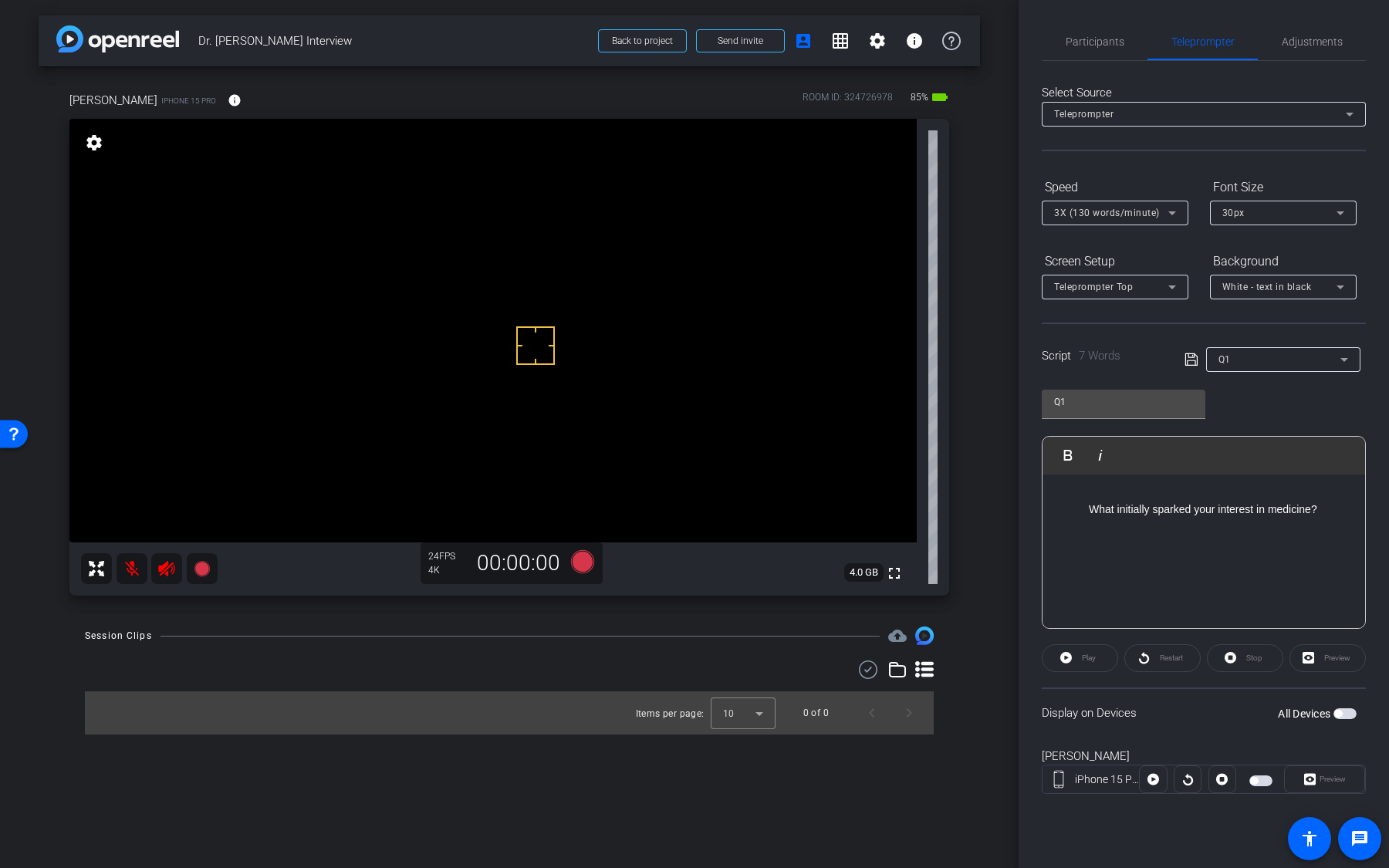
click at [1348, 710] on span "button" at bounding box center [1344, 714] width 23 height 11
click at [585, 567] on icon at bounding box center [582, 561] width 23 height 23
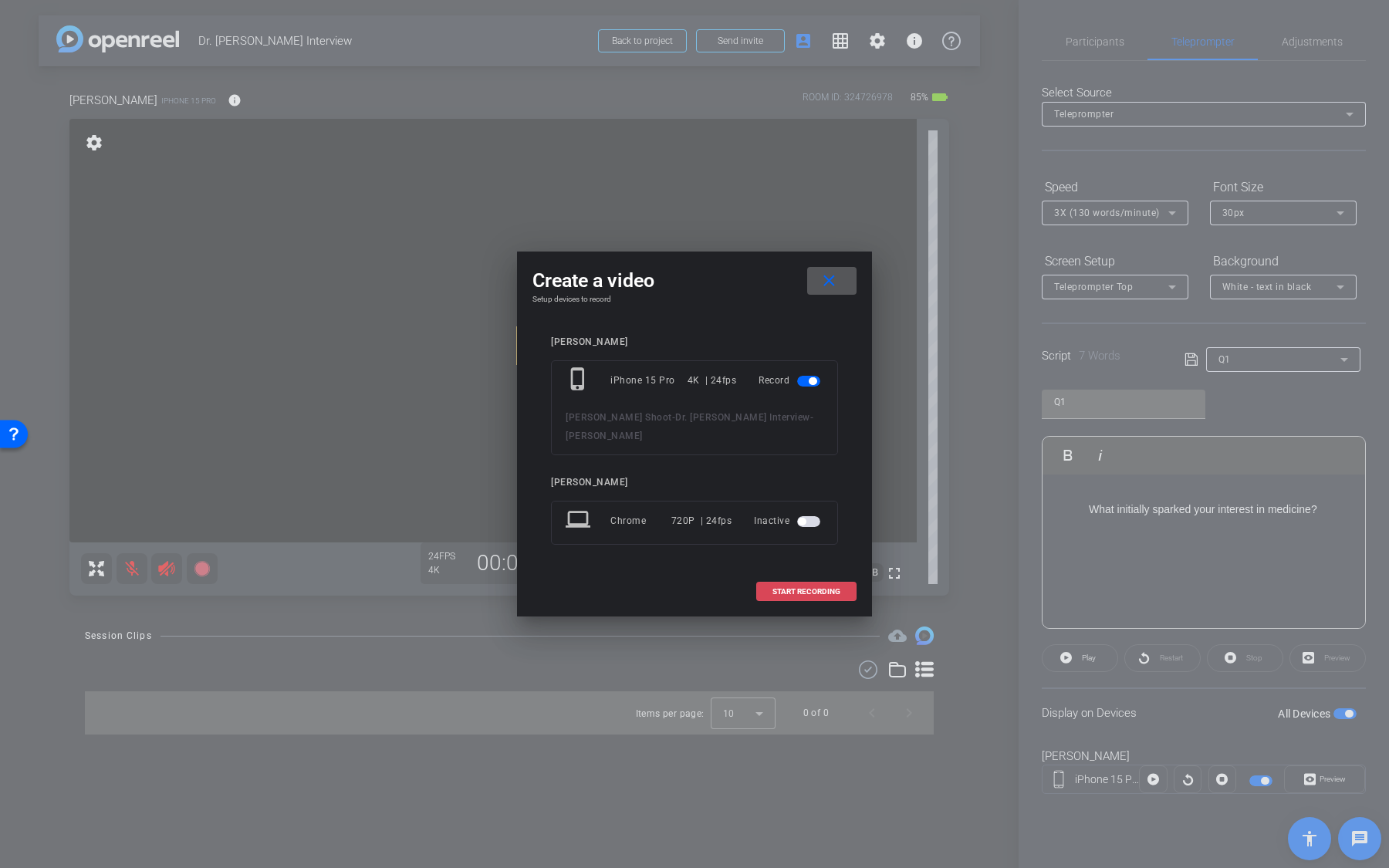
click at [796, 588] on span "START RECORDING" at bounding box center [806, 592] width 68 height 7
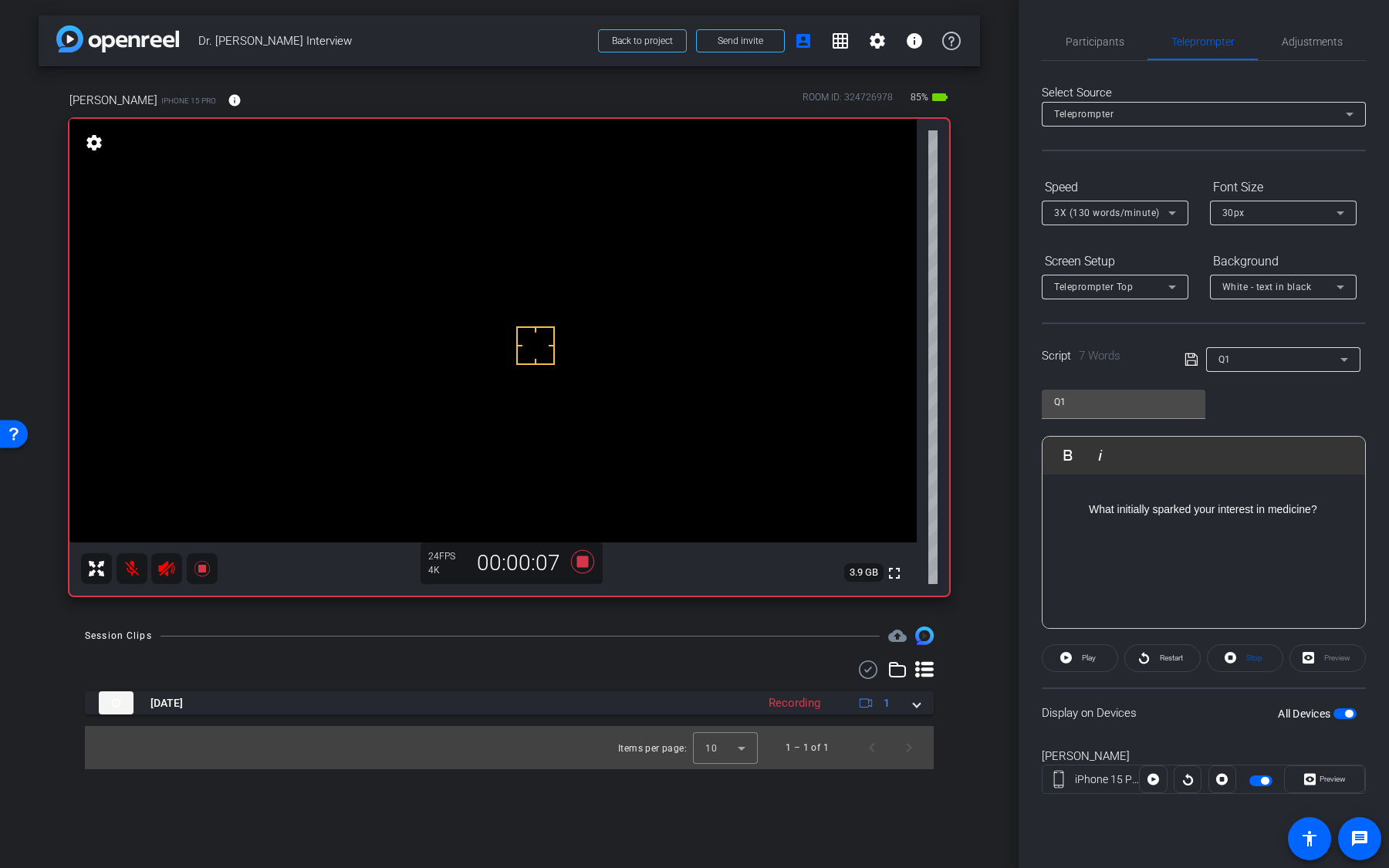
click at [1351, 714] on span "button" at bounding box center [1348, 714] width 7 height 7
click at [1248, 351] on div "Q1" at bounding box center [1279, 359] width 121 height 19
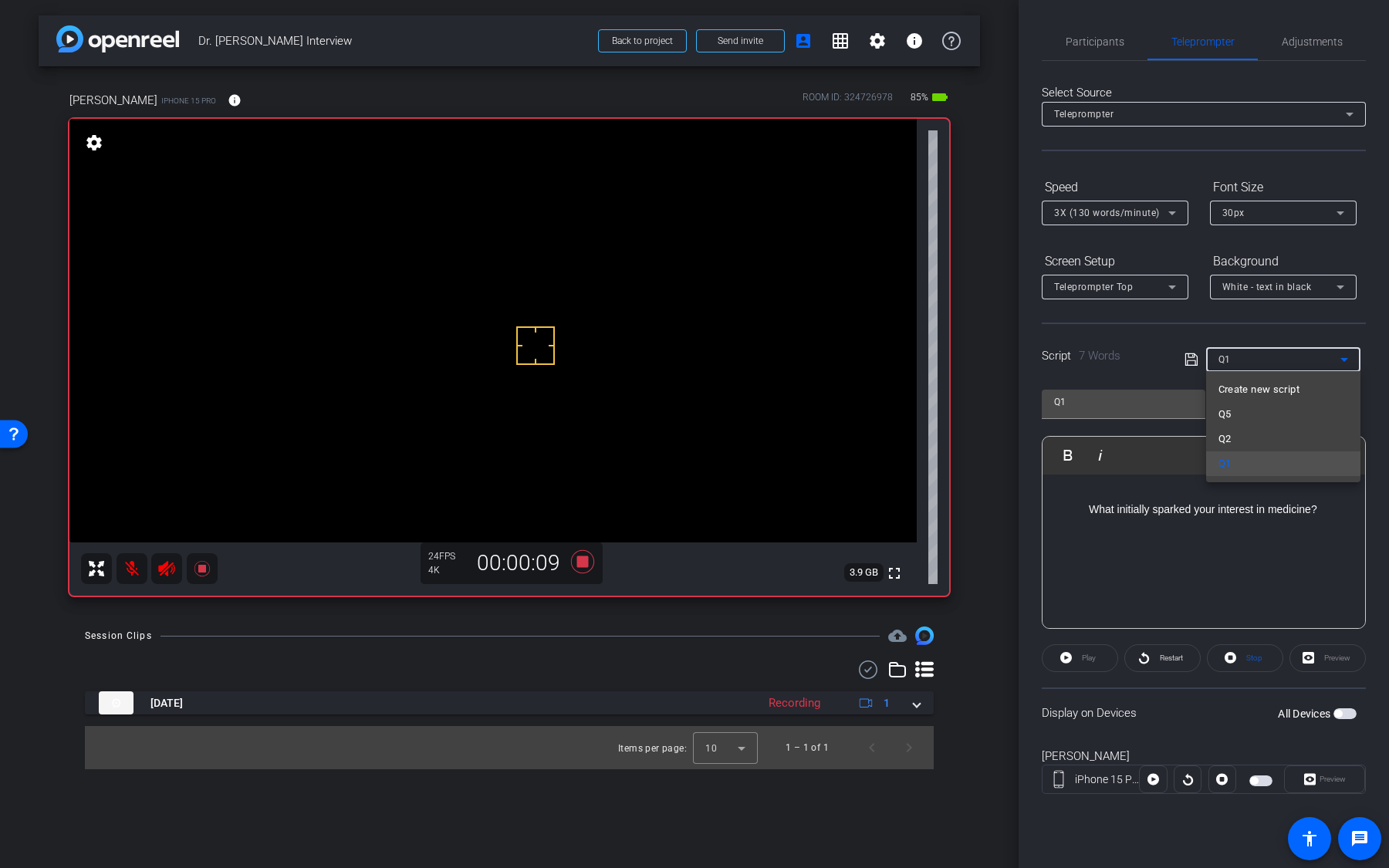
click at [1251, 444] on mat-option "Q2" at bounding box center [1283, 439] width 154 height 25
type input "Q2"
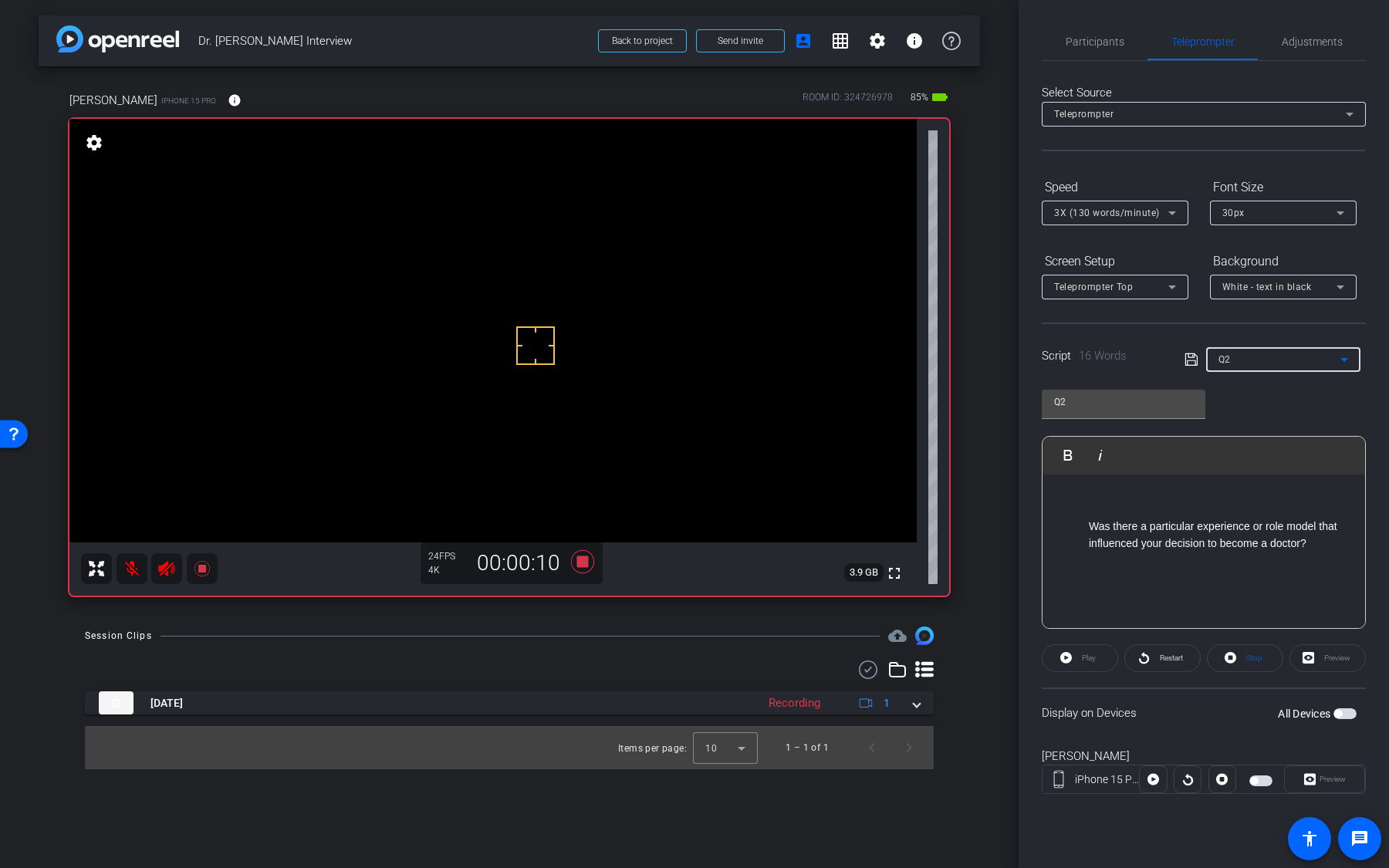
click at [1226, 563] on p at bounding box center [1218, 561] width 261 height 17
click at [1354, 710] on span "button" at bounding box center [1344, 714] width 23 height 11
click at [1347, 716] on span "button" at bounding box center [1344, 714] width 23 height 11
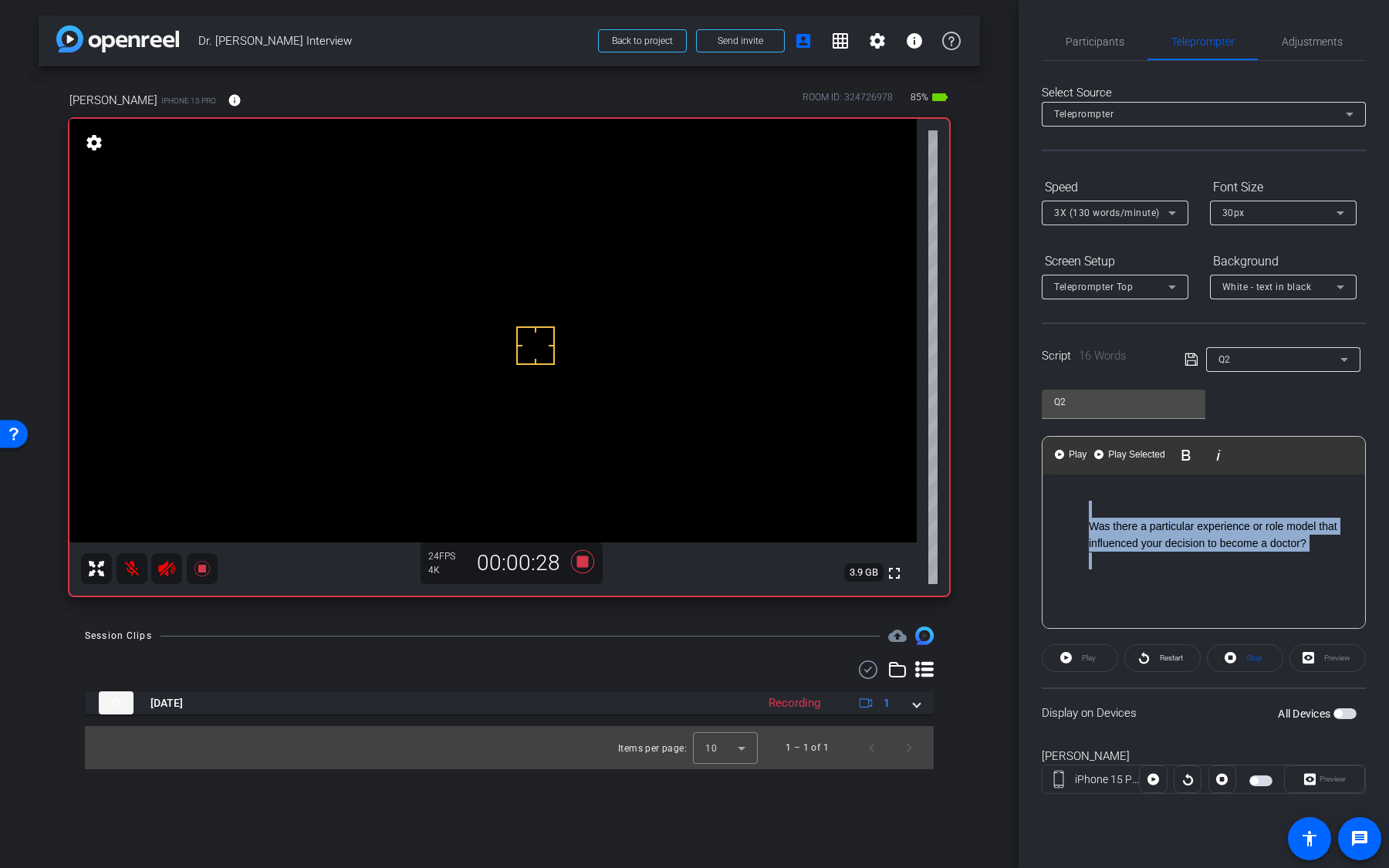
drag, startPoint x: 1297, startPoint y: 567, endPoint x: 1064, endPoint y: 510, distance: 239.9
click at [1064, 510] on ol "Was there a particular experience or role model that influenced your decision t…" at bounding box center [1204, 535] width 292 height 70
click at [586, 561] on icon at bounding box center [582, 561] width 23 height 23
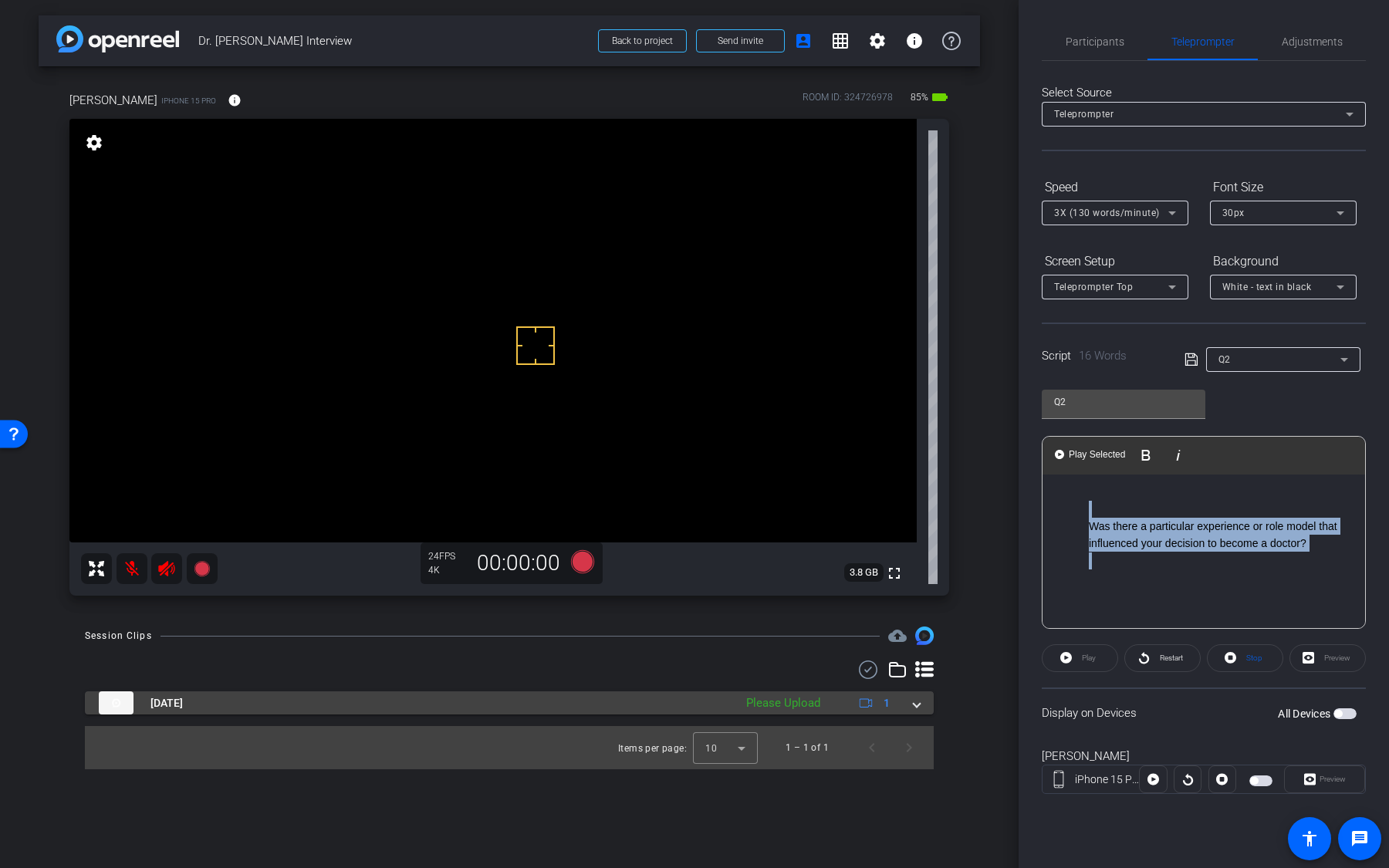
click at [738, 698] on div "Please Upload" at bounding box center [783, 703] width 90 height 18
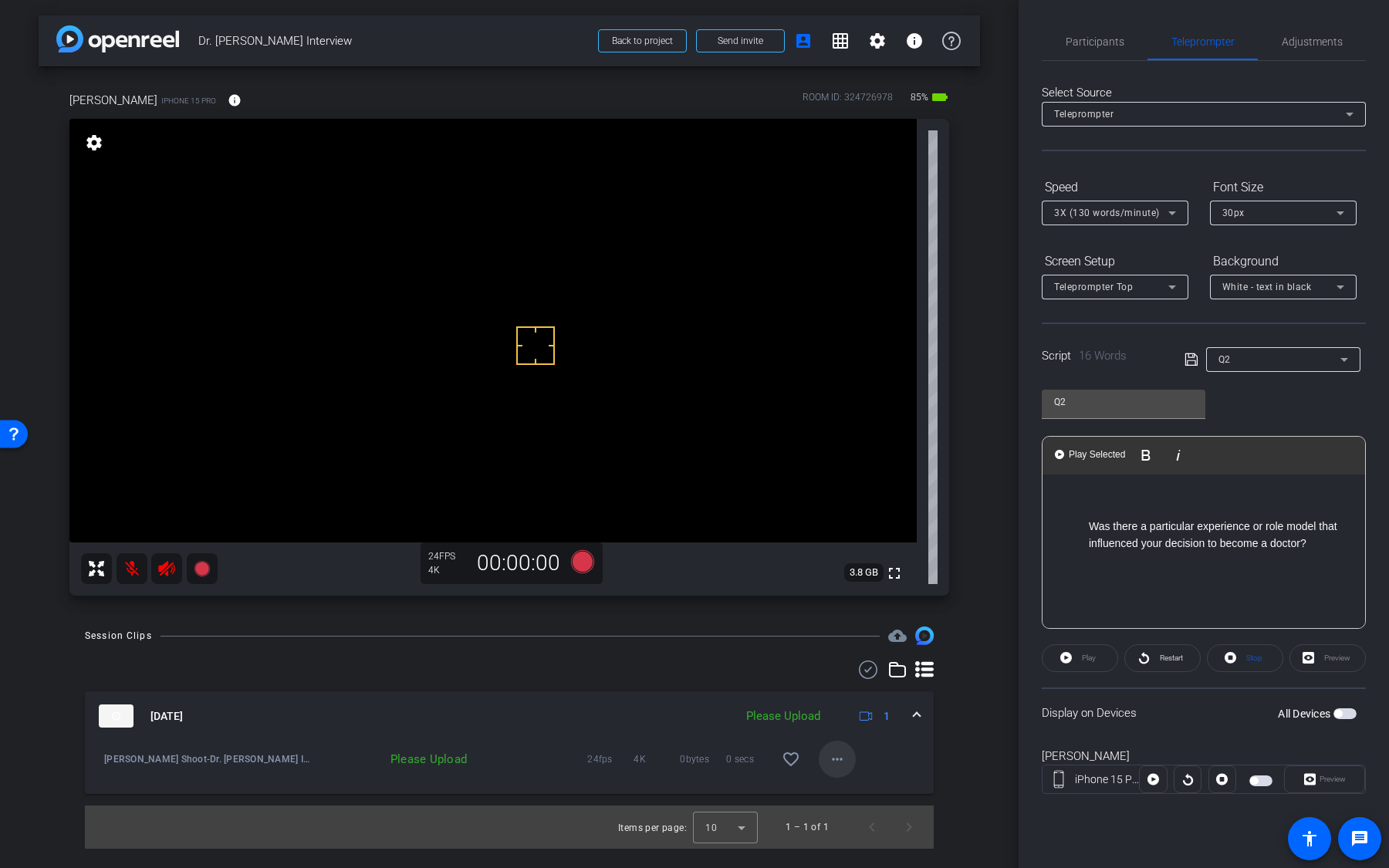
click at [842, 764] on mat-icon "more_horiz" at bounding box center [837, 760] width 19 height 19
click at [841, 788] on span "Upload" at bounding box center [861, 792] width 62 height 19
drag, startPoint x: 820, startPoint y: 716, endPoint x: 796, endPoint y: 716, distance: 24.0
click at [795, 716] on div "Processing" at bounding box center [791, 716] width 73 height 18
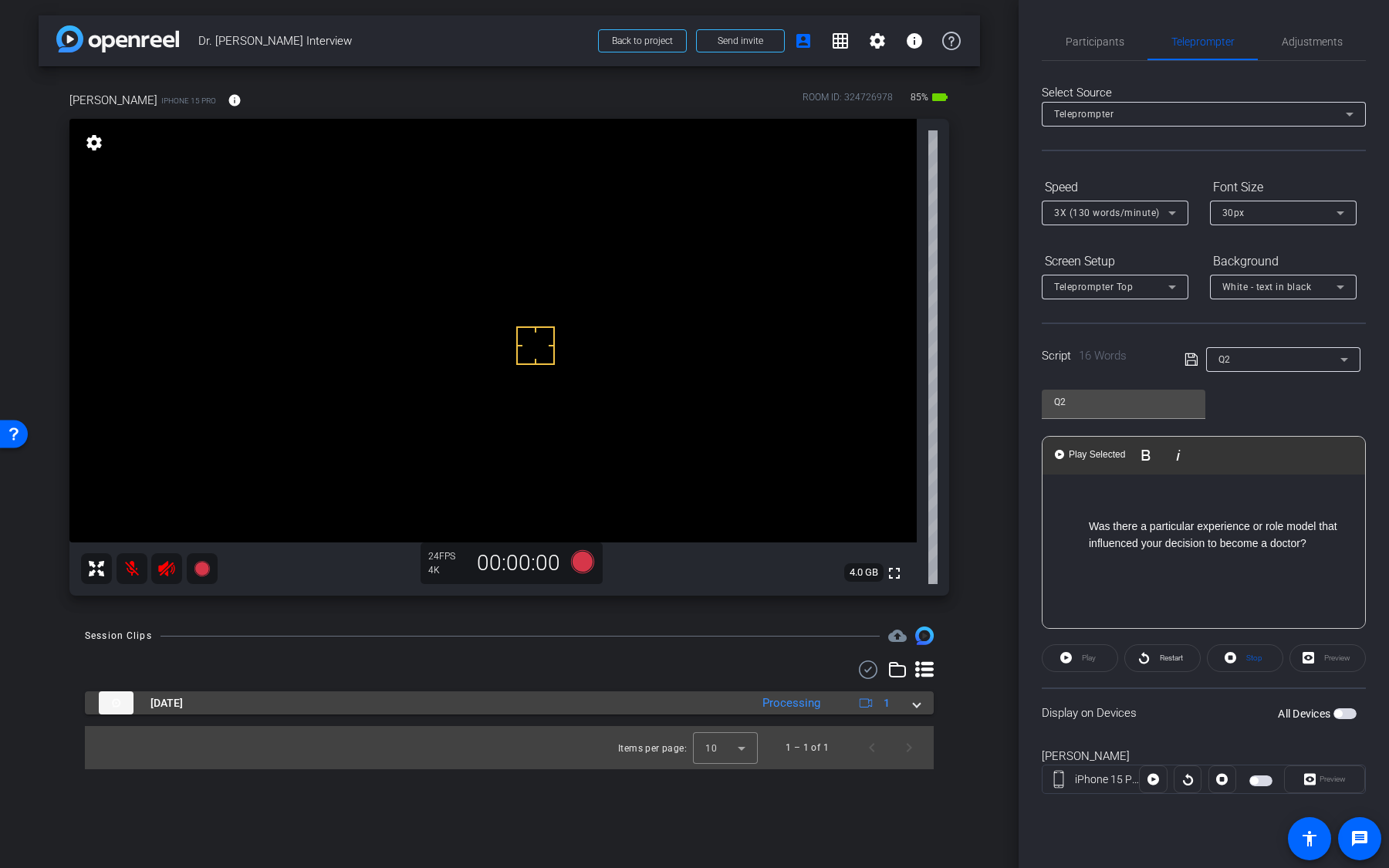
click at [801, 709] on div "Processing" at bounding box center [791, 703] width 73 height 18
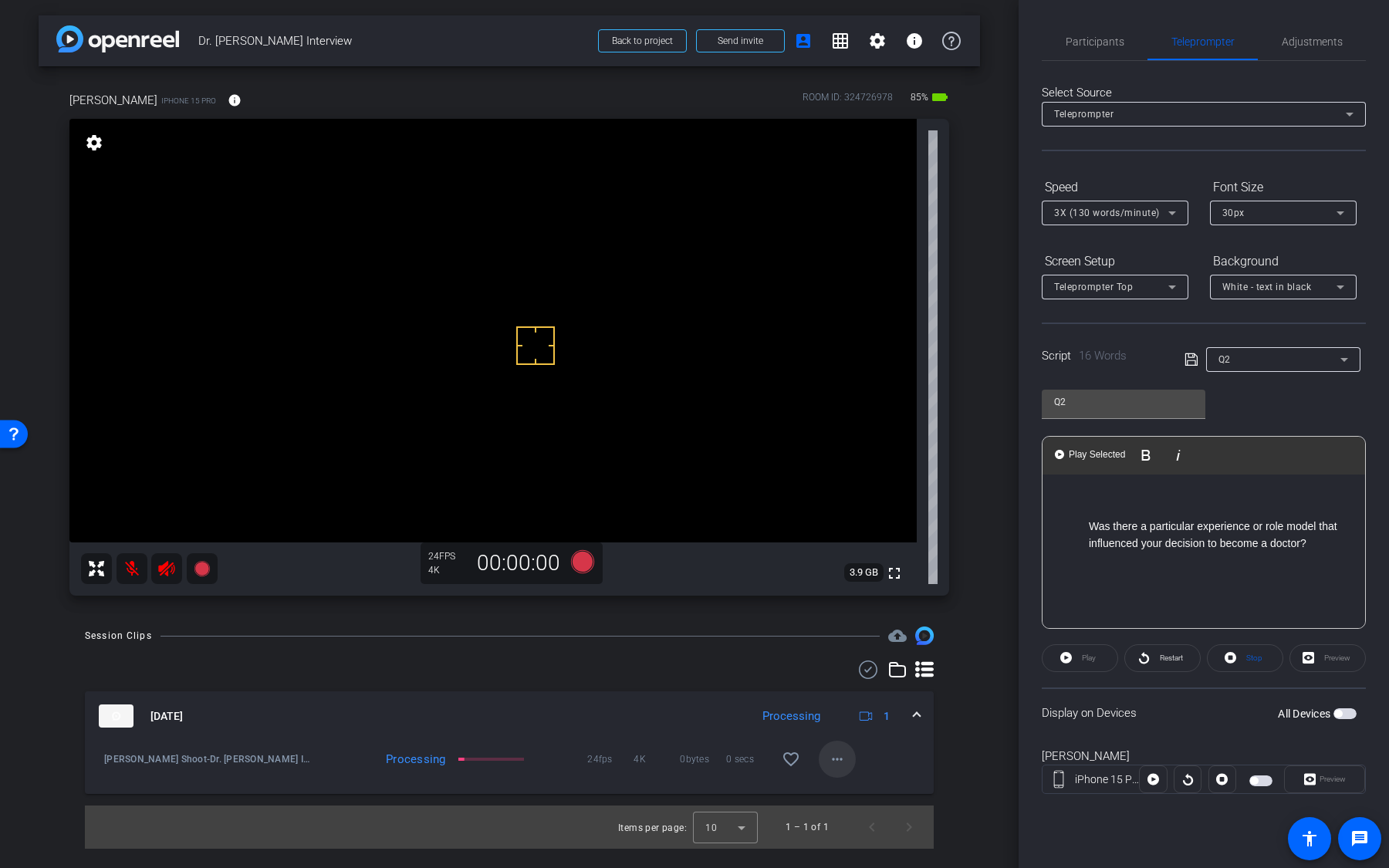
click at [829, 753] on mat-icon "more_horiz" at bounding box center [837, 760] width 19 height 19
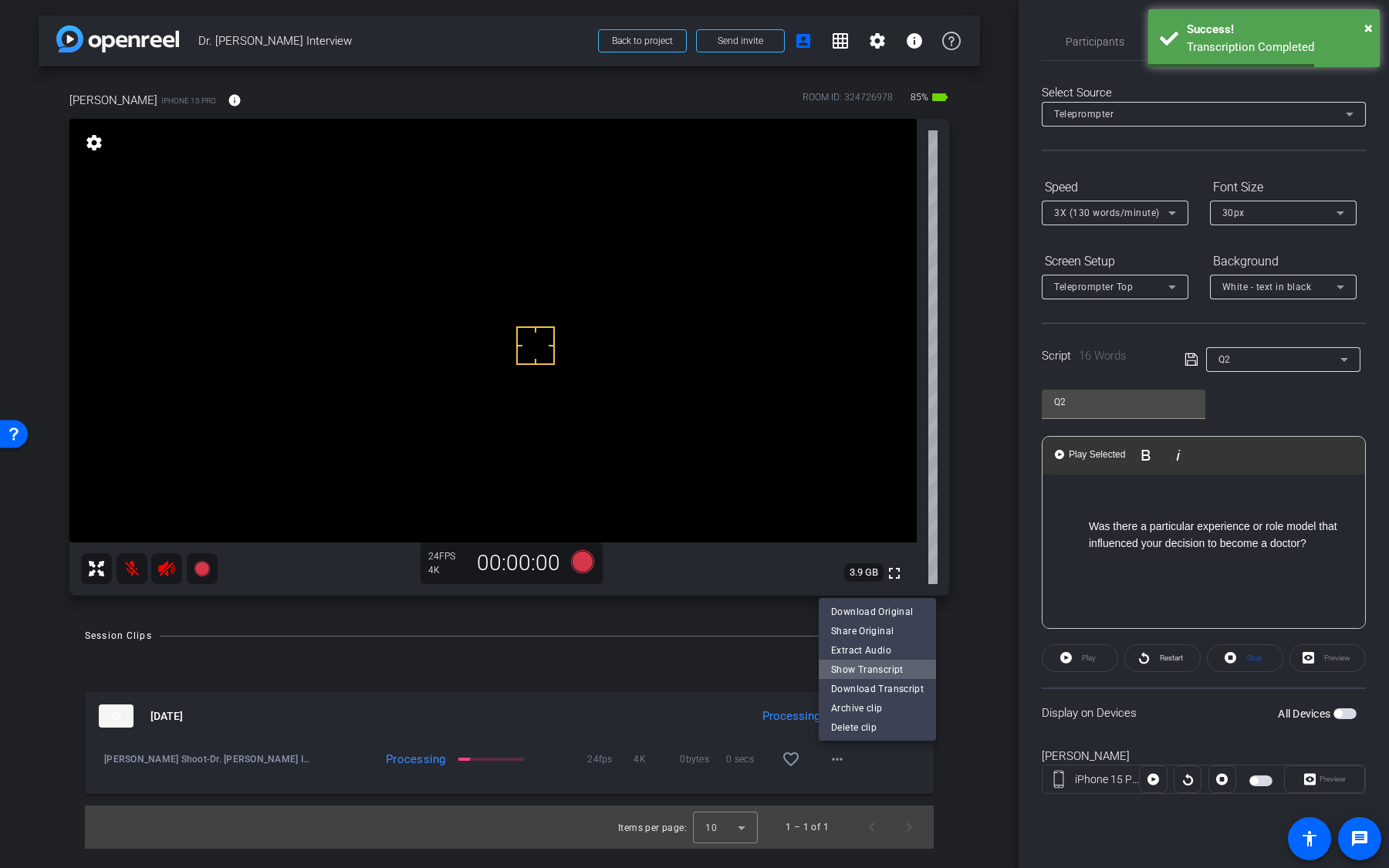
click at [877, 672] on span "Show Transcript" at bounding box center [877, 670] width 93 height 19
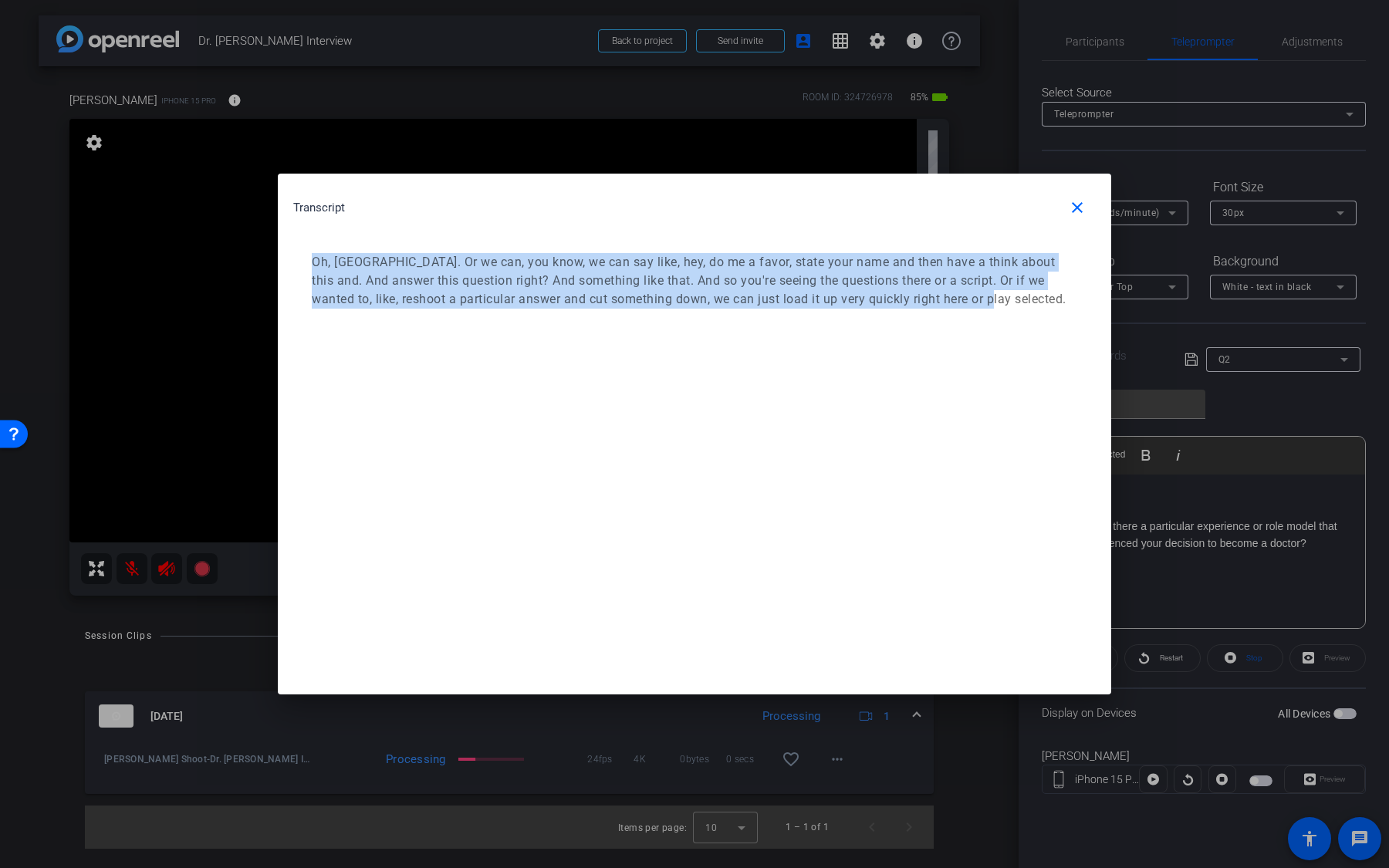
drag, startPoint x: 993, startPoint y: 325, endPoint x: 309, endPoint y: 263, distance: 686.8
click at [309, 263] on div "Transcript close Oh, nice. Or we can, you know, we can say like, hey, do me a f…" at bounding box center [694, 256] width 834 height 166
click at [847, 316] on div "Oh, [GEOGRAPHIC_DATA]. Or we can, you know, we can say like, hey, do me a favor…" at bounding box center [694, 280] width 802 height 86
drag, startPoint x: 1027, startPoint y: 302, endPoint x: 364, endPoint y: 263, distance: 664.1
click at [364, 263] on p "Oh, [GEOGRAPHIC_DATA]. Or we can, you know, we can say like, hey, do me a favor…" at bounding box center [692, 281] width 761 height 56
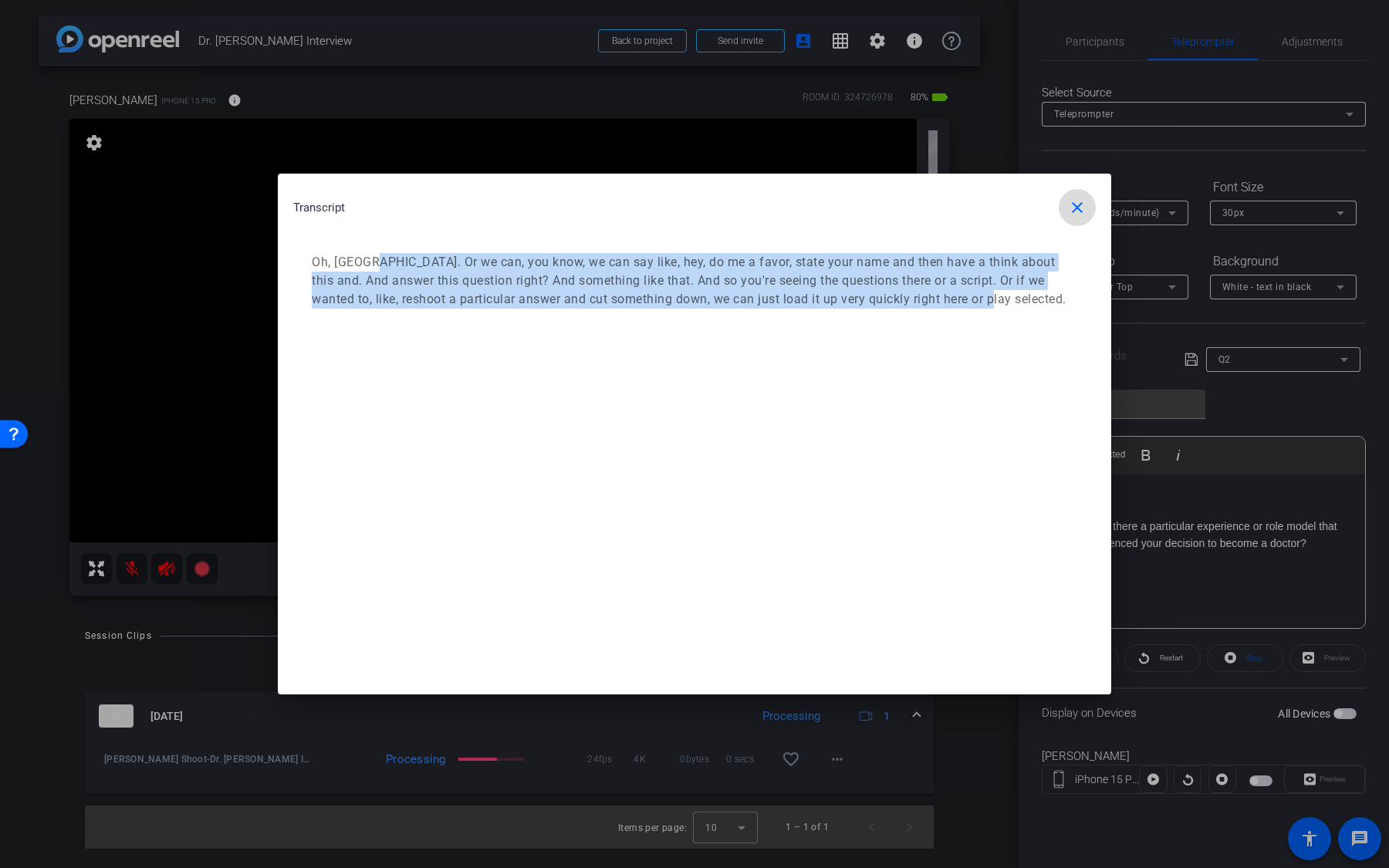
click at [1089, 208] on span "button" at bounding box center [1077, 208] width 37 height 37
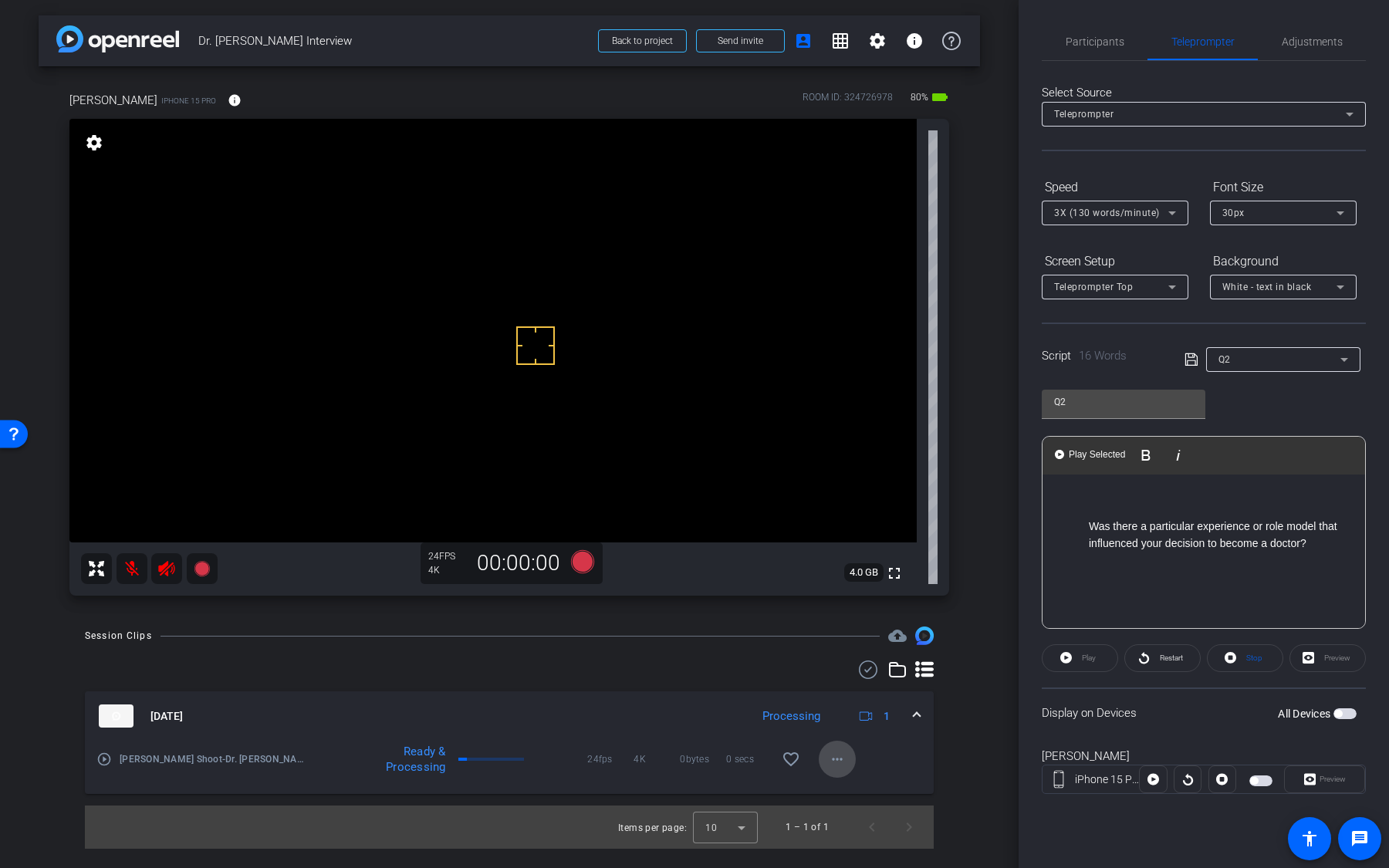
click at [846, 756] on mat-icon "more_horiz" at bounding box center [837, 760] width 19 height 19
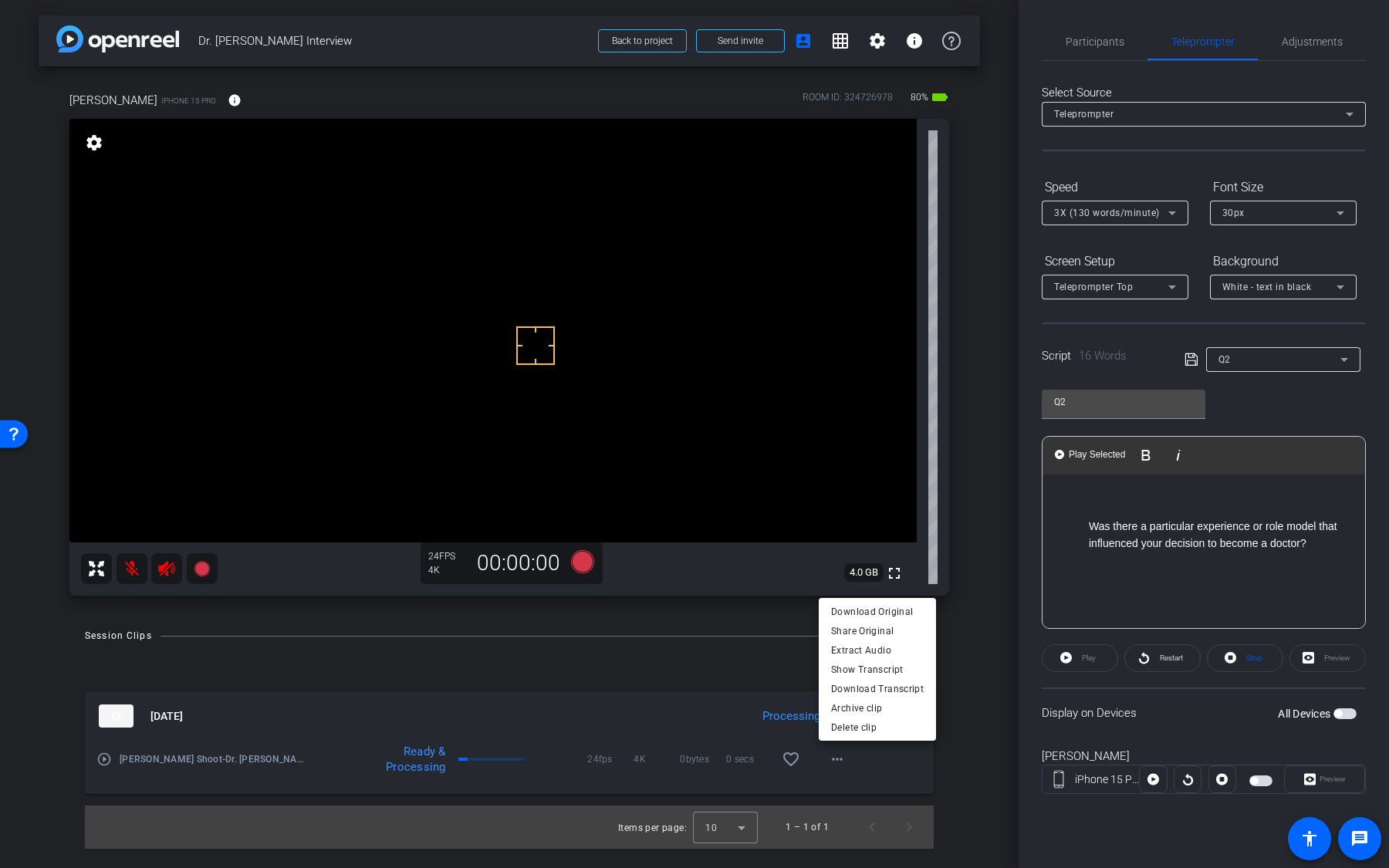
click at [759, 705] on div at bounding box center [694, 434] width 1389 height 868
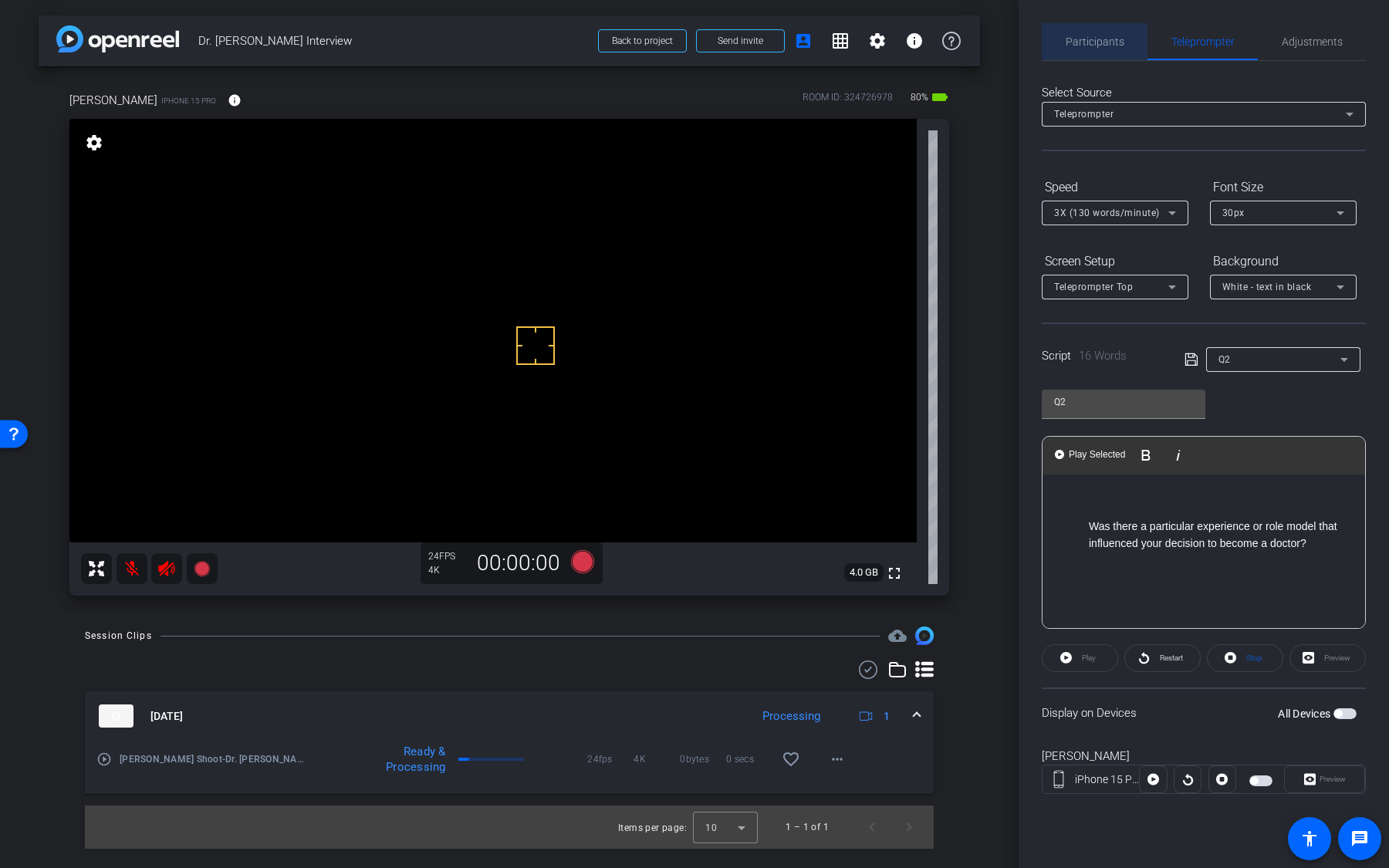
click at [1104, 48] on span "Participants" at bounding box center [1094, 42] width 58 height 37
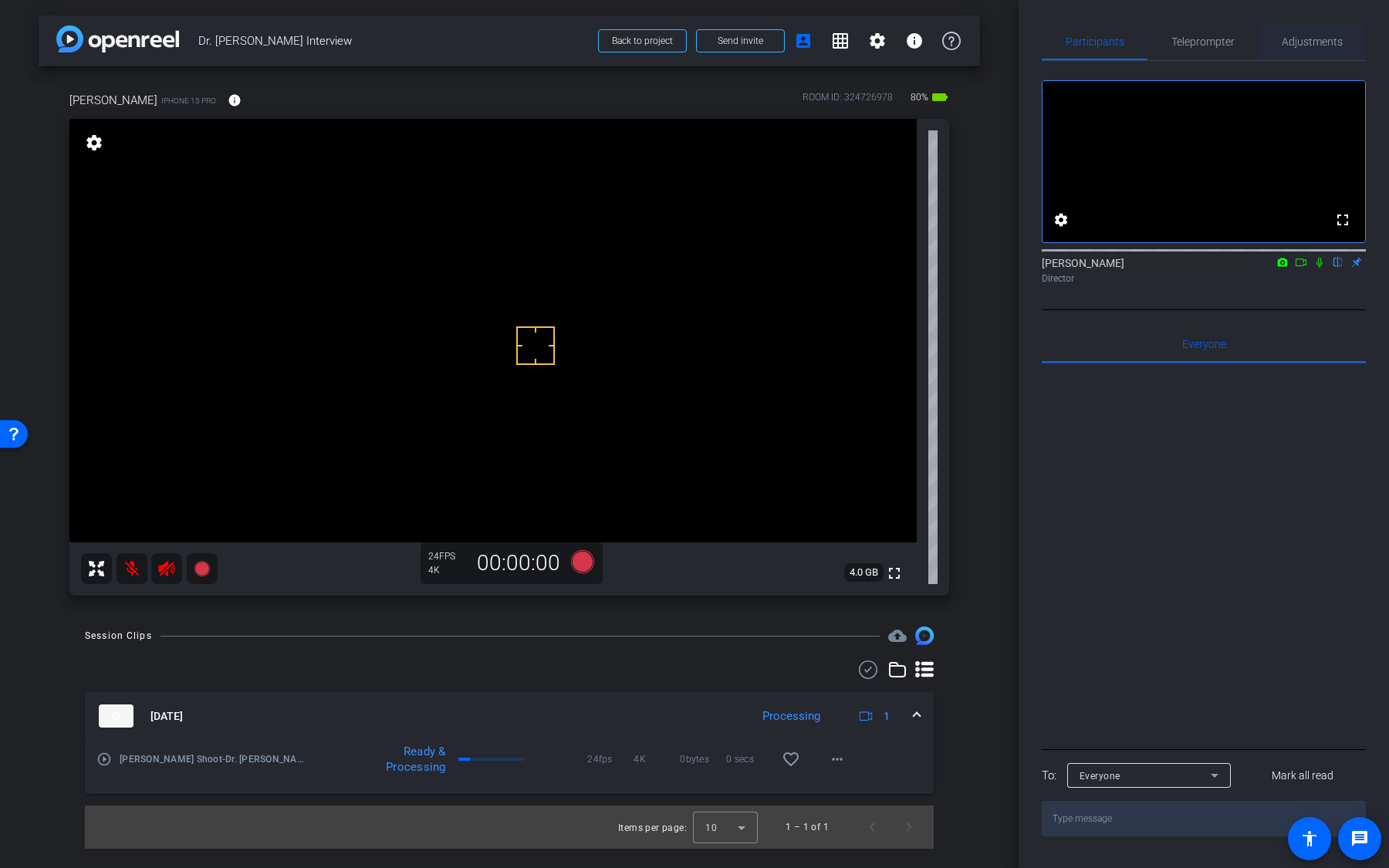
click at [1221, 51] on span "Teleprompter" at bounding box center [1203, 42] width 63 height 37
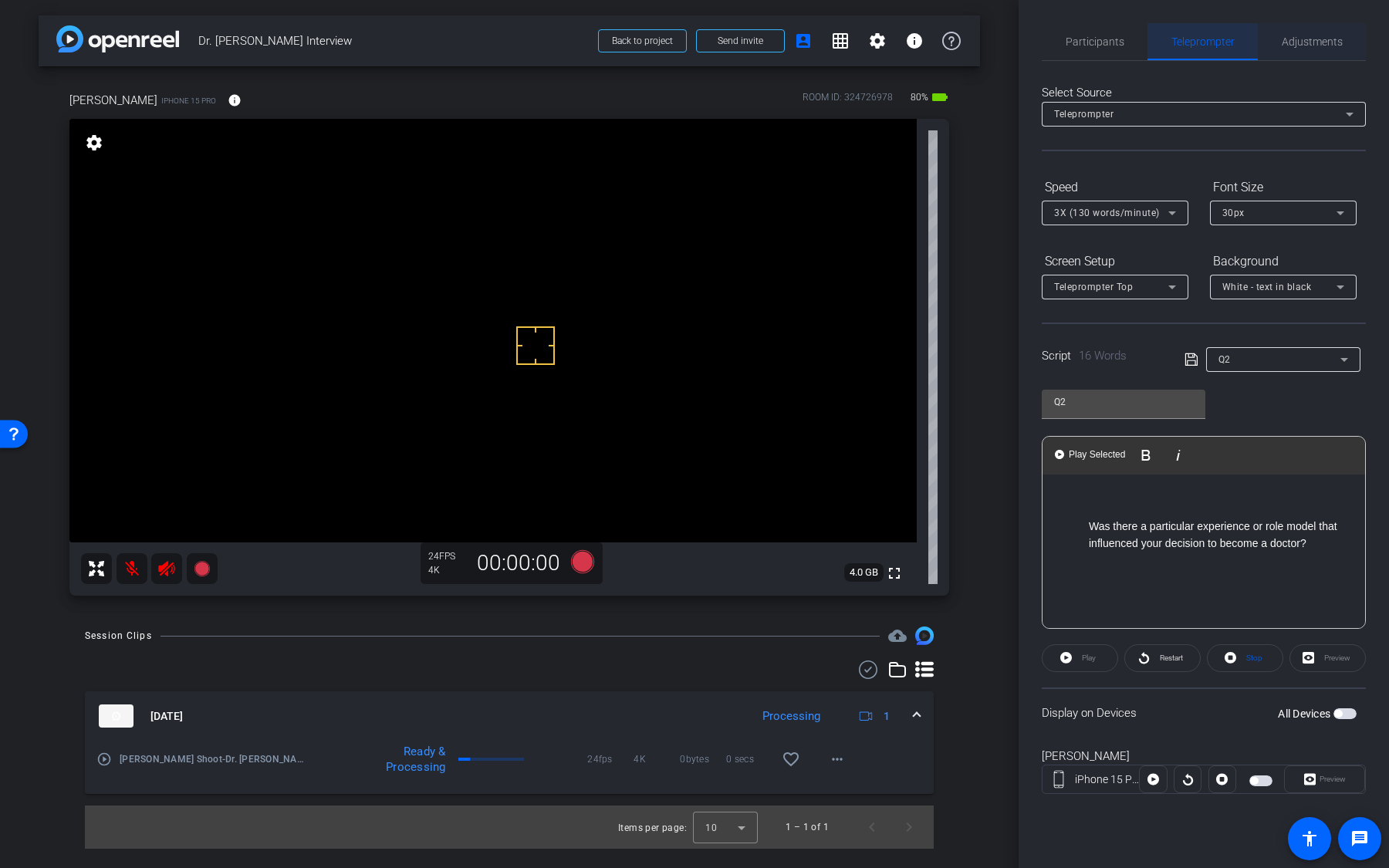
click at [1318, 45] on span "Adjustments" at bounding box center [1312, 42] width 61 height 11
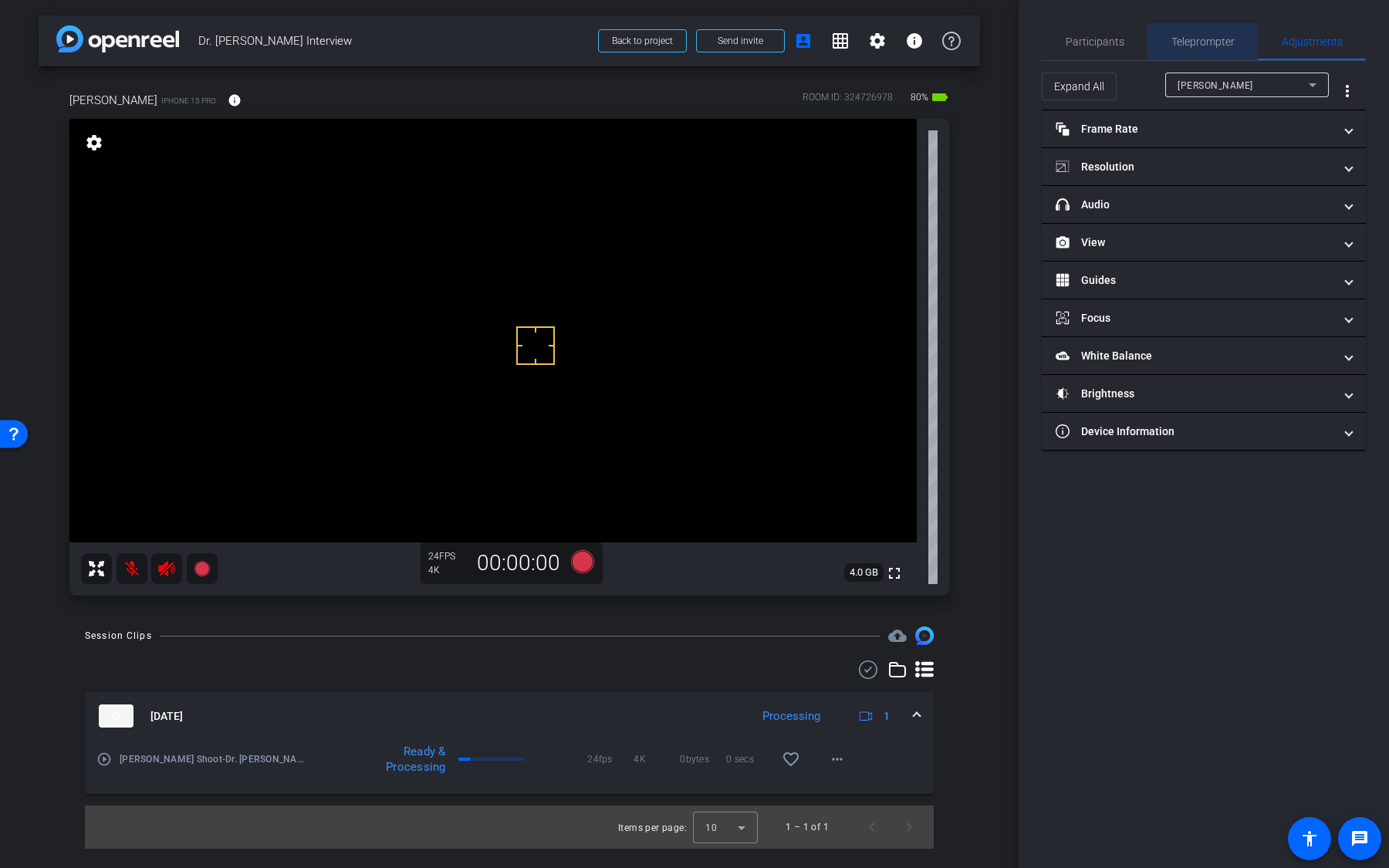
click at [1225, 42] on span "Teleprompter" at bounding box center [1203, 42] width 63 height 11
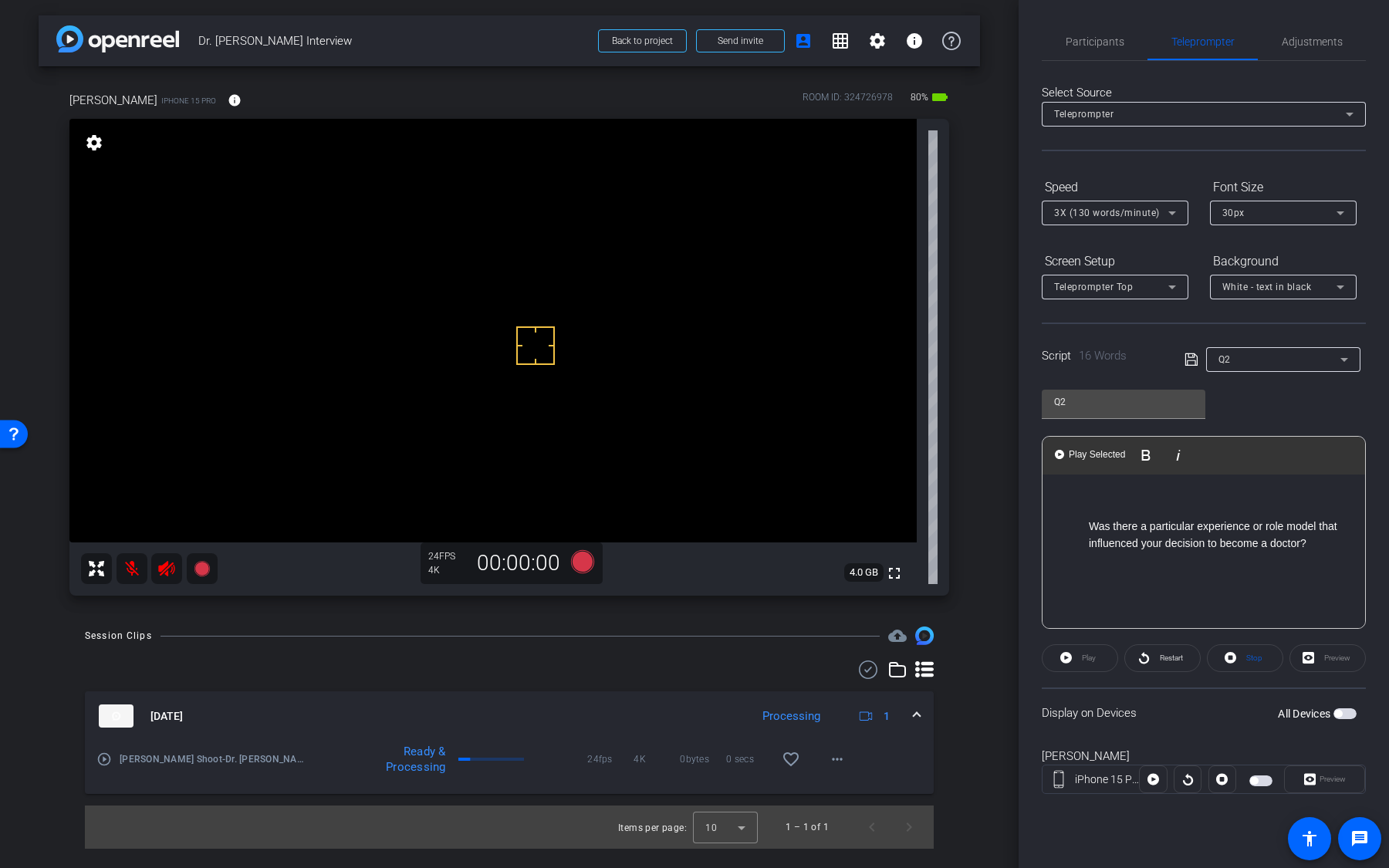
click at [1205, 117] on div "Teleprompter" at bounding box center [1200, 113] width 292 height 19
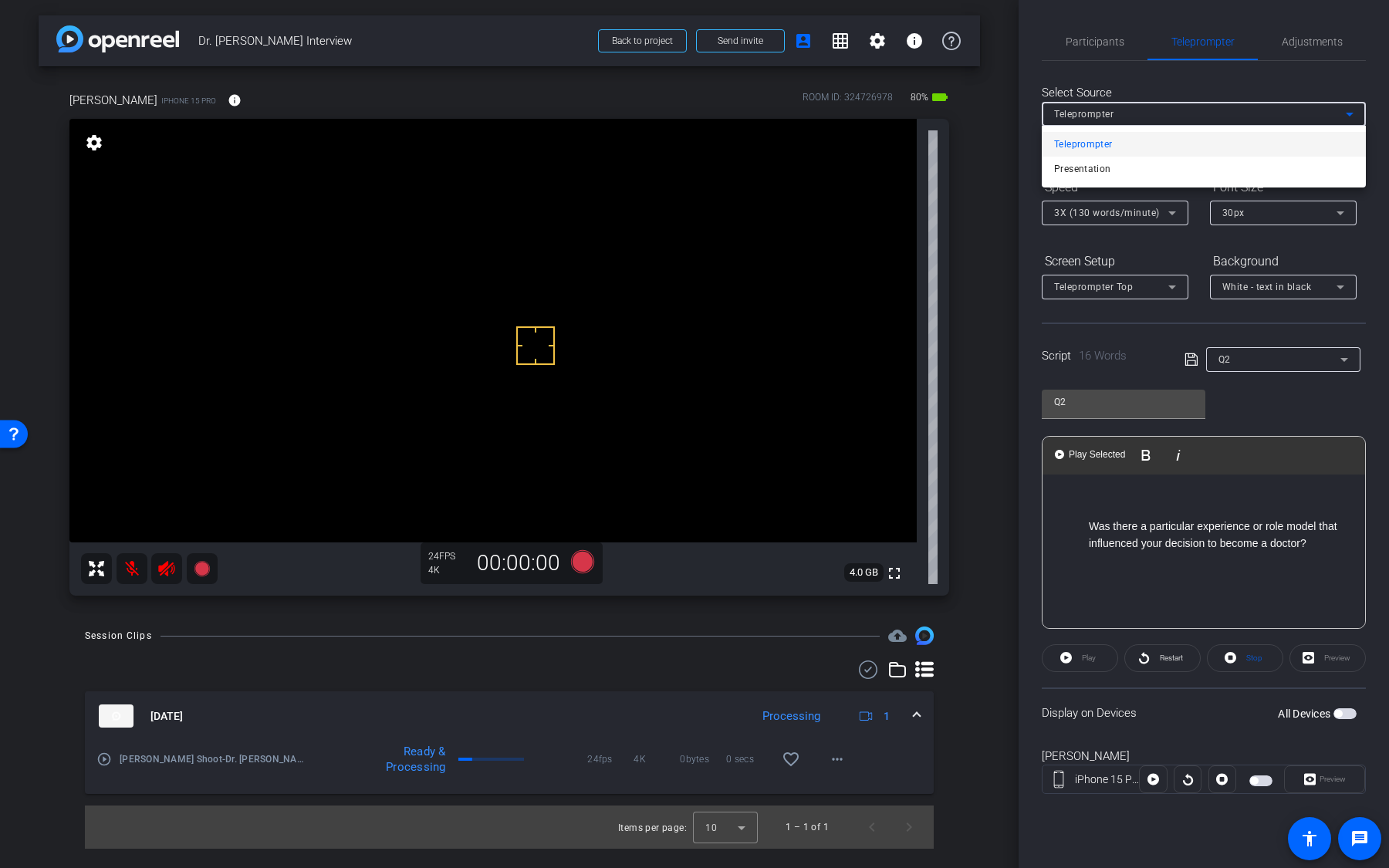
click at [1104, 57] on div at bounding box center [694, 434] width 1389 height 868
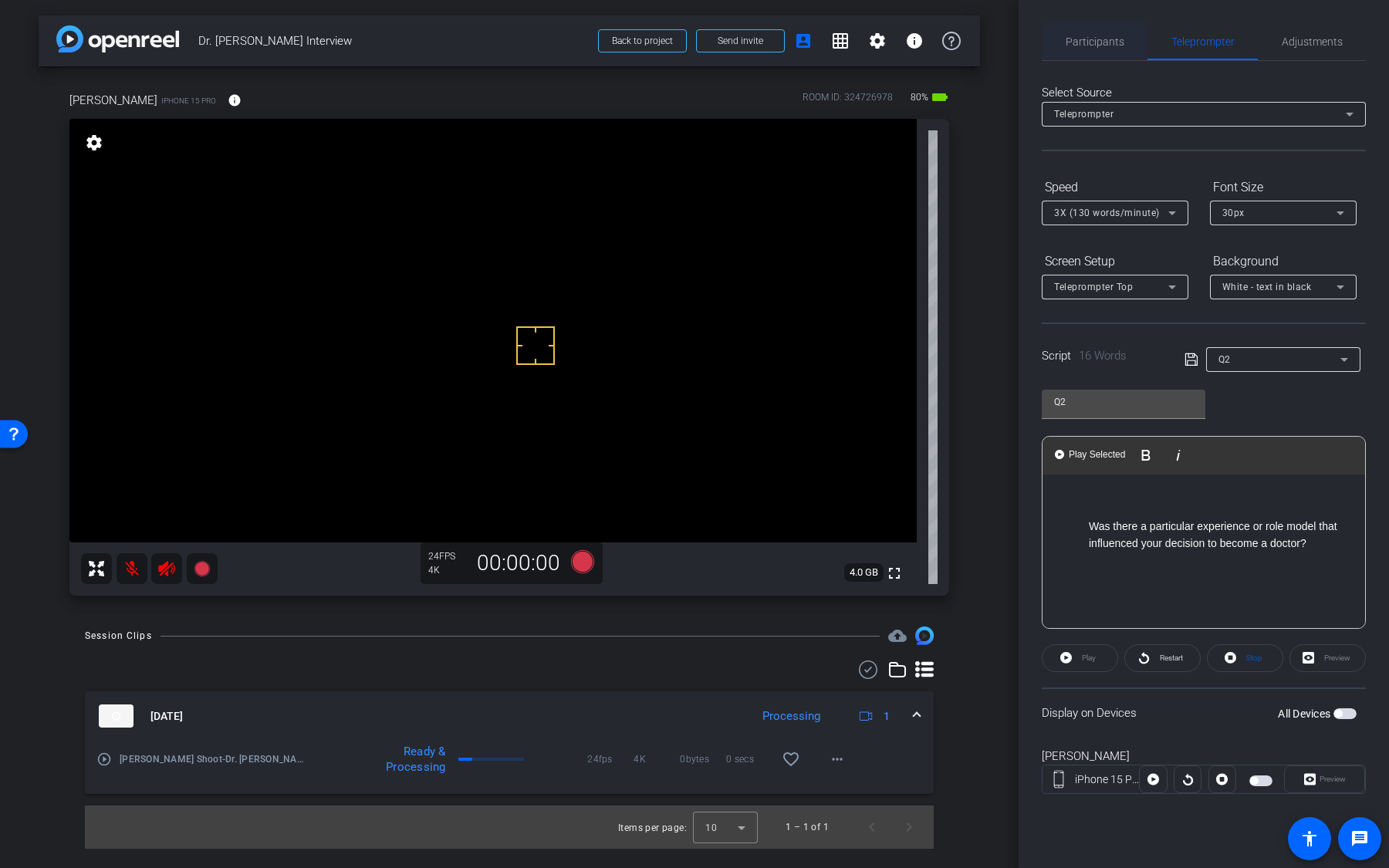
click at [1104, 45] on span "Participants" at bounding box center [1094, 42] width 58 height 11
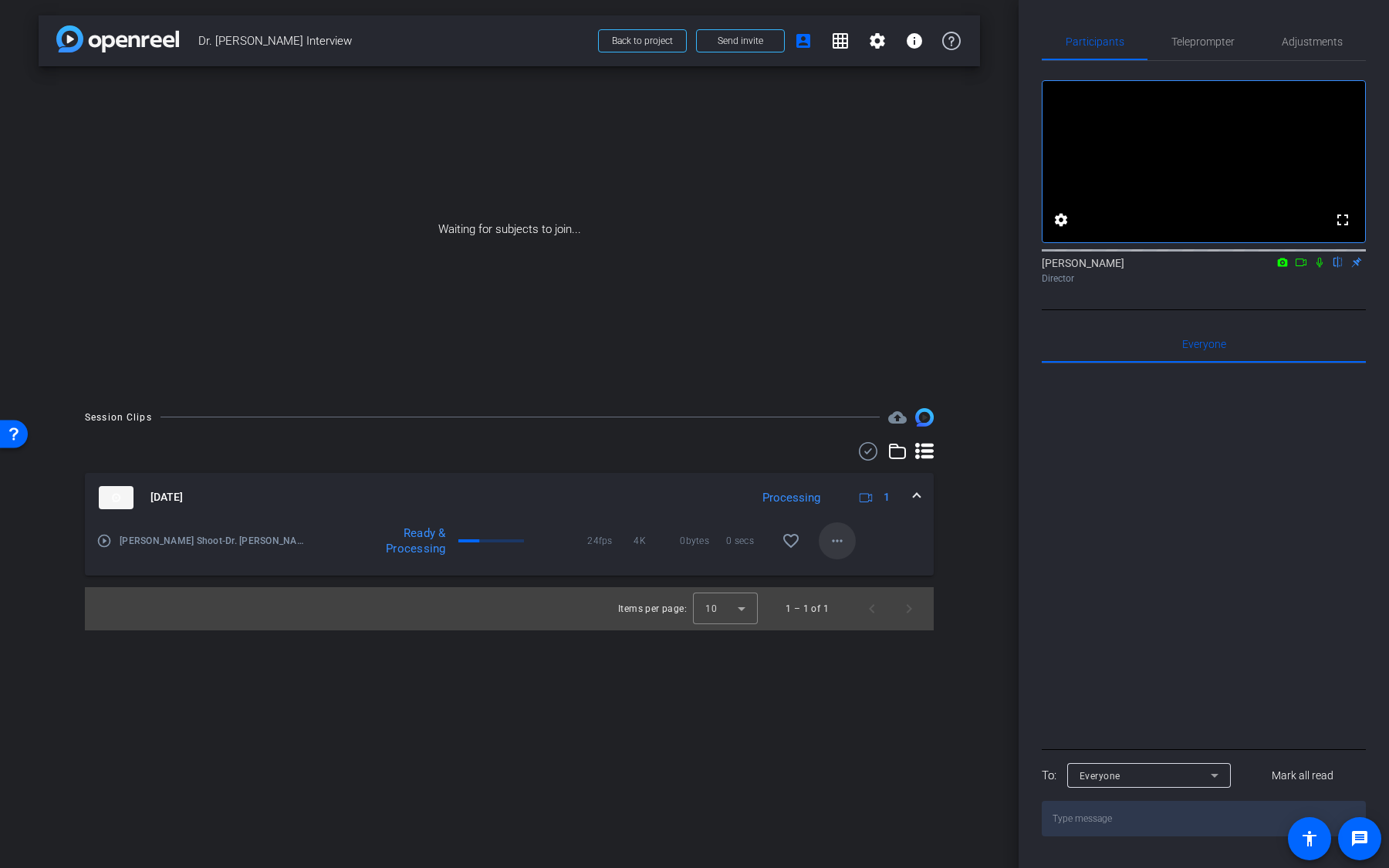
click at [837, 547] on mat-icon "more_horiz" at bounding box center [837, 541] width 19 height 19
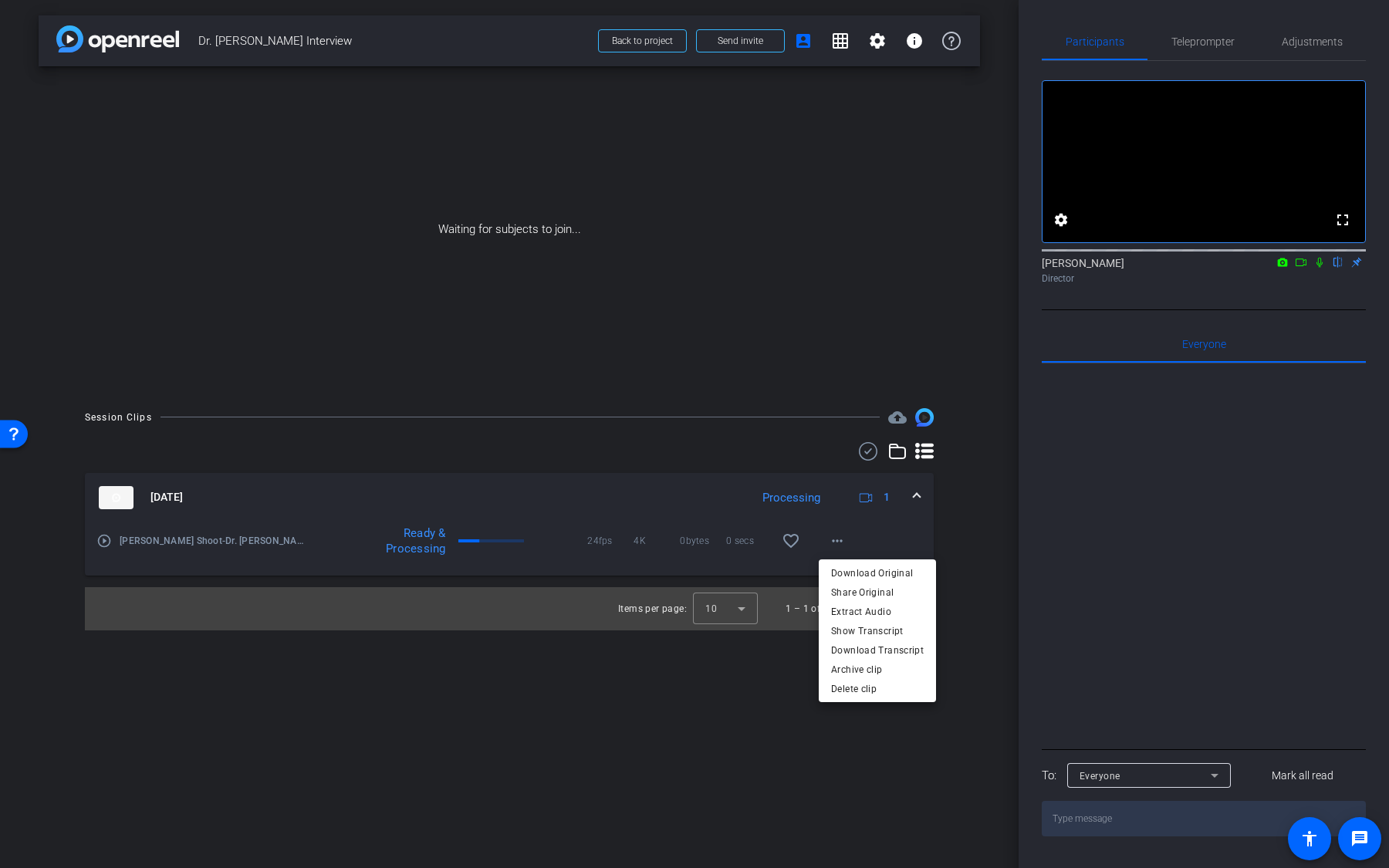
click at [830, 389] on div at bounding box center [694, 434] width 1389 height 868
